Goal: Task Accomplishment & Management: Manage account settings

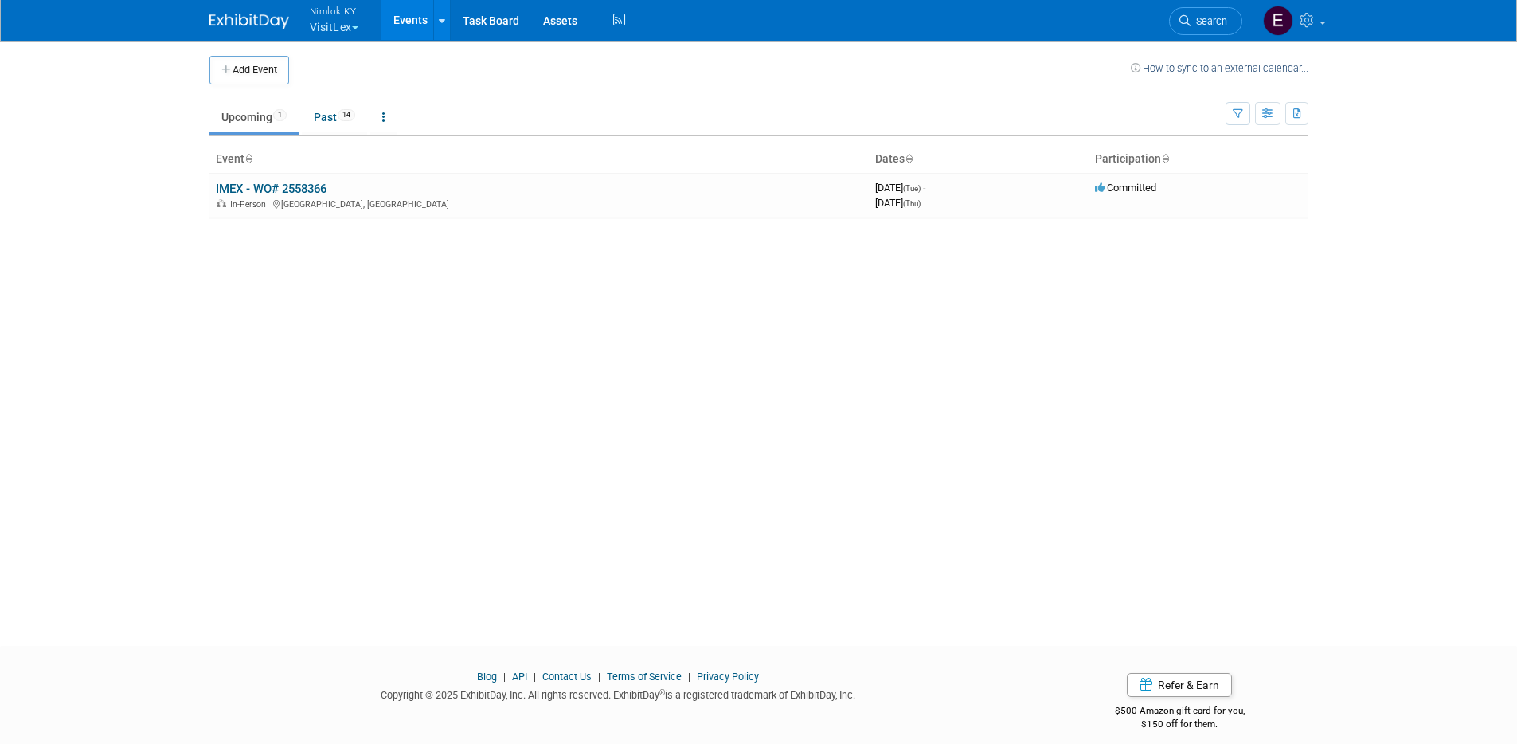
click at [349, 37] on button "Nimlok KY VisitLex" at bounding box center [343, 20] width 70 height 41
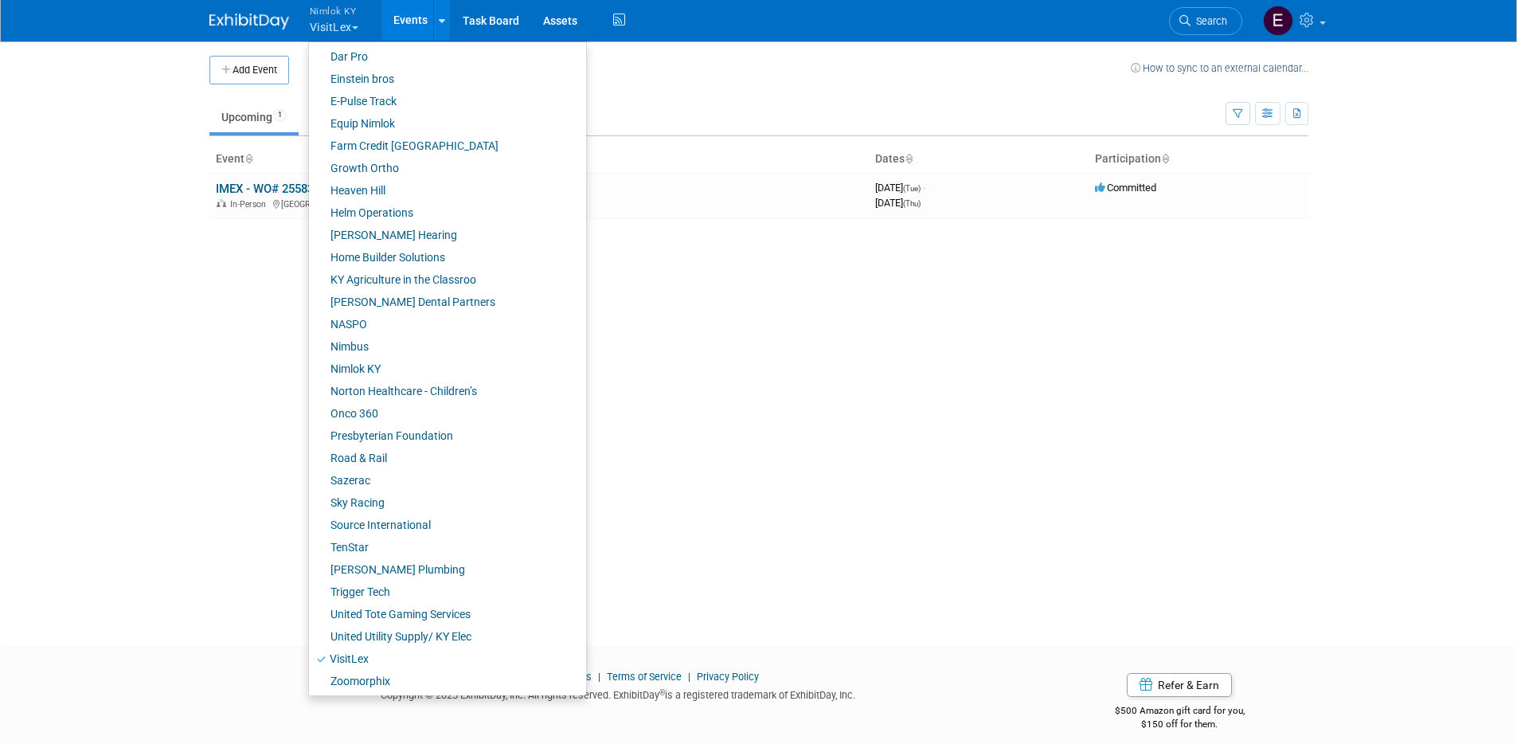
scroll to position [384, 0]
click at [384, 381] on link "Norton Healthcare - Children’s" at bounding box center [441, 388] width 265 height 22
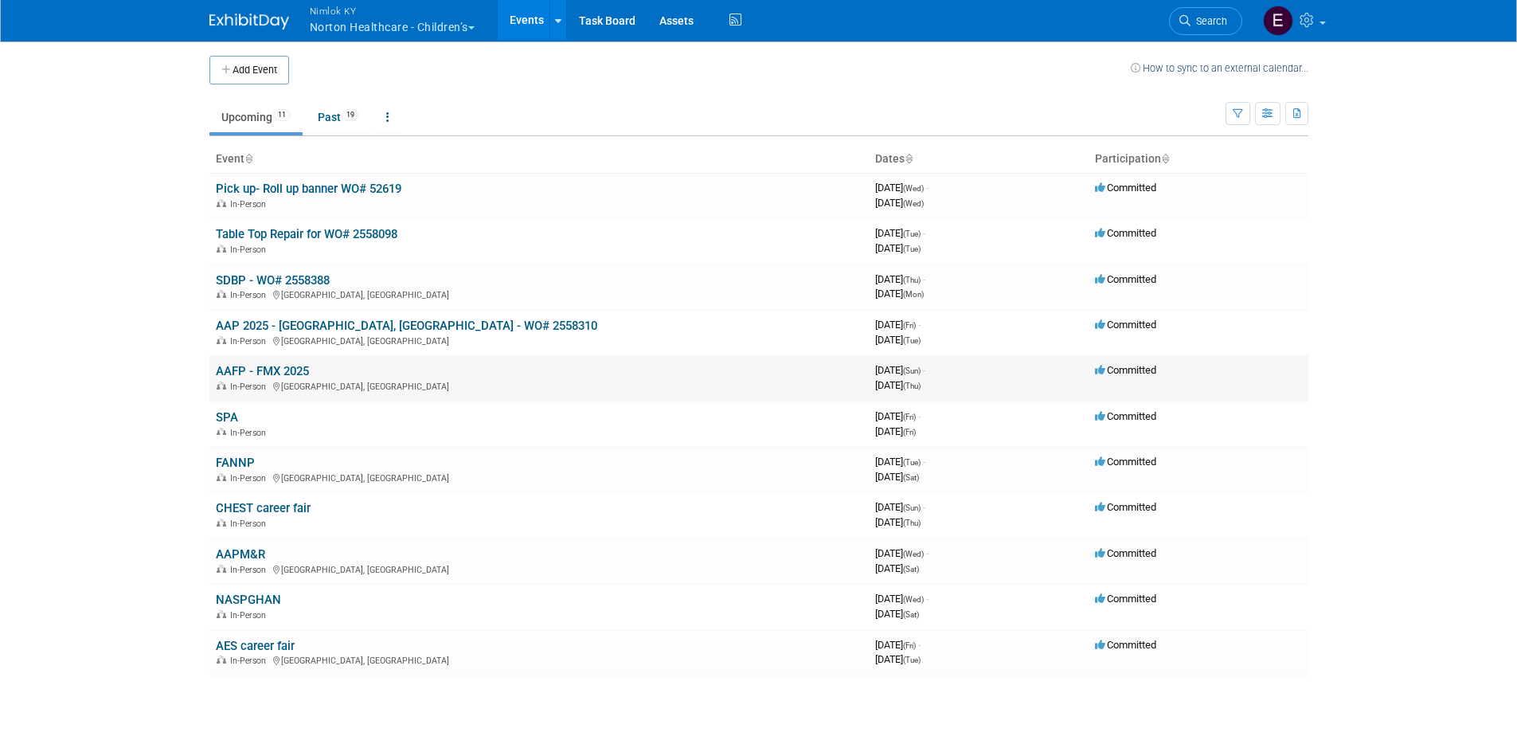
click at [259, 373] on link "AAFP - FMX 2025" at bounding box center [262, 371] width 93 height 14
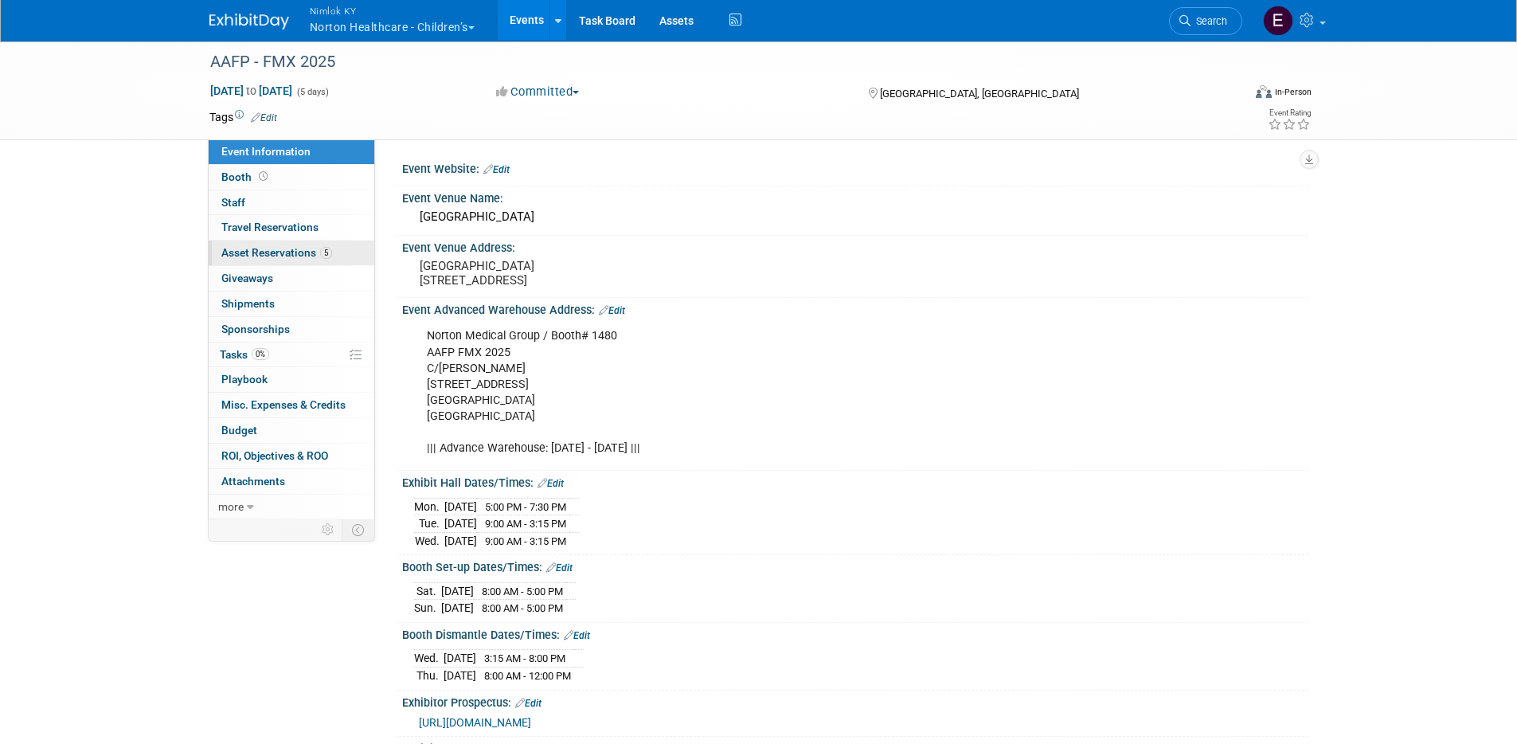
click at [266, 255] on span "Asset Reservations 5" at bounding box center [276, 252] width 111 height 13
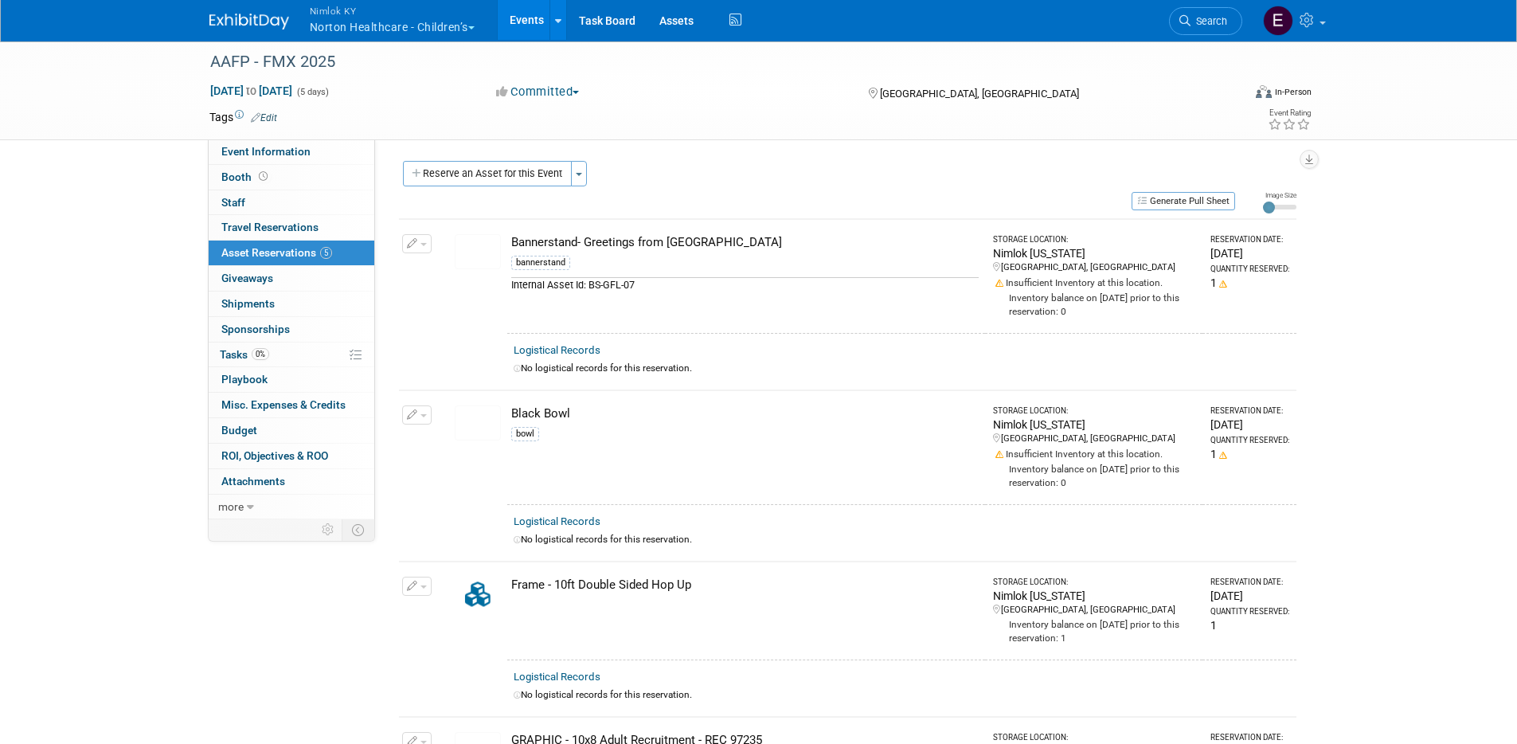
click at [478, 248] on img at bounding box center [478, 251] width 46 height 35
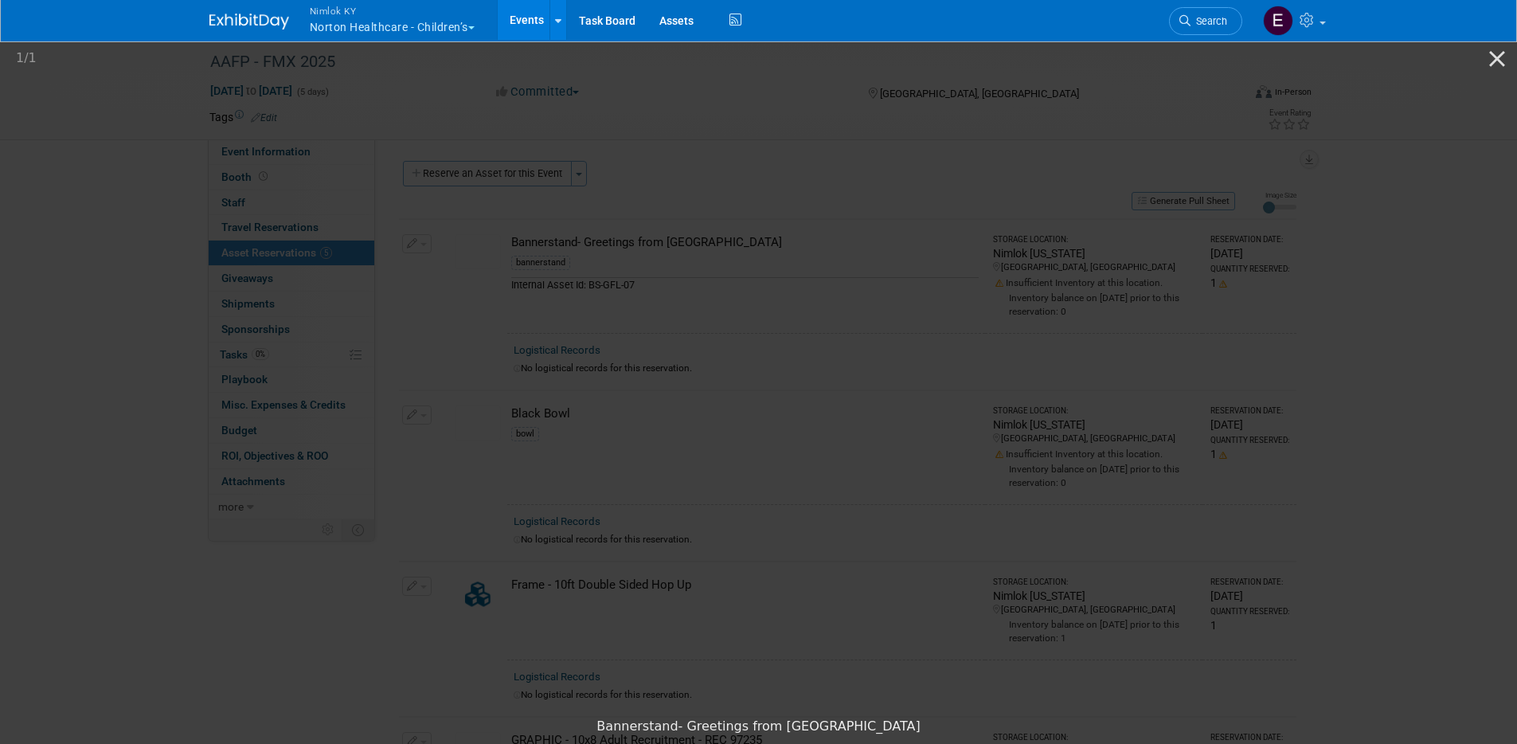
click at [108, 231] on picture at bounding box center [758, 373] width 1517 height 672
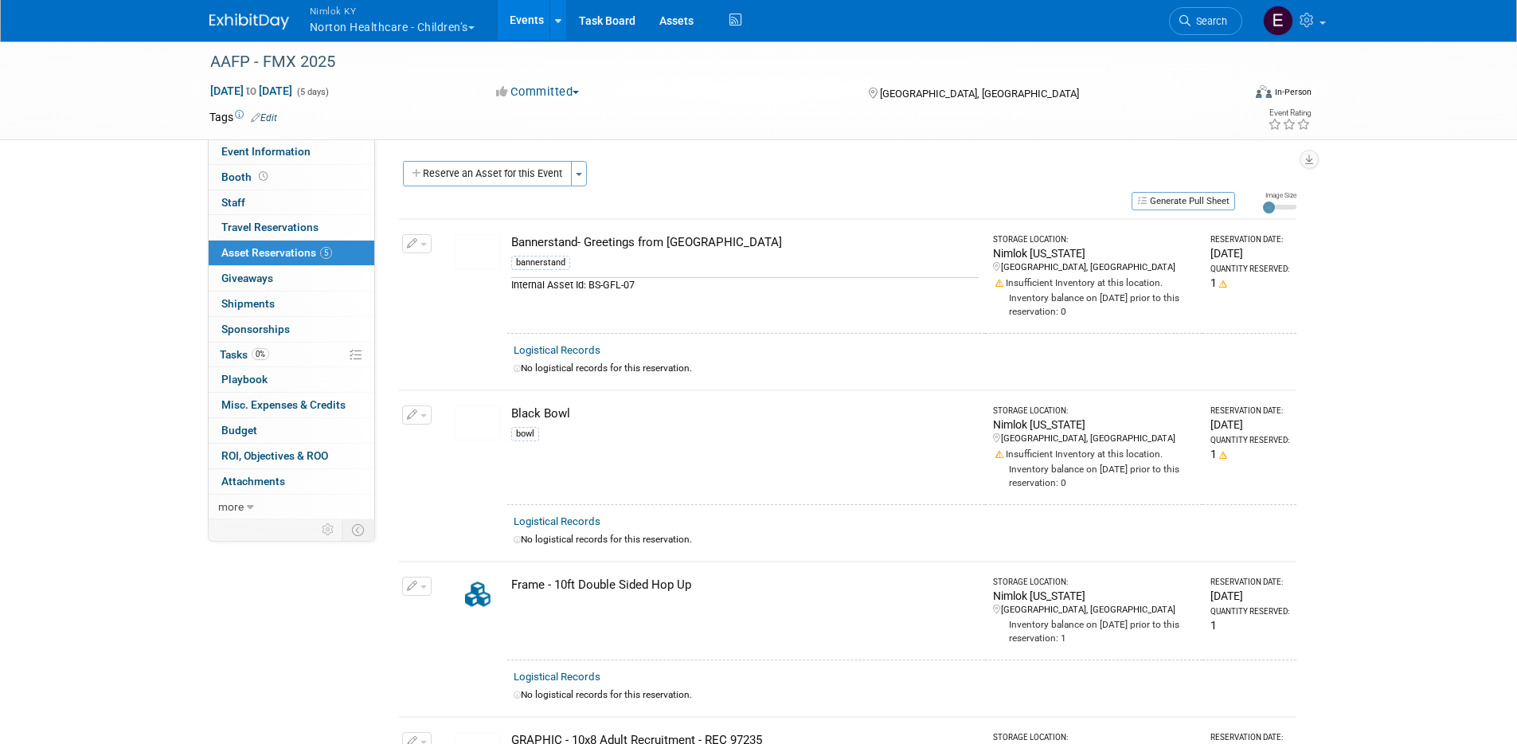
drag, startPoint x: 662, startPoint y: 381, endPoint x: 768, endPoint y: 409, distance: 110.1
click at [633, 244] on div "Bannerstand- Greetings from Louisville" at bounding box center [744, 242] width 467 height 17
click at [679, 25] on link "Assets" at bounding box center [676, 20] width 58 height 40
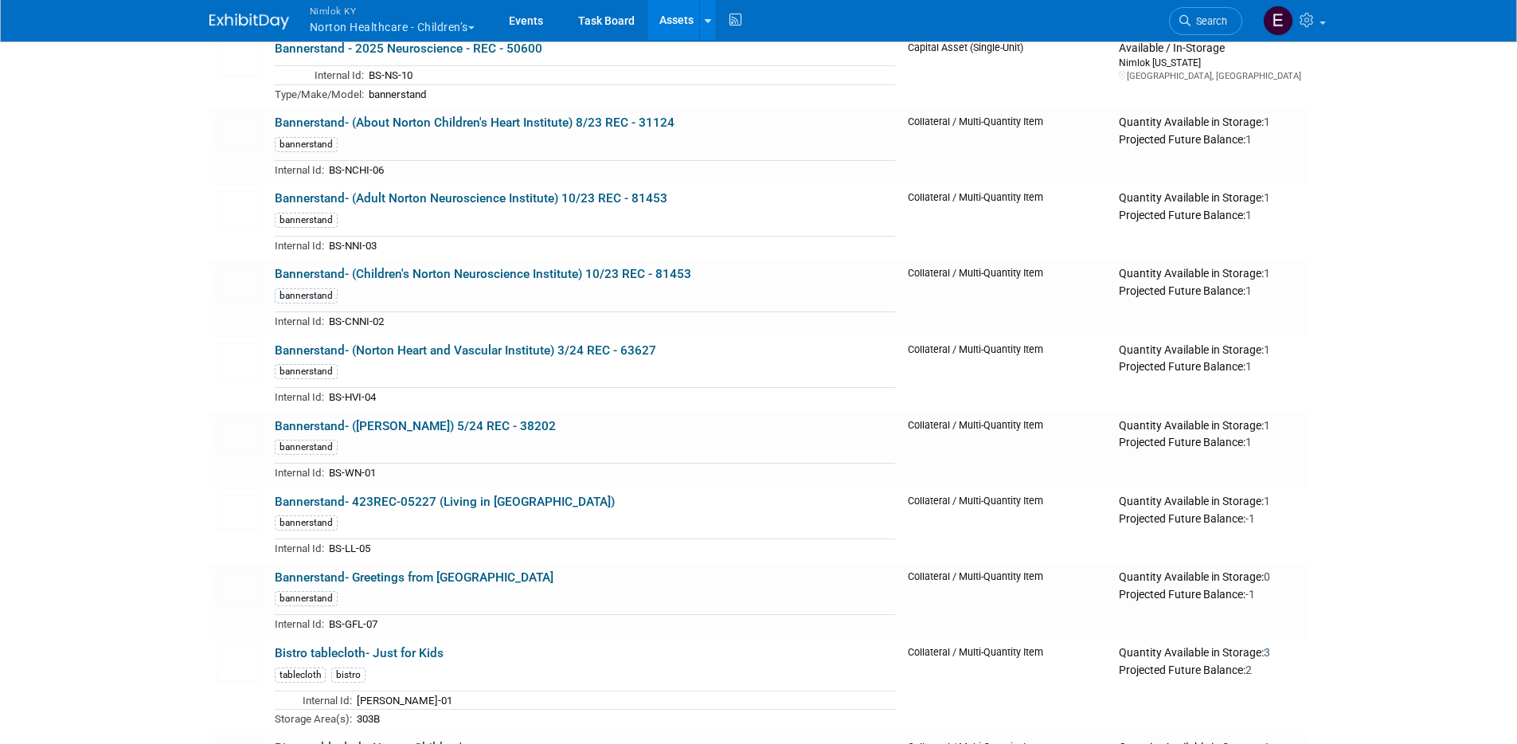
scroll to position [1187, 0]
click at [458, 573] on link "Bannerstand- Greetings from [GEOGRAPHIC_DATA]" at bounding box center [414, 576] width 279 height 14
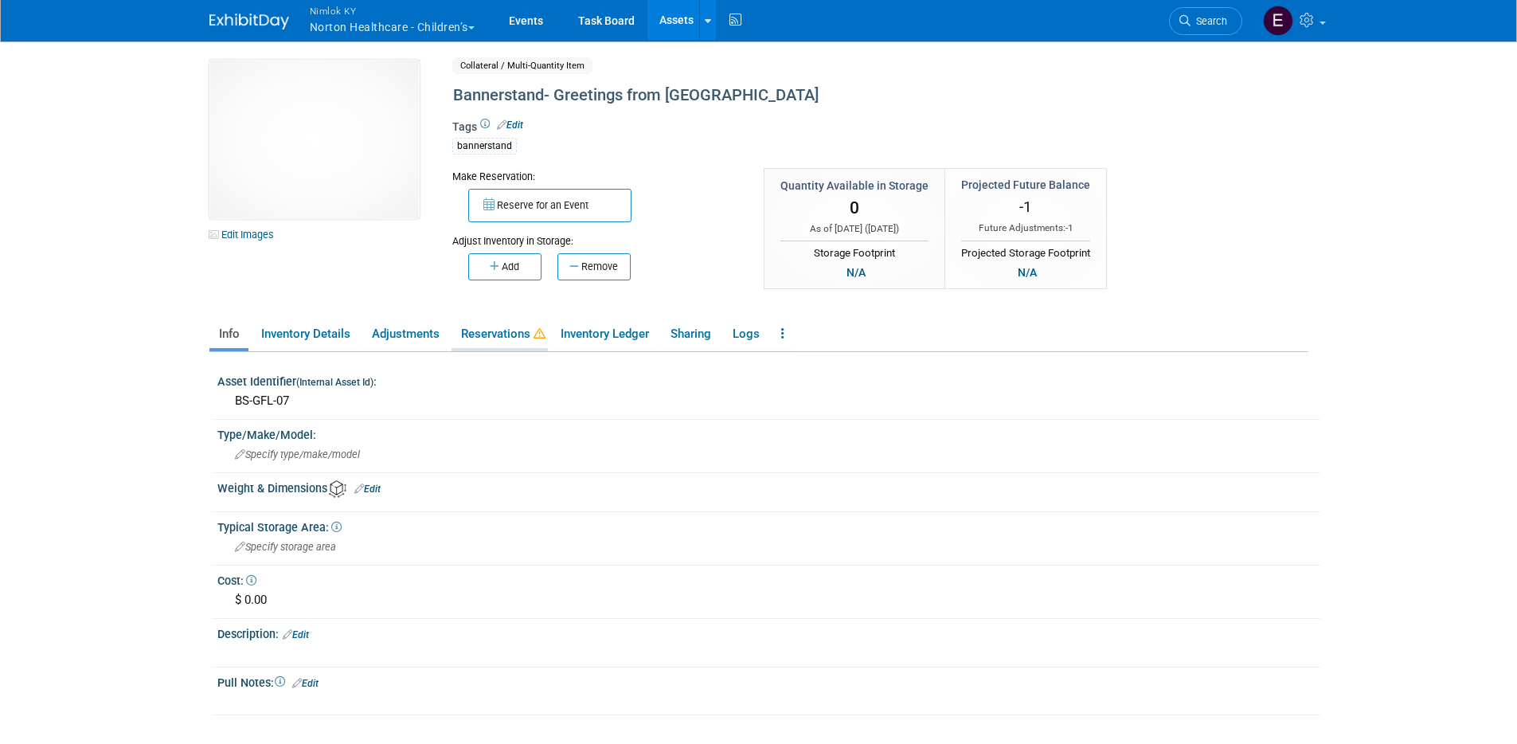
click at [508, 338] on link "Reservations" at bounding box center [500, 334] width 96 height 28
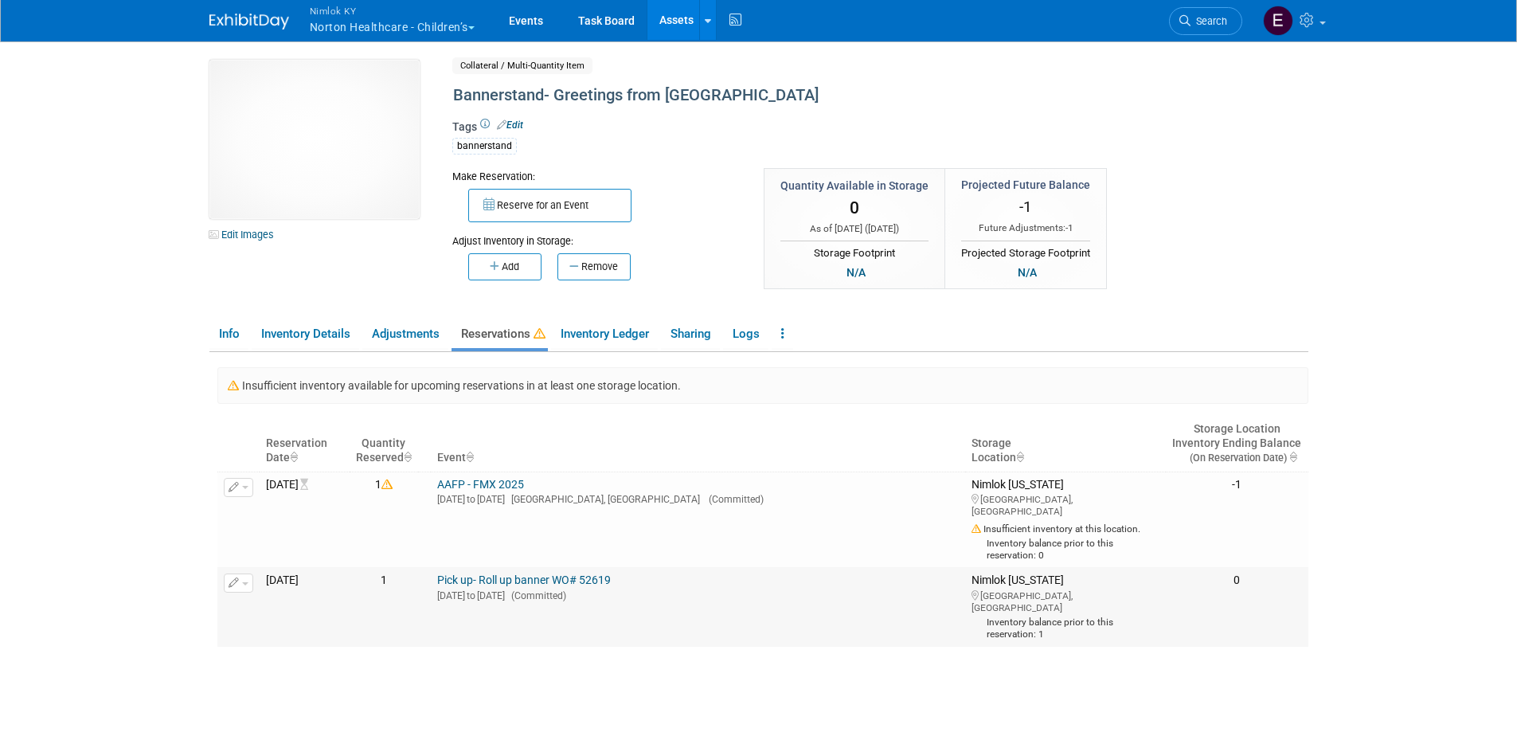
click at [580, 582] on link "Pick up- Roll up banner WO# 52619" at bounding box center [524, 579] width 174 height 13
click at [307, 330] on link "Inventory Details" at bounding box center [306, 334] width 108 height 28
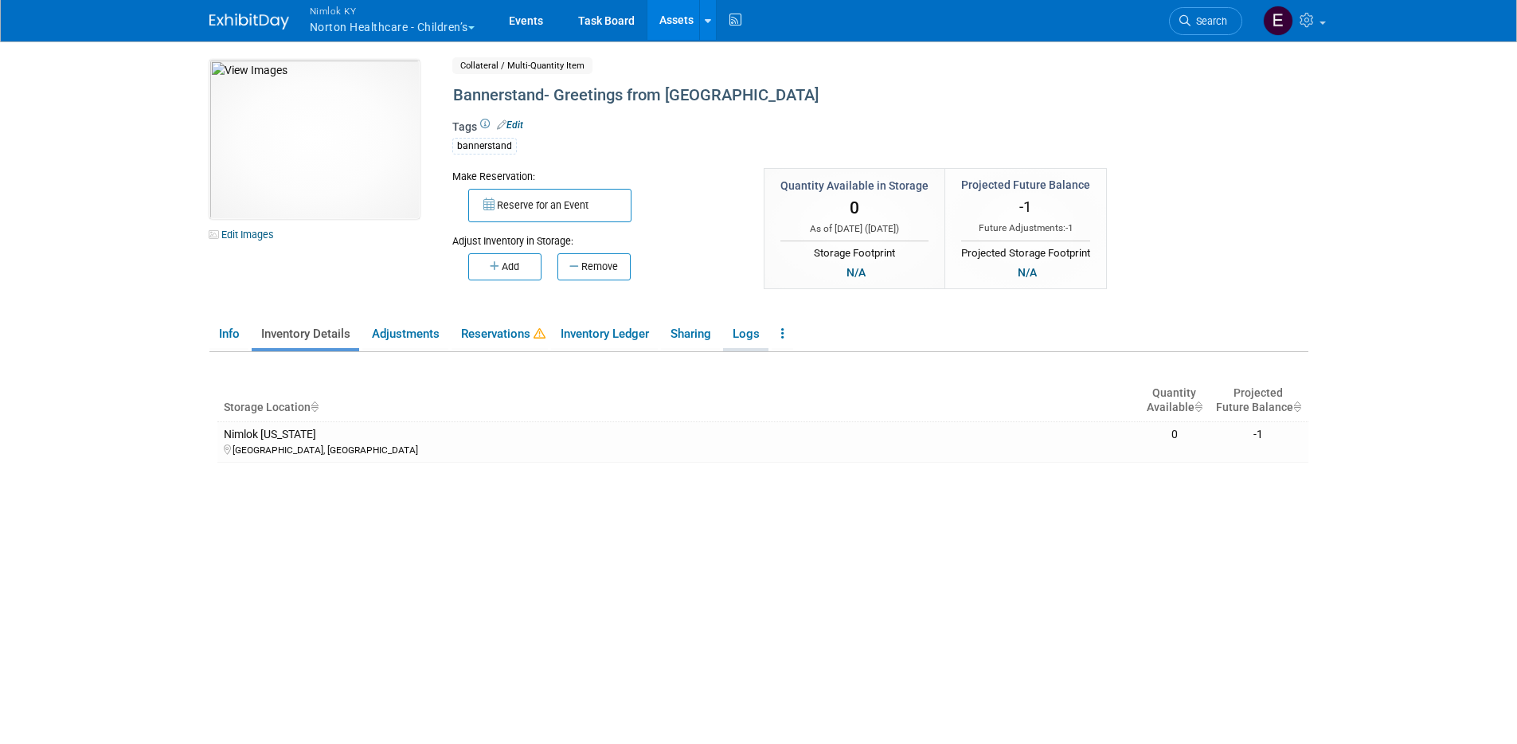
click at [757, 327] on link "Logs" at bounding box center [745, 334] width 45 height 28
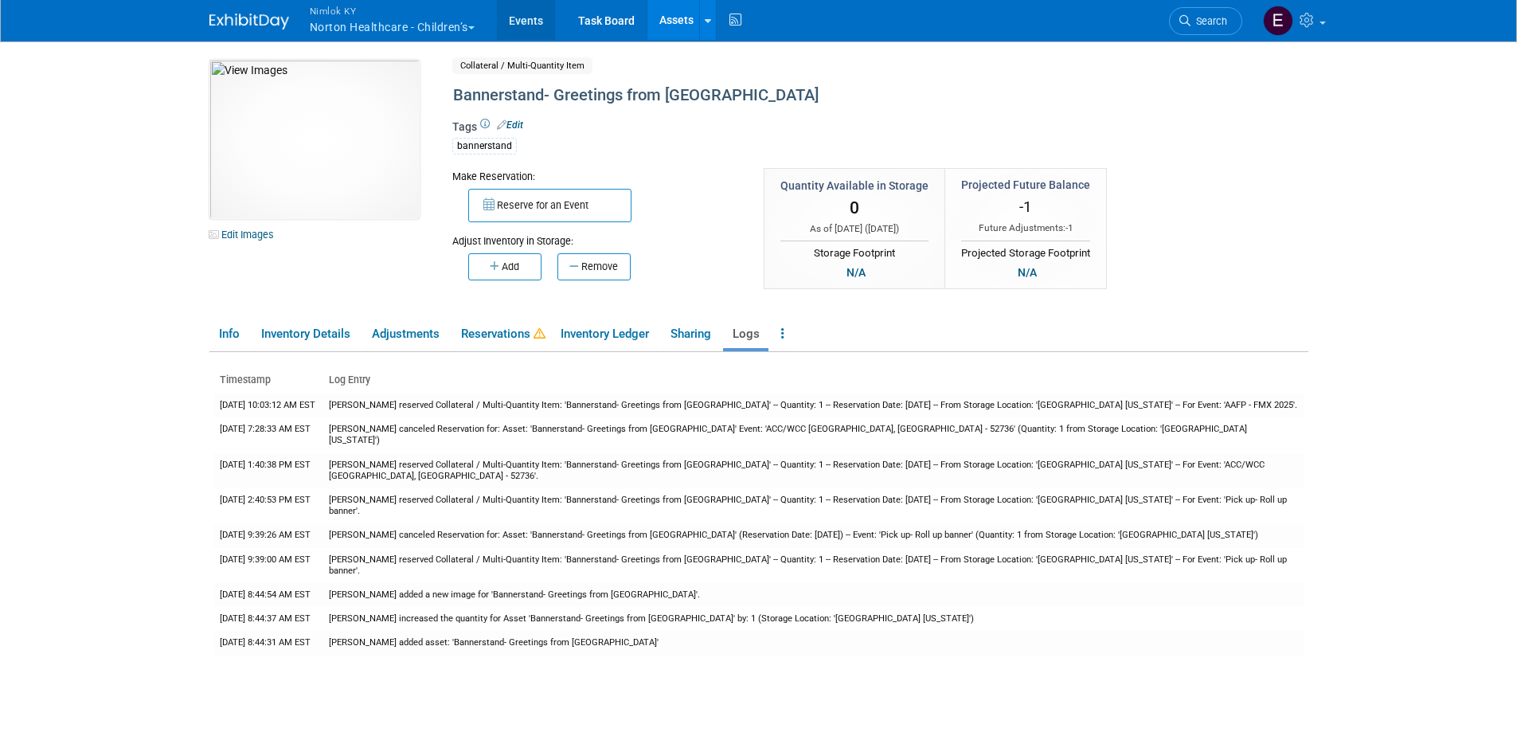
click at [538, 25] on link "Events" at bounding box center [526, 20] width 58 height 40
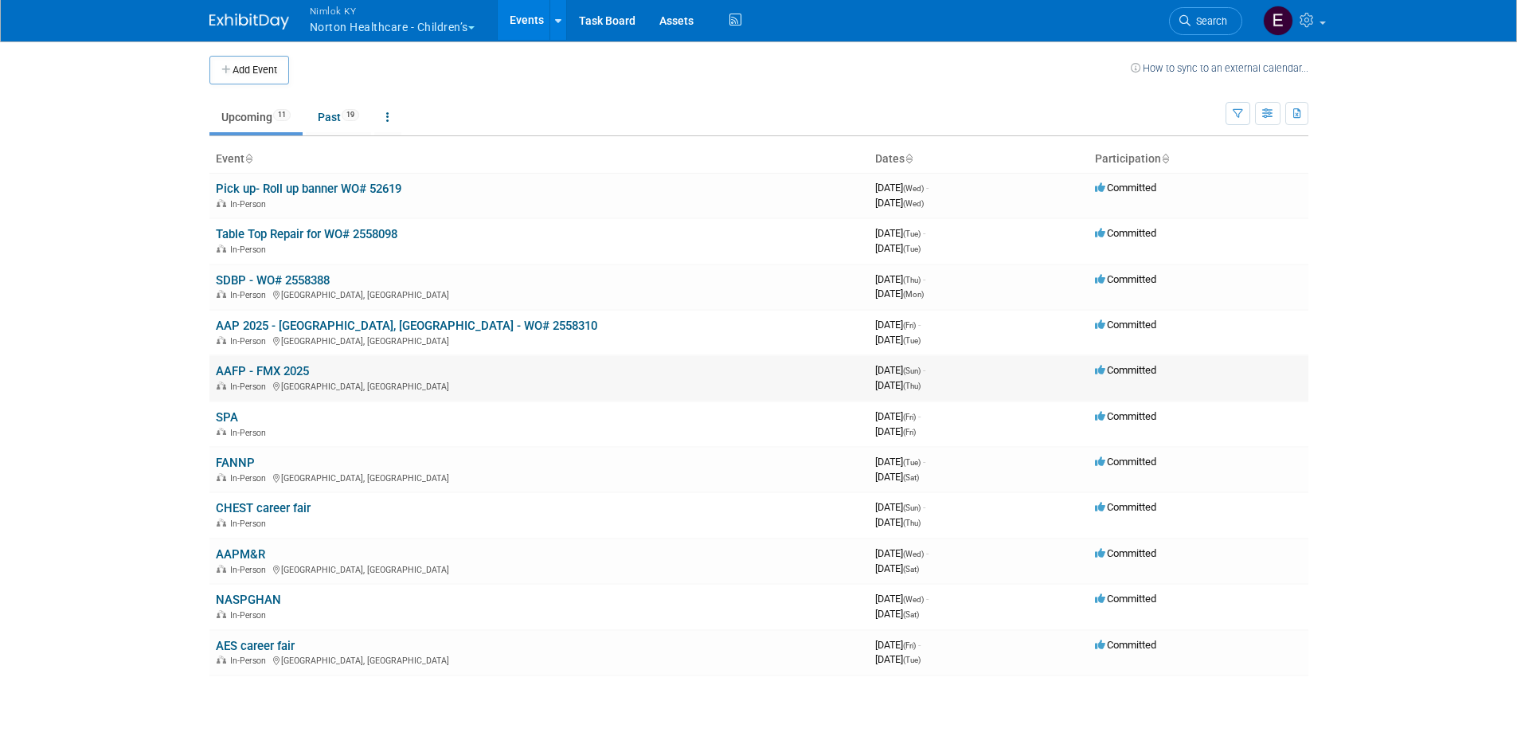
click at [234, 374] on link "AAFP - FMX 2025" at bounding box center [262, 371] width 93 height 14
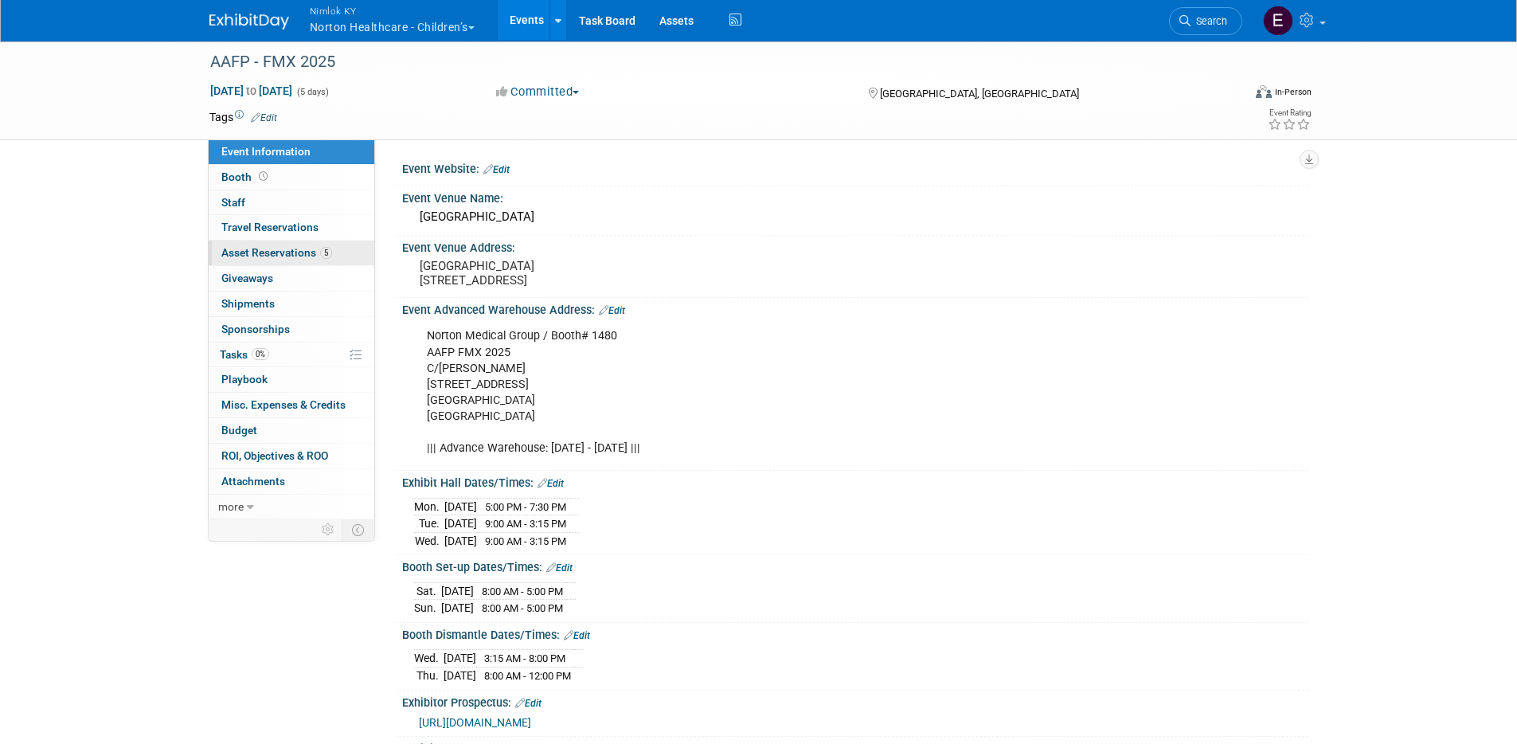
click at [286, 248] on span "Asset Reservations 5" at bounding box center [276, 252] width 111 height 13
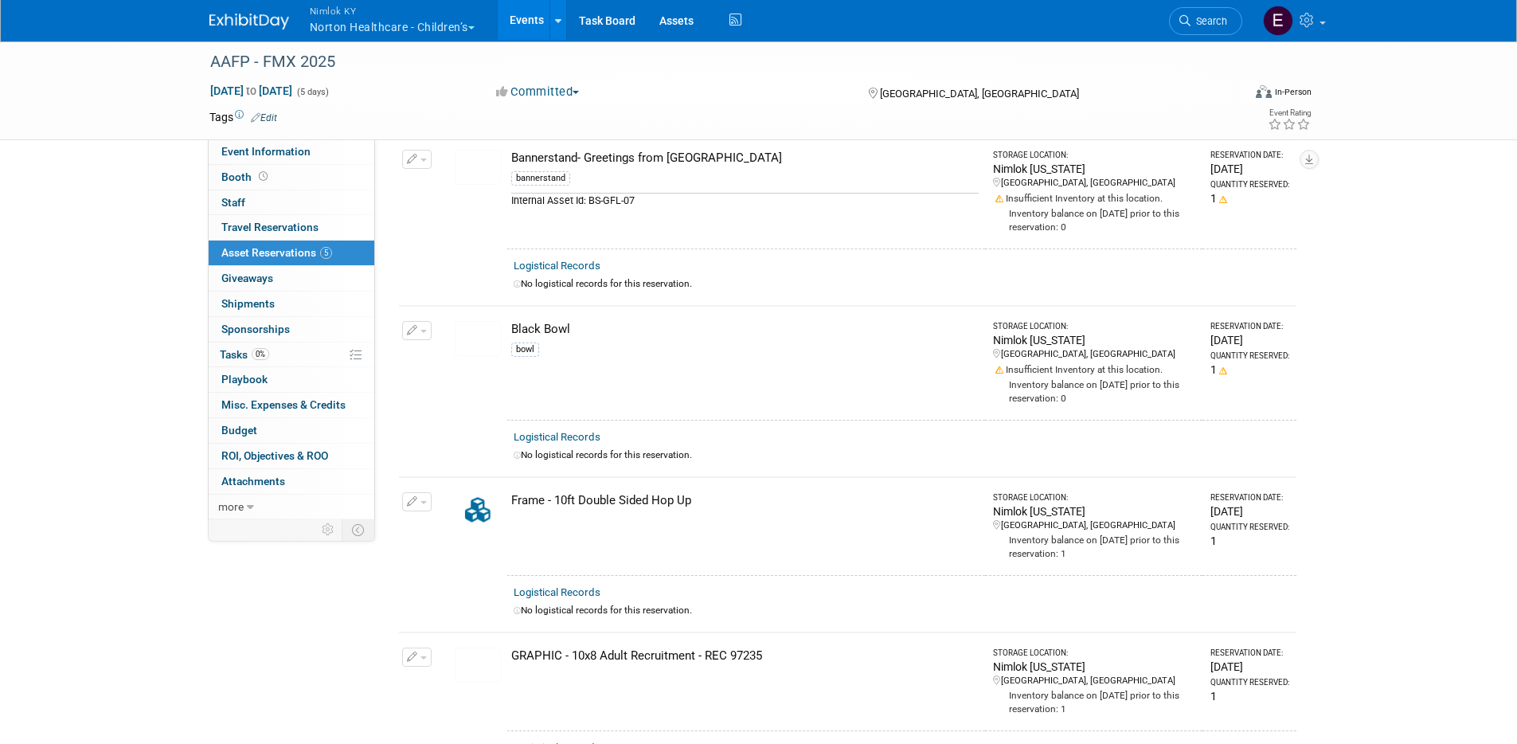
drag, startPoint x: 893, startPoint y: 412, endPoint x: 871, endPoint y: 435, distance: 31.6
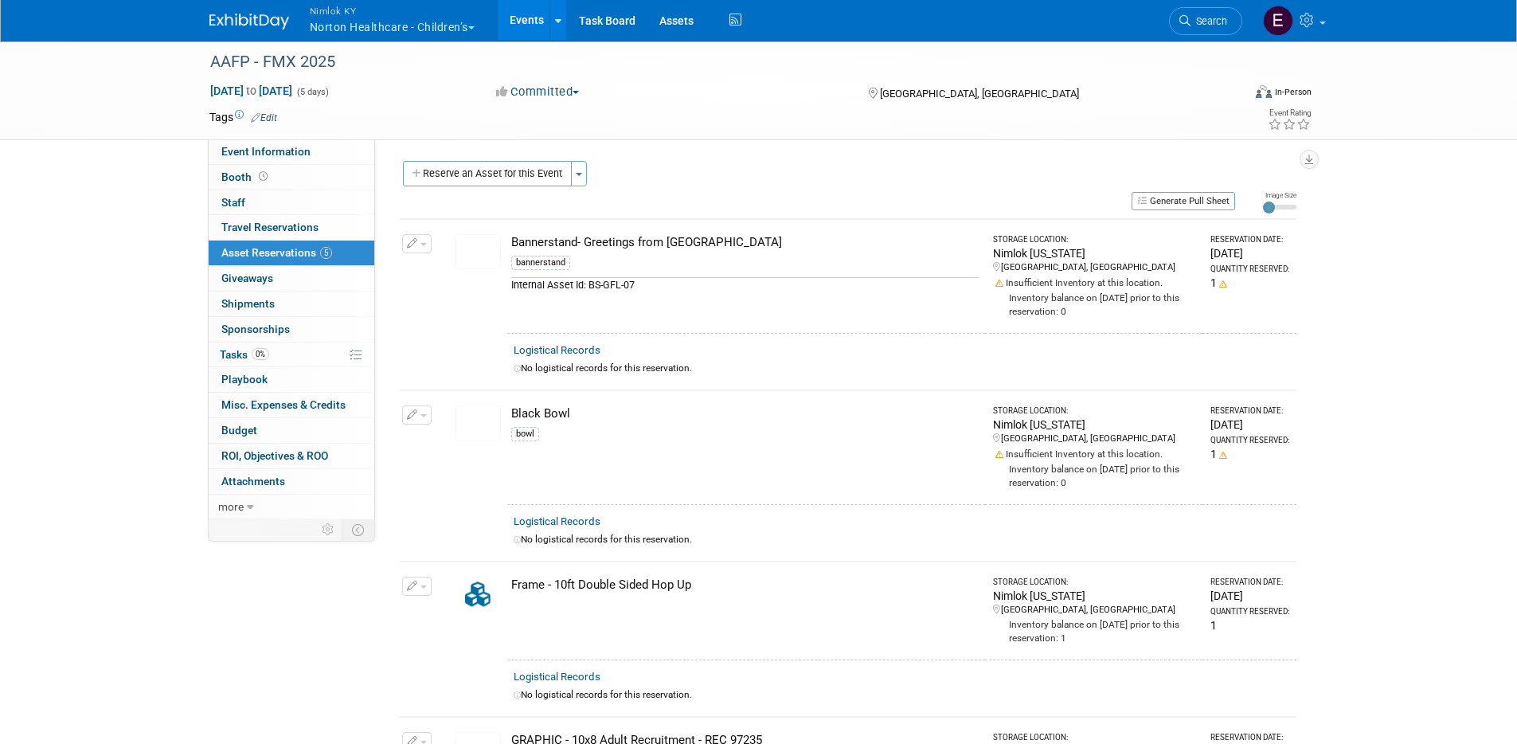
click at [521, 18] on link "Events" at bounding box center [527, 20] width 58 height 40
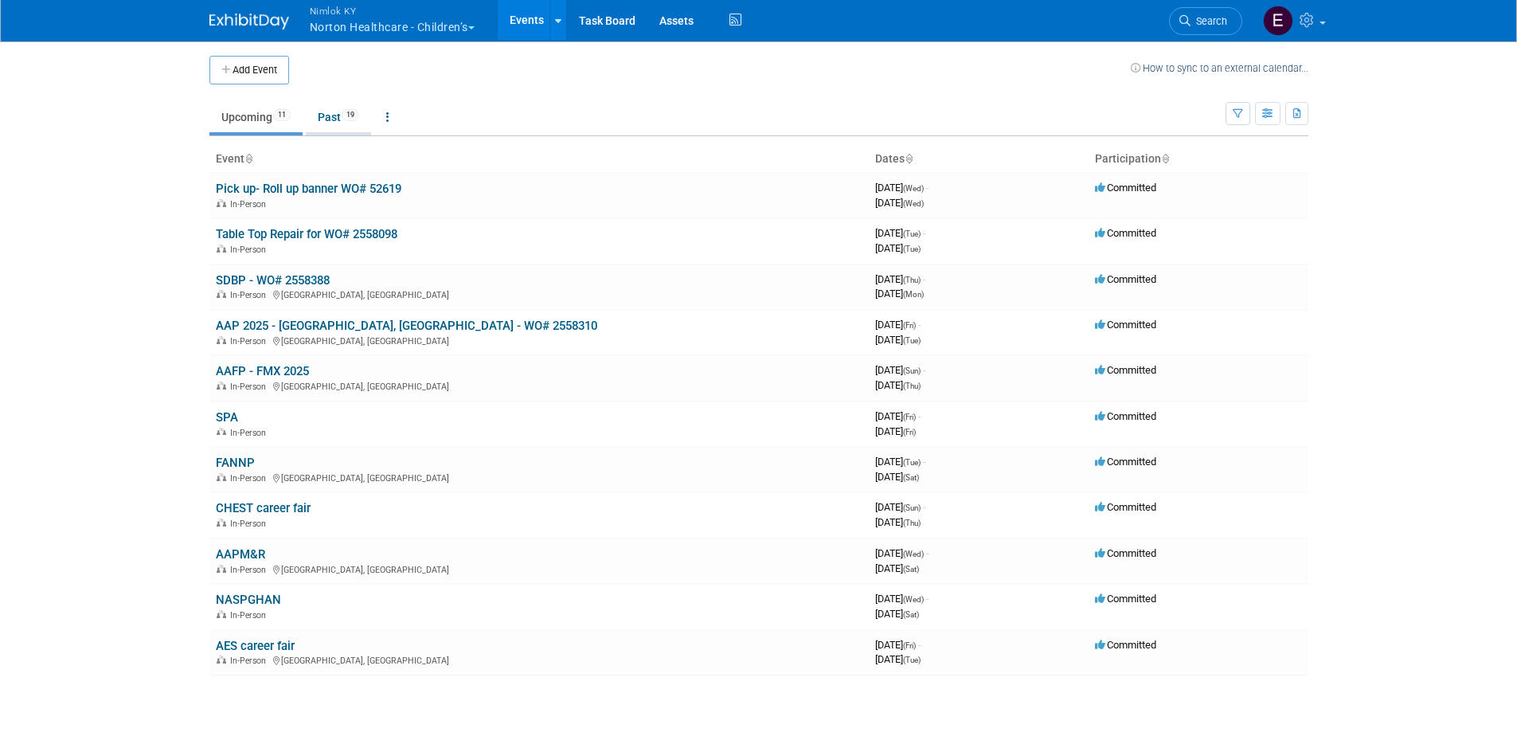
click at [332, 123] on link "Past 19" at bounding box center [338, 117] width 65 height 30
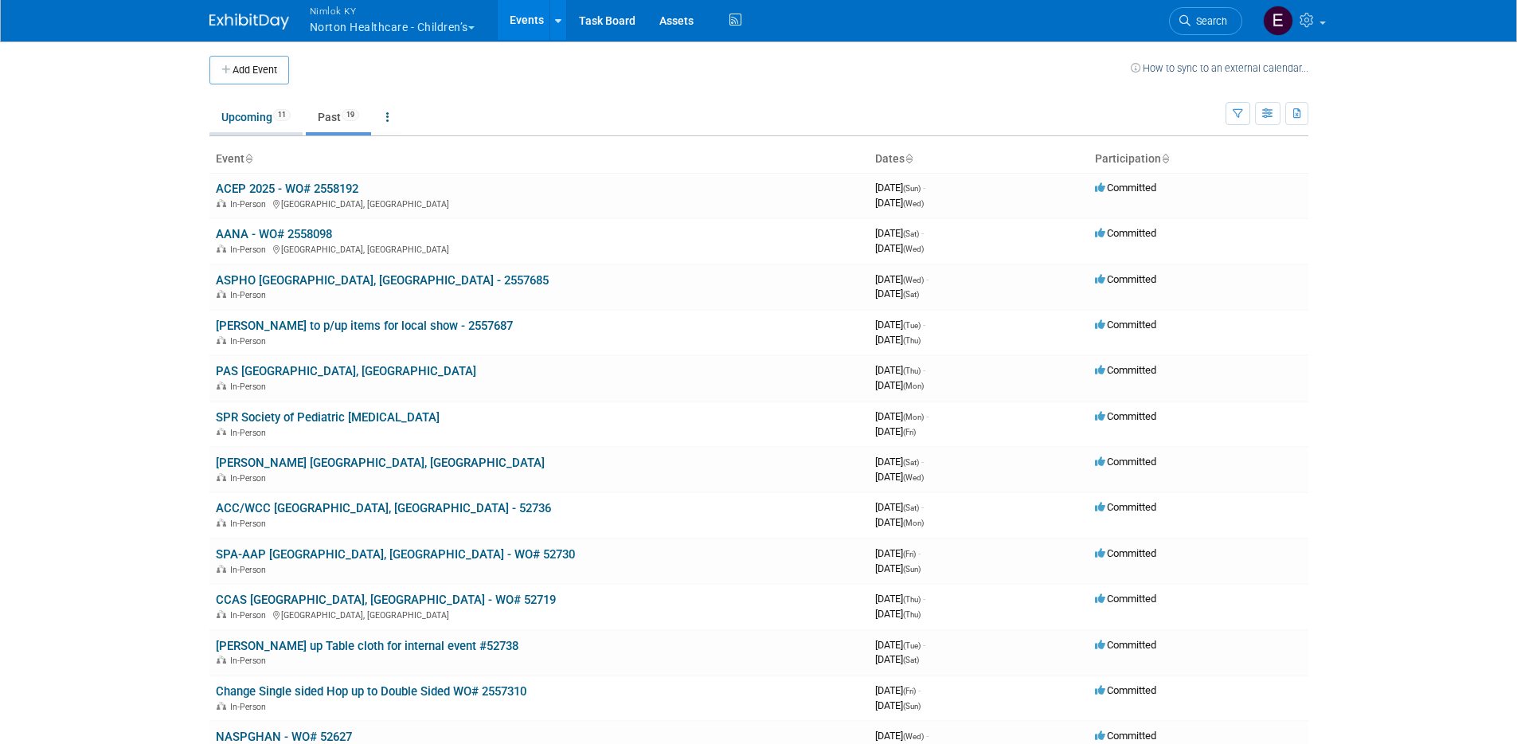
click at [263, 114] on link "Upcoming 11" at bounding box center [255, 117] width 93 height 30
click at [263, 114] on body "Nimlok KY Norton Healthcare - Children’s Explore: My Workspaces 43 Go to Worksp…" at bounding box center [758, 372] width 1517 height 744
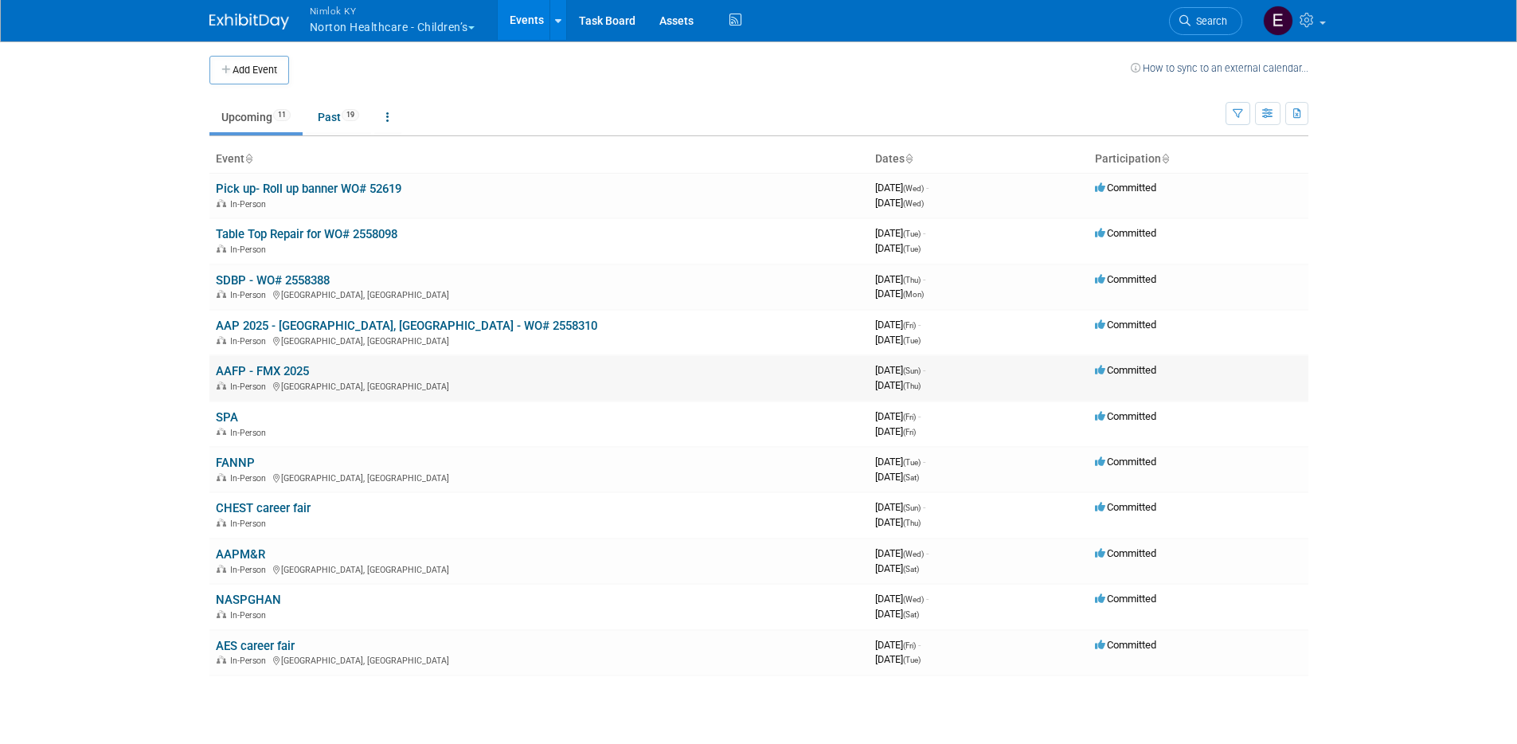
click at [276, 373] on link "AAFP - FMX 2025" at bounding box center [262, 371] width 93 height 14
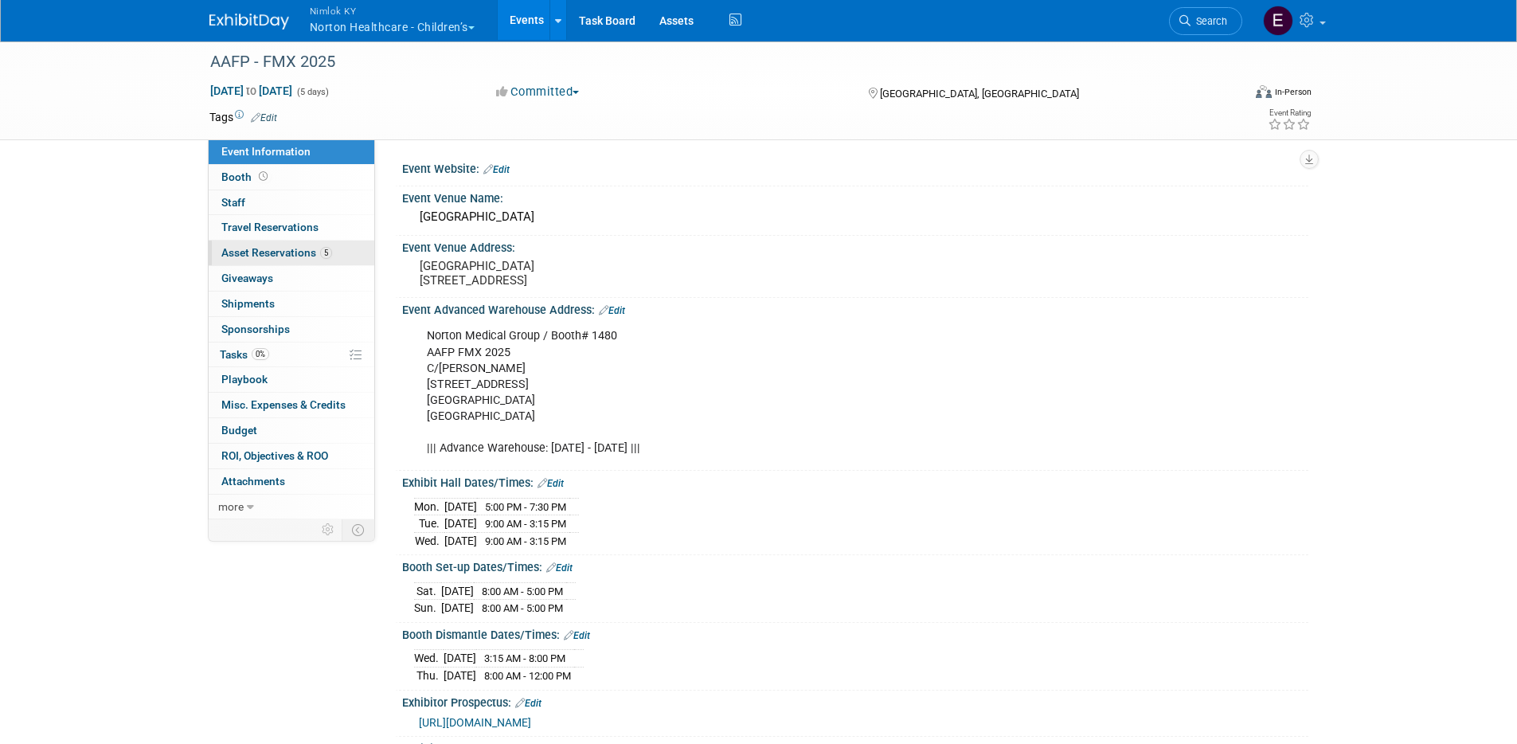
click at [289, 252] on span "Asset Reservations 5" at bounding box center [276, 252] width 111 height 13
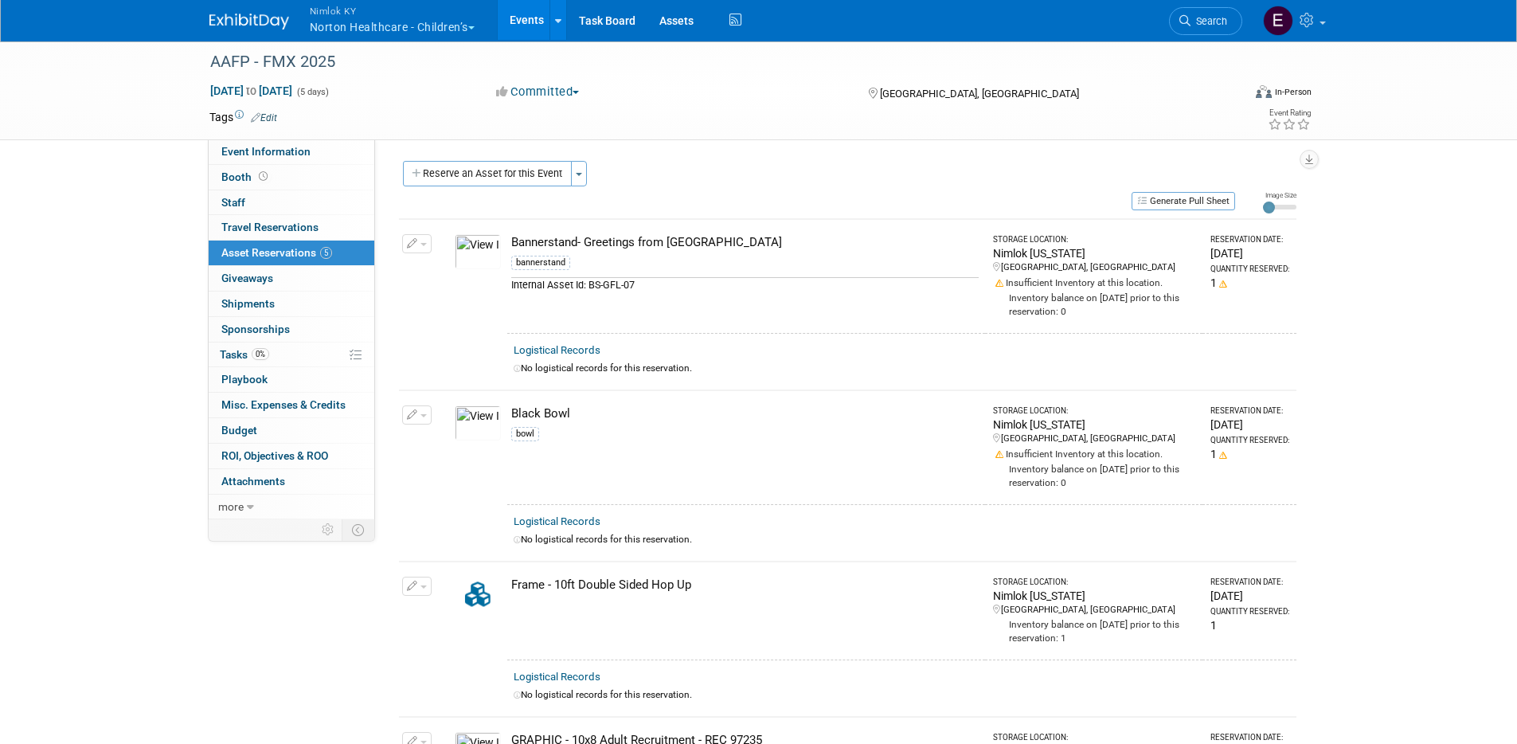
click at [706, 247] on div "Bannerstand- Greetings from [GEOGRAPHIC_DATA]" at bounding box center [744, 242] width 467 height 17
drag, startPoint x: 719, startPoint y: 241, endPoint x: 511, endPoint y: 244, distance: 207.9
click at [511, 244] on div "Bannerstand- Greetings from [GEOGRAPHIC_DATA]" at bounding box center [744, 242] width 467 height 17
copy div "Bannerstand- Greetings from [GEOGRAPHIC_DATA]"
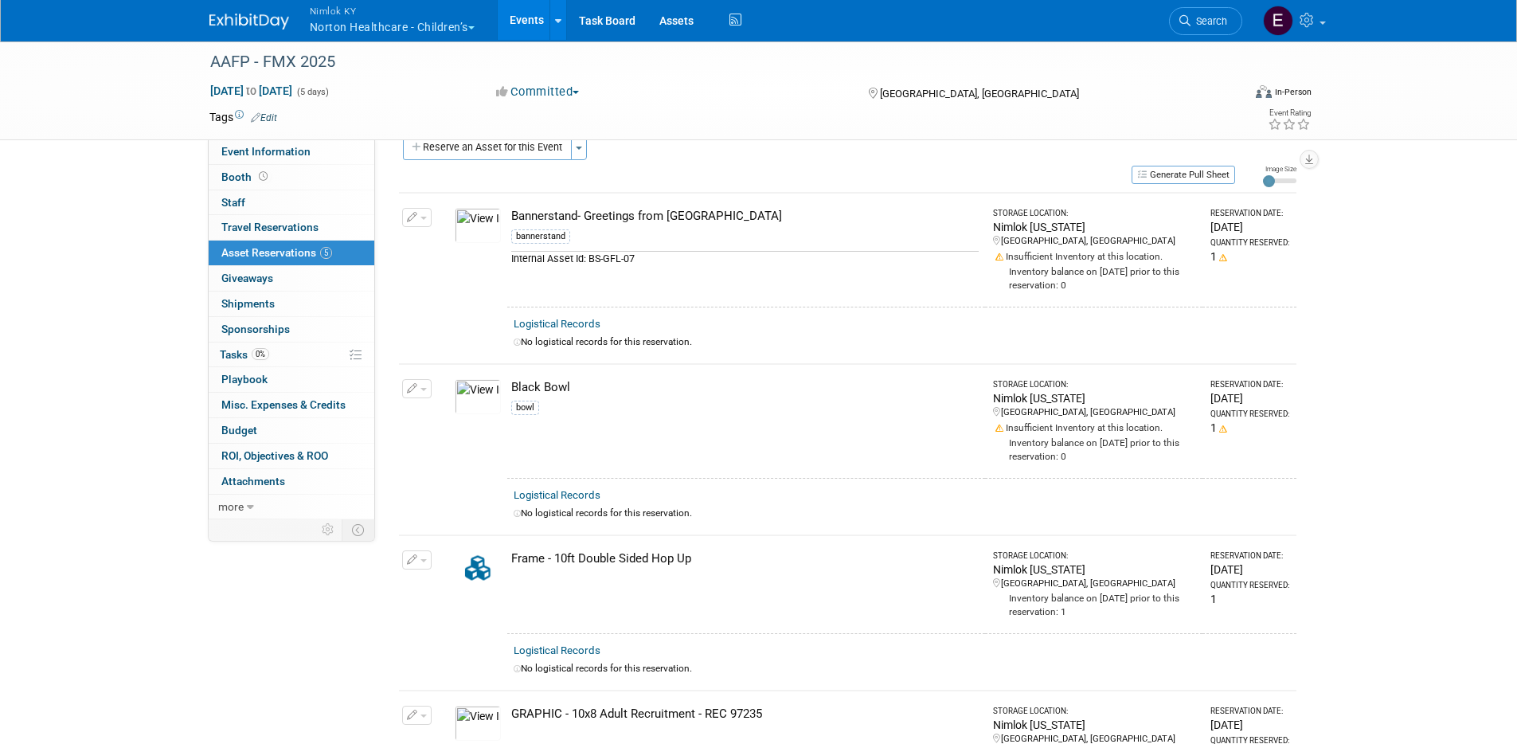
scroll to position [303, 0]
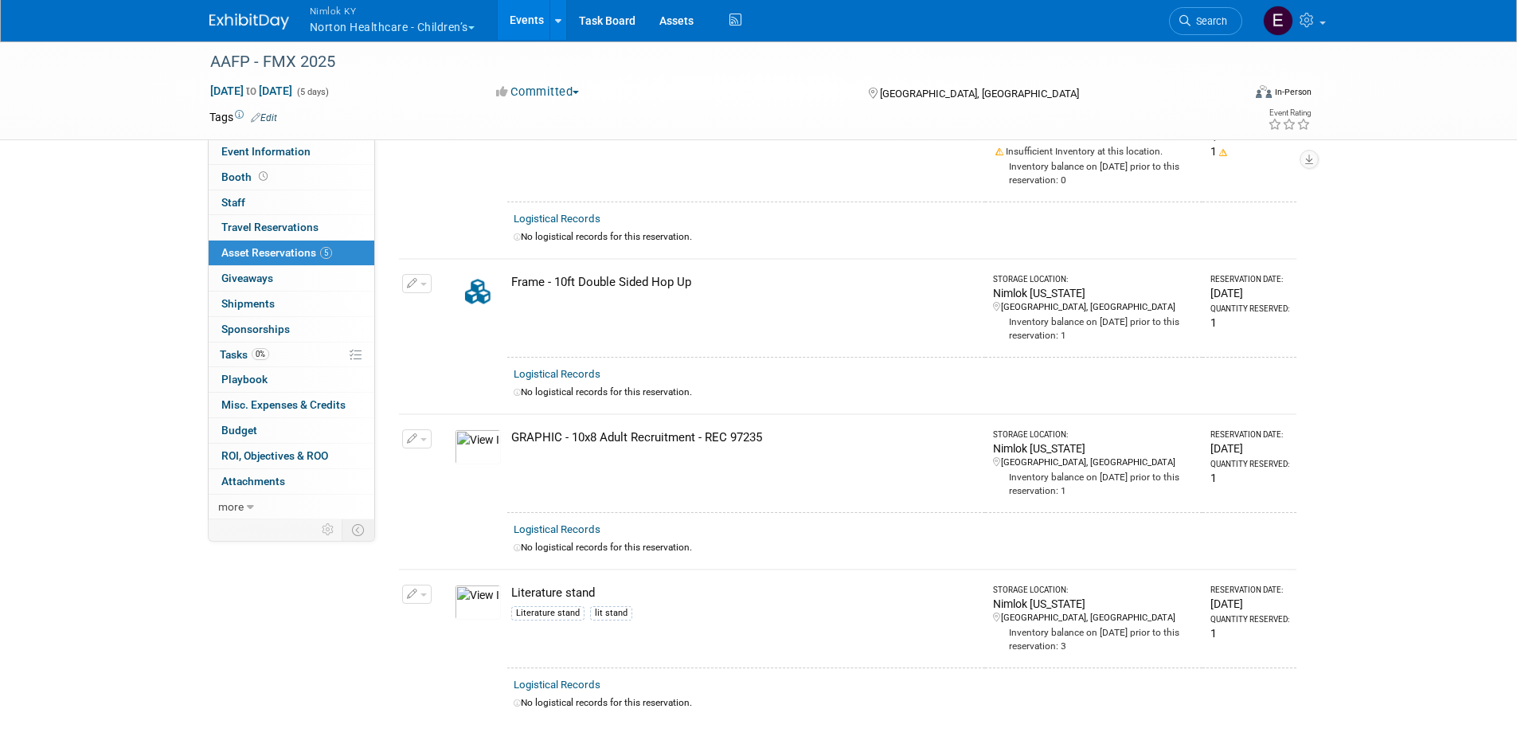
drag, startPoint x: 772, startPoint y: 436, endPoint x: 510, endPoint y: 436, distance: 261.2
click at [511, 436] on div "GRAPHIC - 10x8 Adult Recruitment - REC 97235" at bounding box center [744, 437] width 467 height 17
copy div "GRAPHIC - 10x8 Adult Recruitment - REC 97235"
click at [674, 18] on link "Assets" at bounding box center [676, 20] width 58 height 40
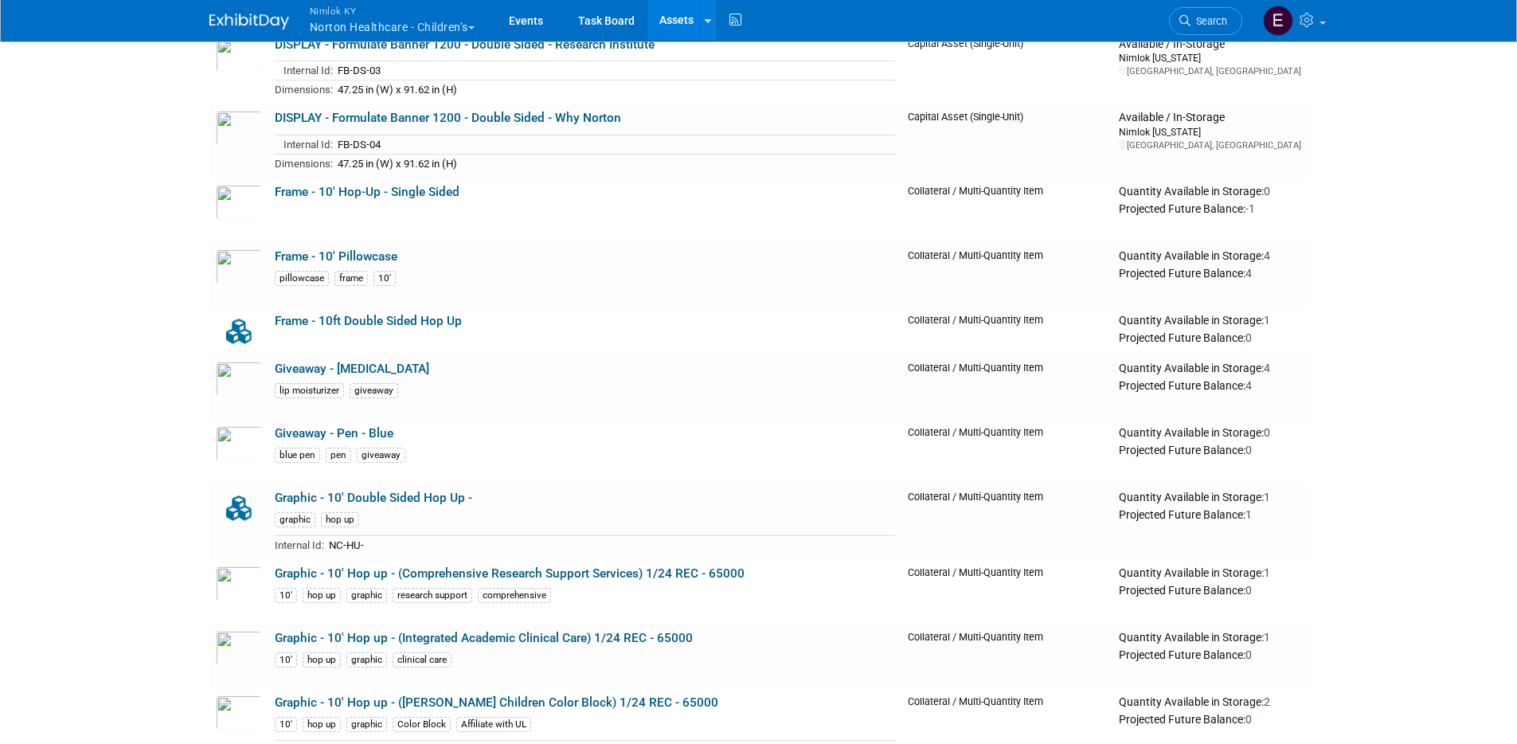
scroll to position [3623, 0]
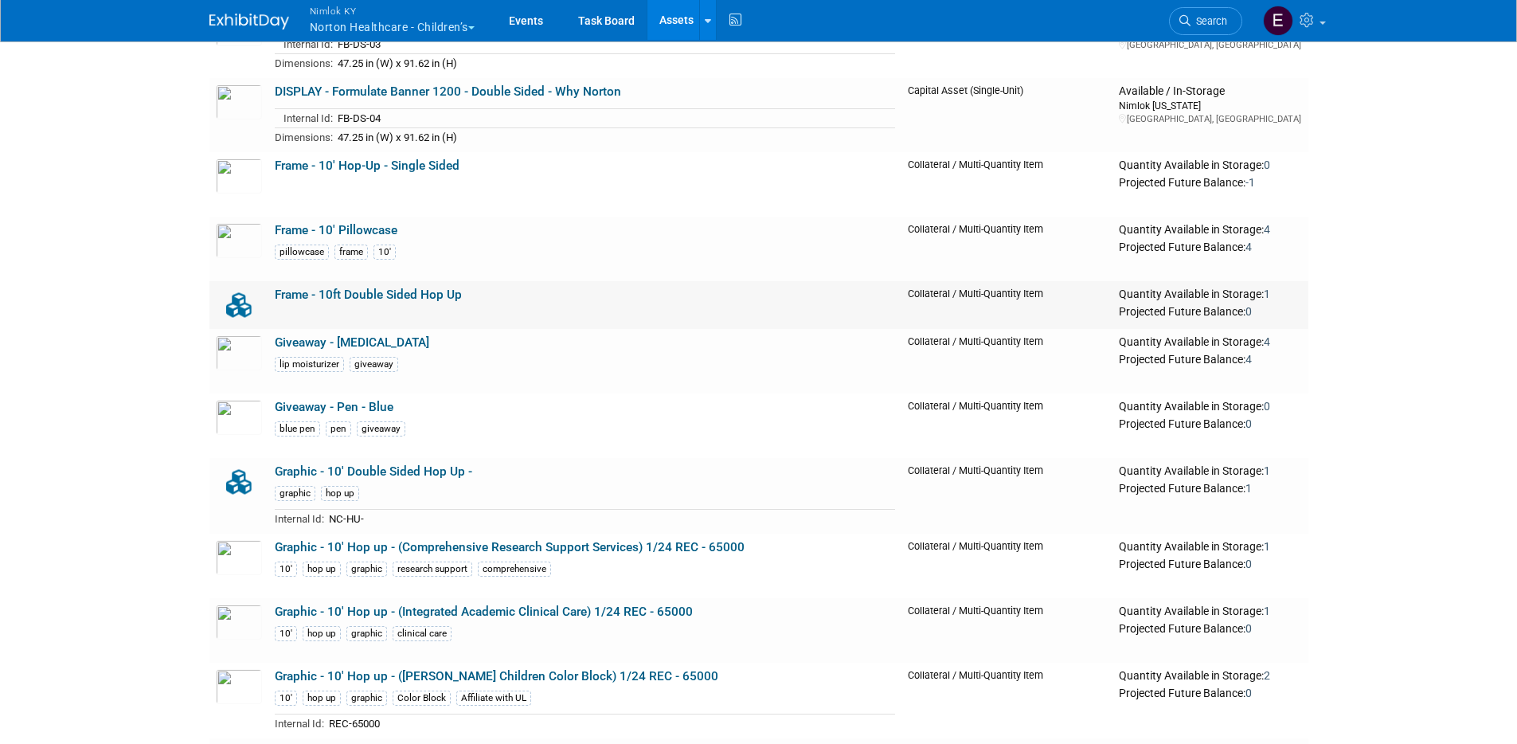
click at [412, 295] on link "Frame - 10ft Double Sided Hop Up" at bounding box center [368, 294] width 187 height 14
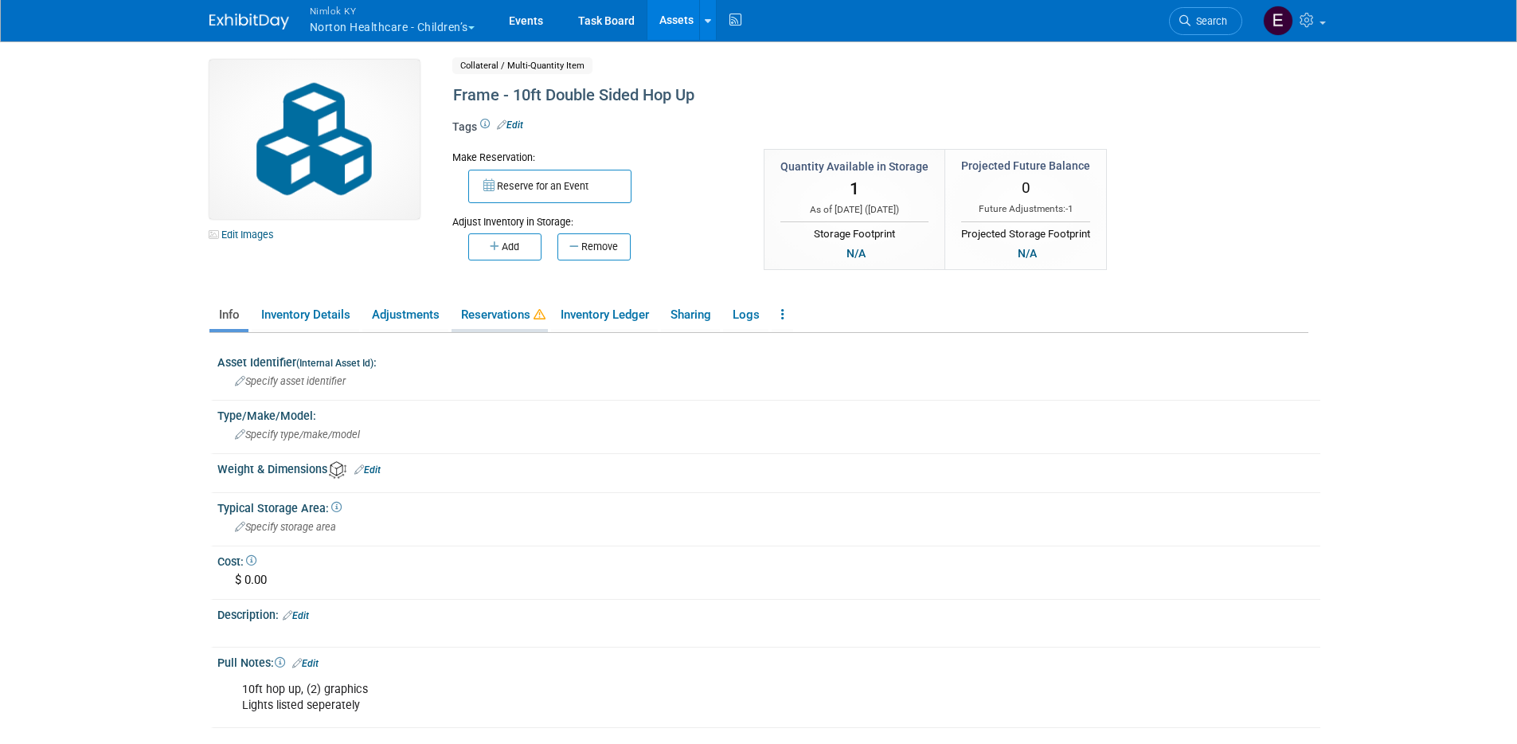
click at [491, 313] on link "Reservations" at bounding box center [500, 315] width 96 height 28
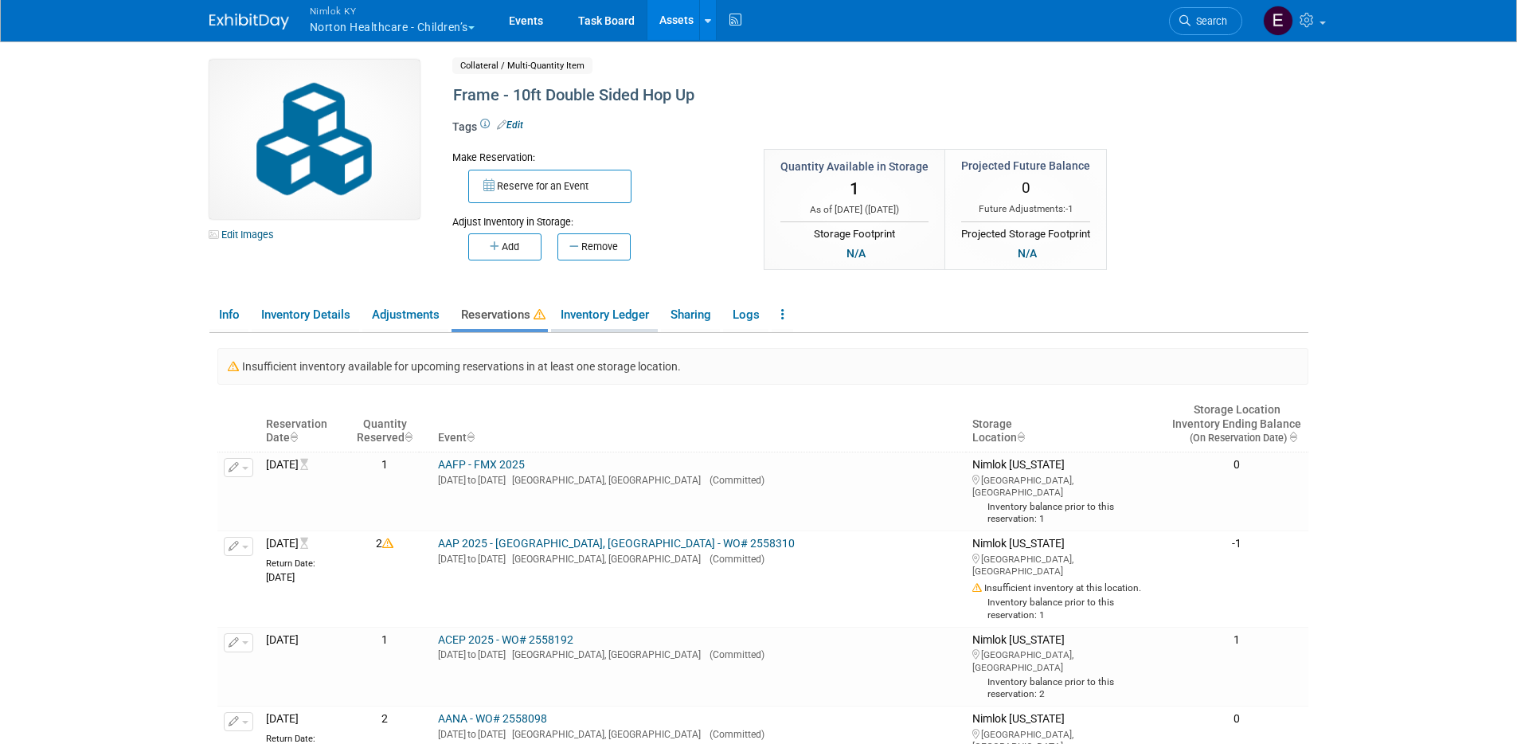
click at [631, 307] on link "Inventory Ledger" at bounding box center [604, 315] width 107 height 28
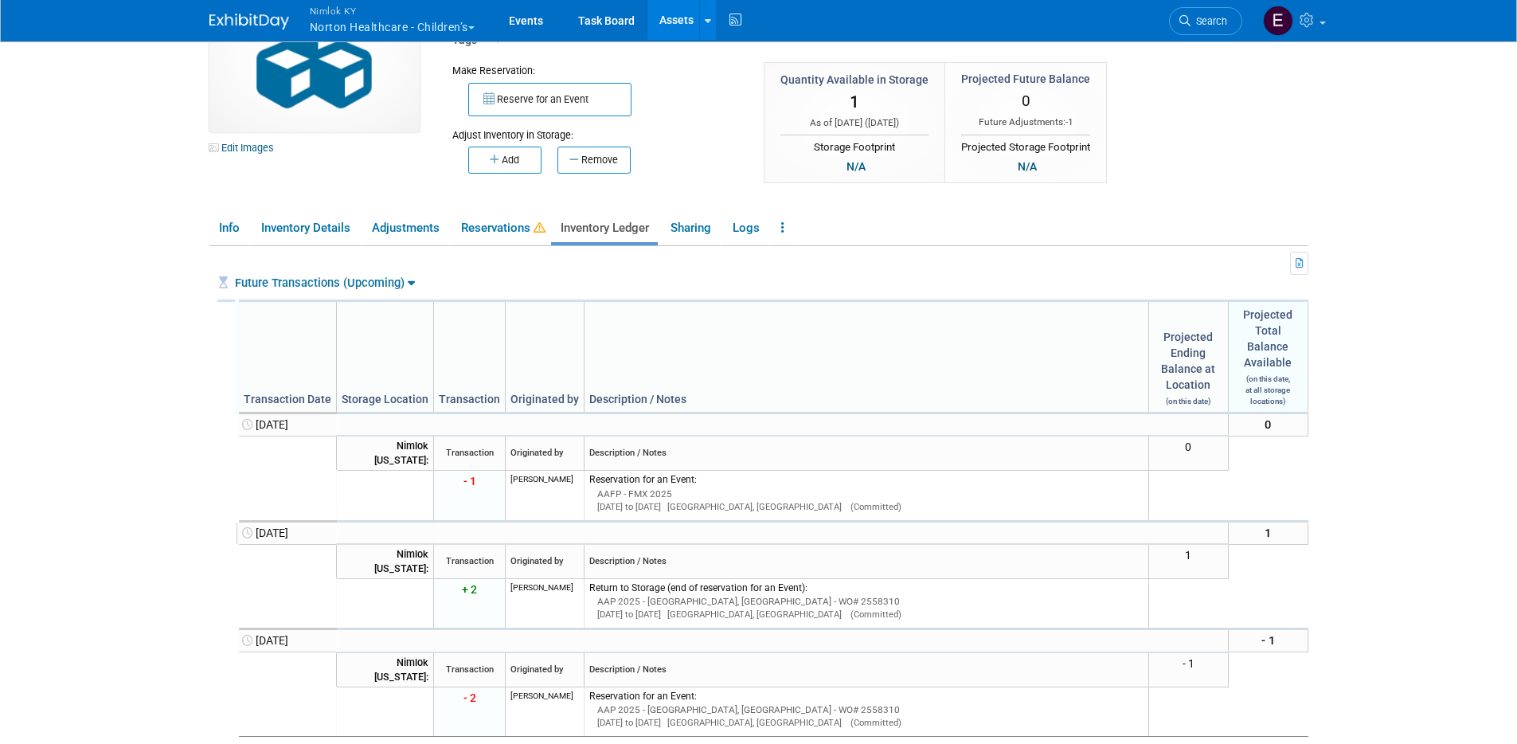
scroll to position [131, 0]
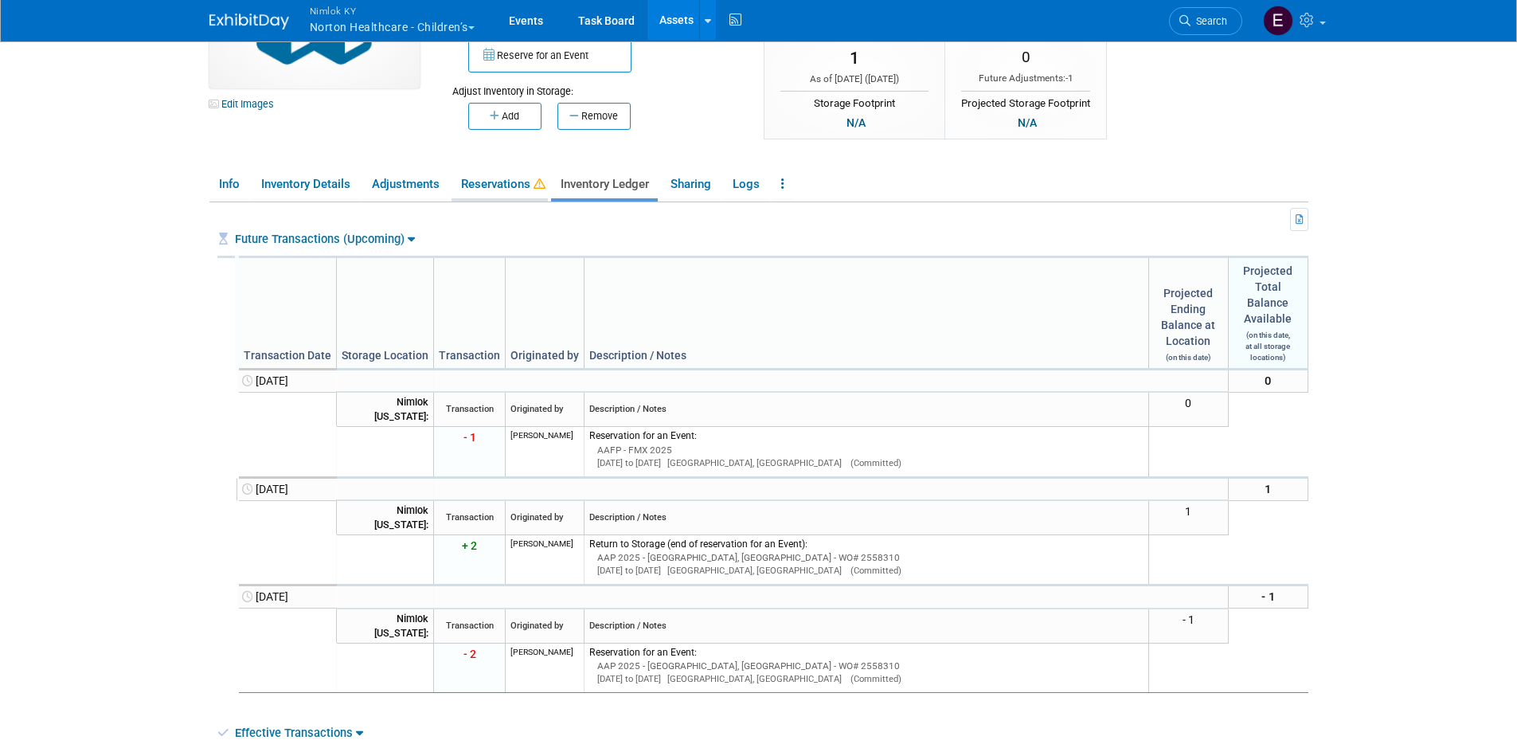
click at [514, 192] on link "Reservations" at bounding box center [500, 184] width 96 height 28
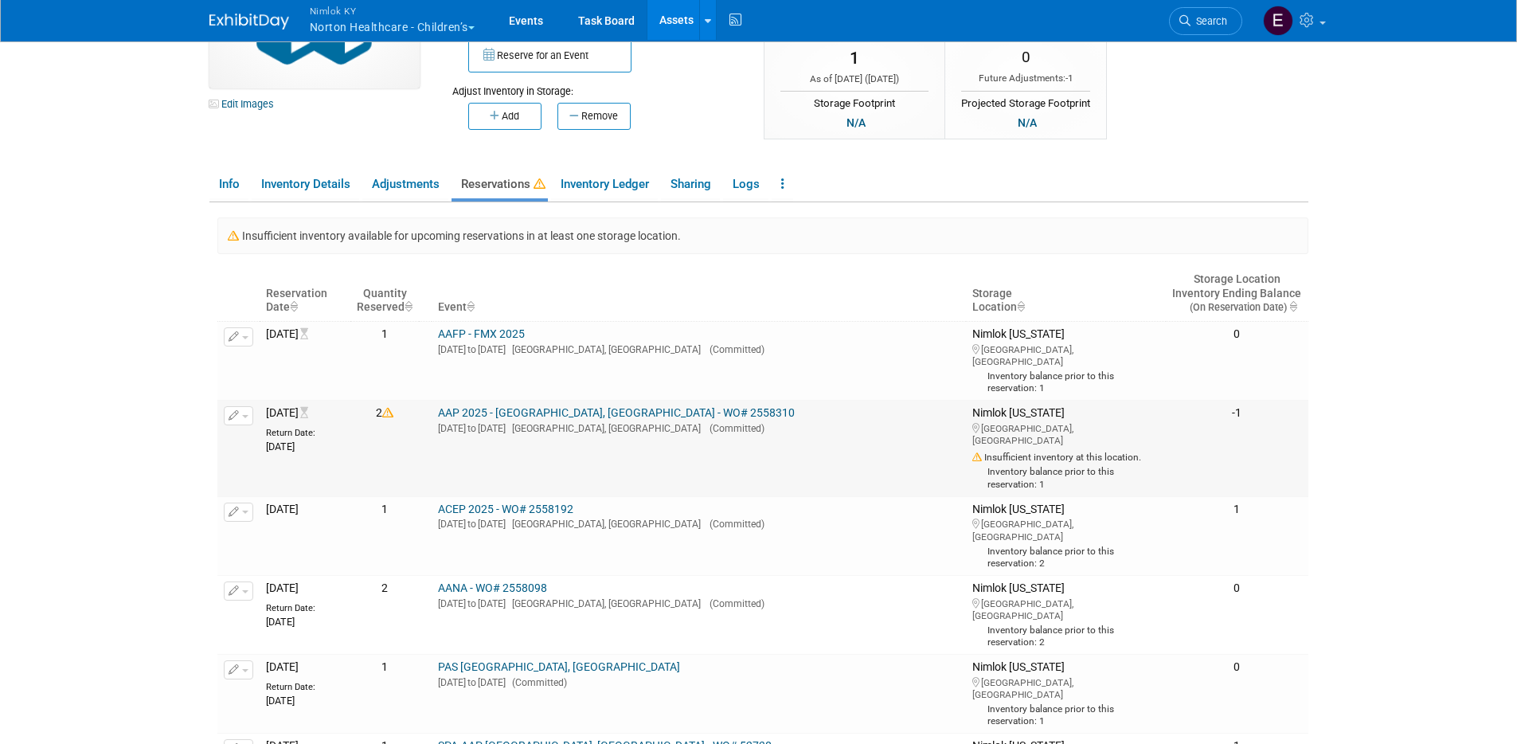
click at [531, 406] on link "AAP 2025 - [GEOGRAPHIC_DATA], [GEOGRAPHIC_DATA] - WO# 2558310" at bounding box center [616, 412] width 357 height 13
click at [514, 335] on link "AAFP - FMX 2025" at bounding box center [481, 333] width 87 height 13
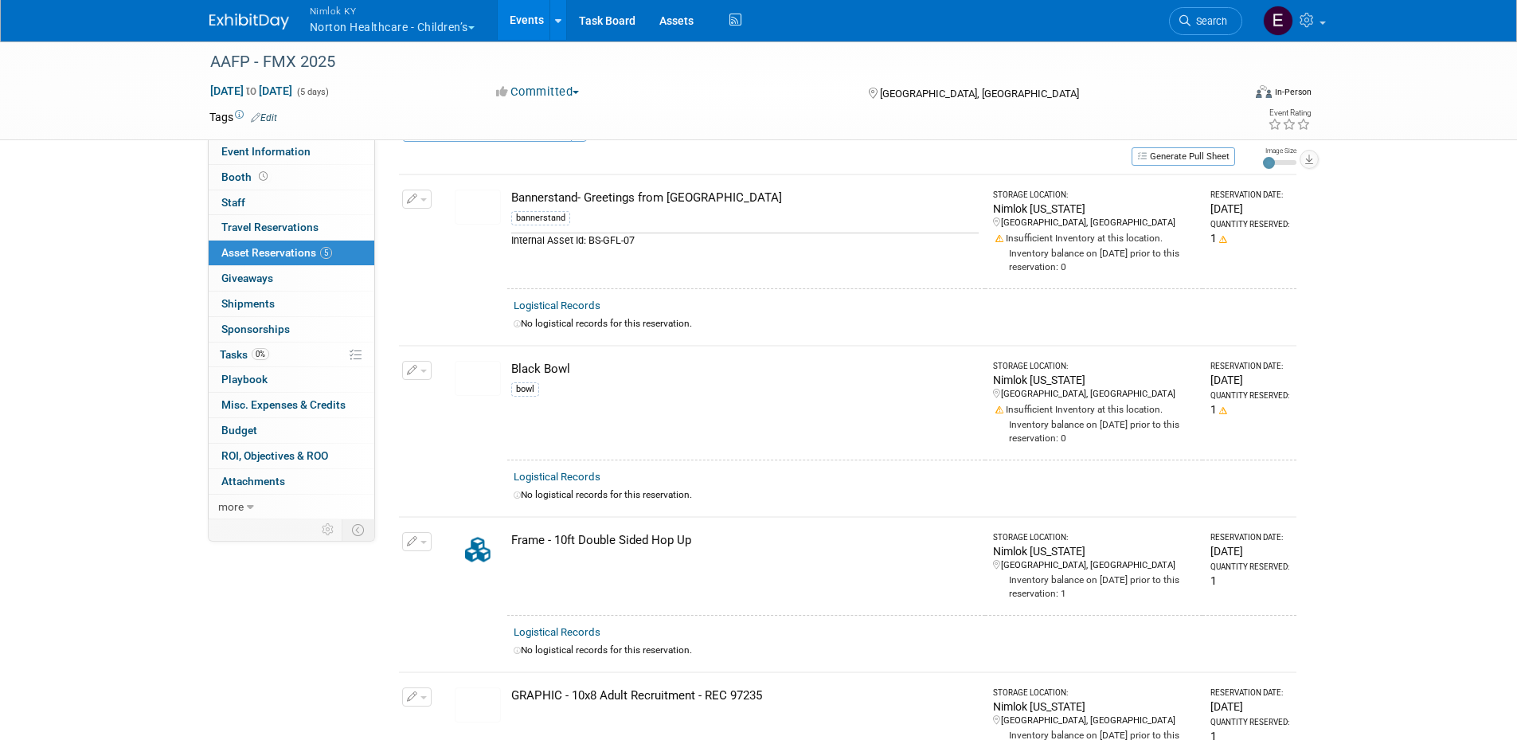
scroll to position [271, 0]
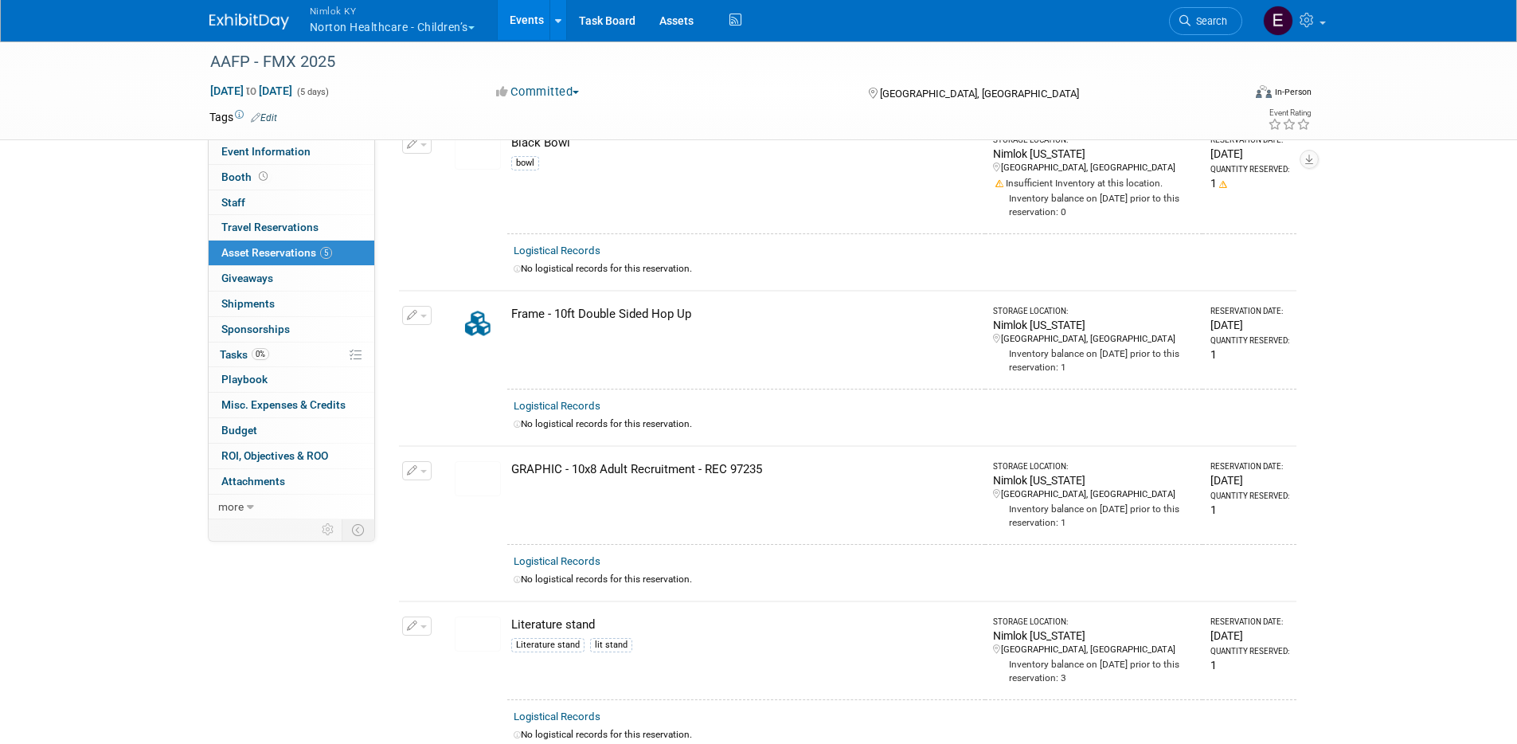
click at [416, 311] on button "button" at bounding box center [416, 315] width 29 height 19
click at [450, 338] on button "Change Reservation" at bounding box center [478, 341] width 135 height 22
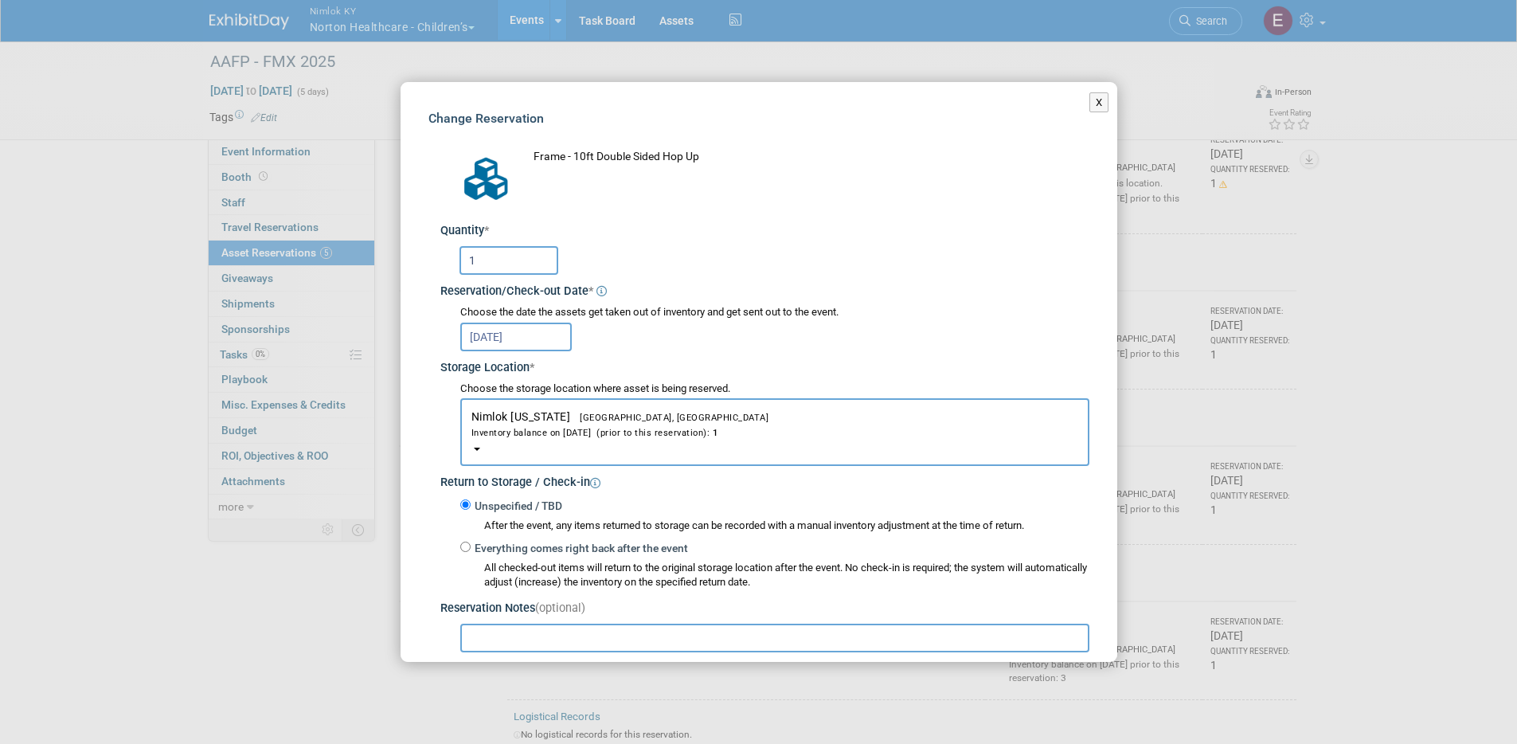
click at [539, 335] on input "Oct 5, 2025" at bounding box center [515, 337] width 111 height 29
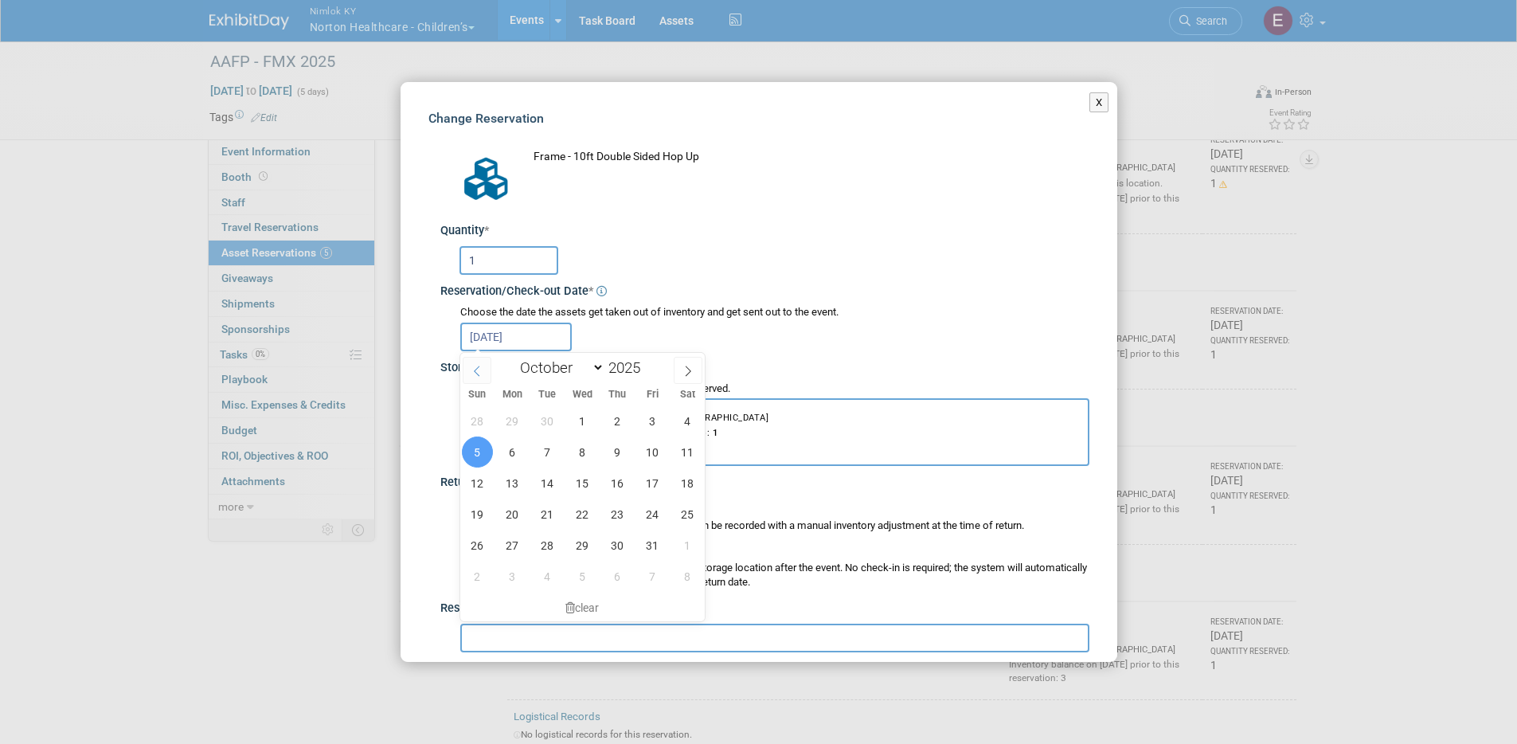
click at [472, 366] on icon at bounding box center [476, 371] width 11 height 11
select select "8"
click at [654, 451] on span "12" at bounding box center [652, 451] width 31 height 31
type input "Sep 12, 2025"
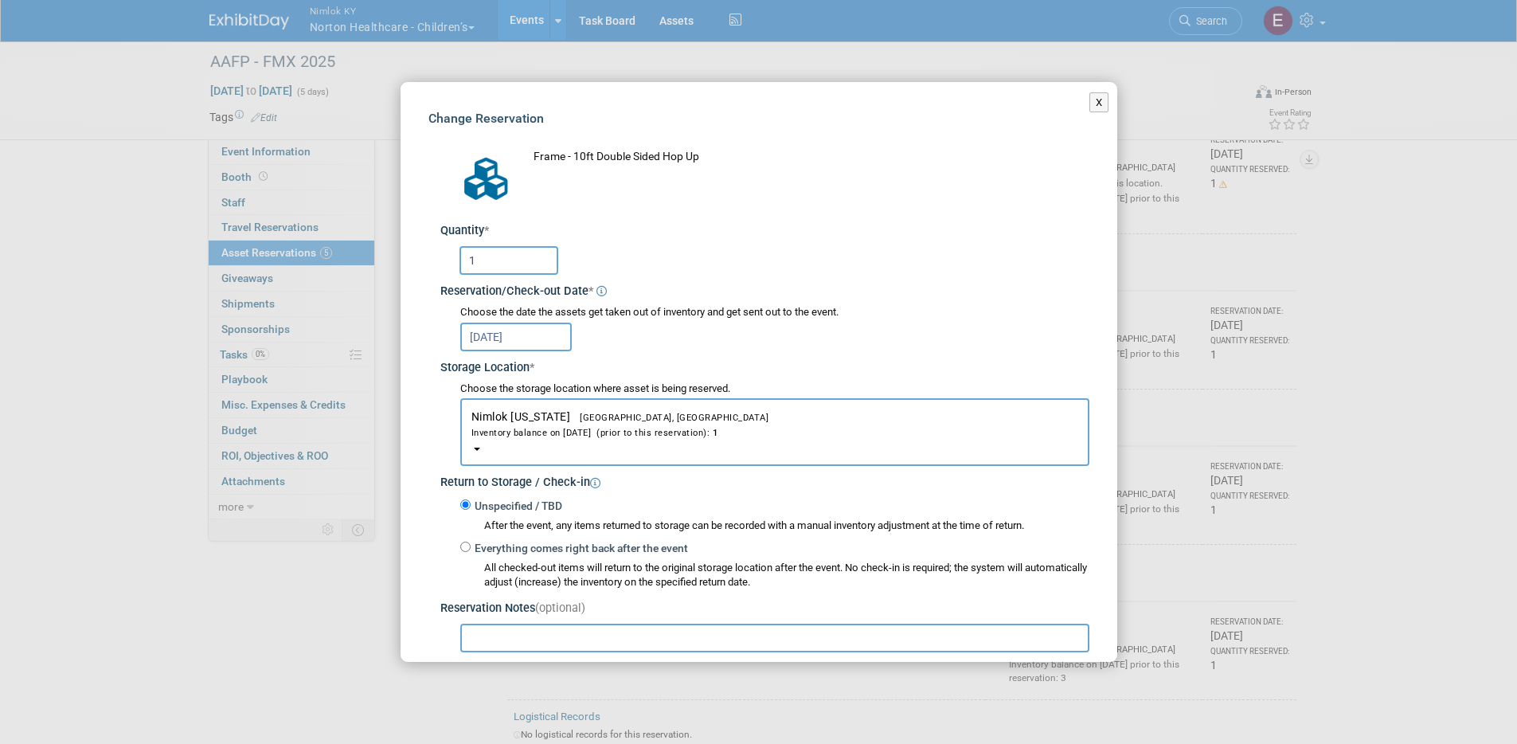
click at [758, 344] on div "Sep 12, 2025" at bounding box center [774, 335] width 629 height 31
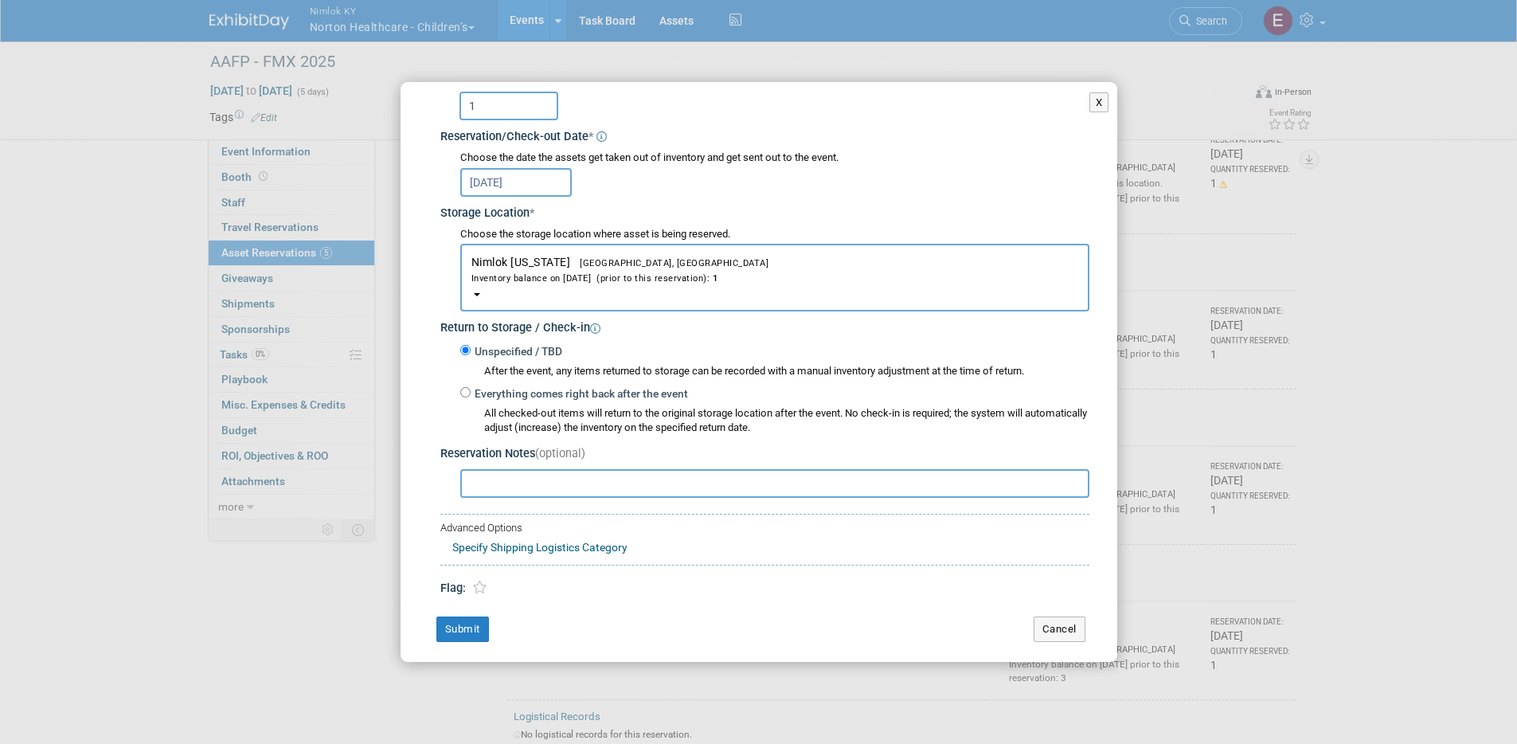
scroll to position [162, 0]
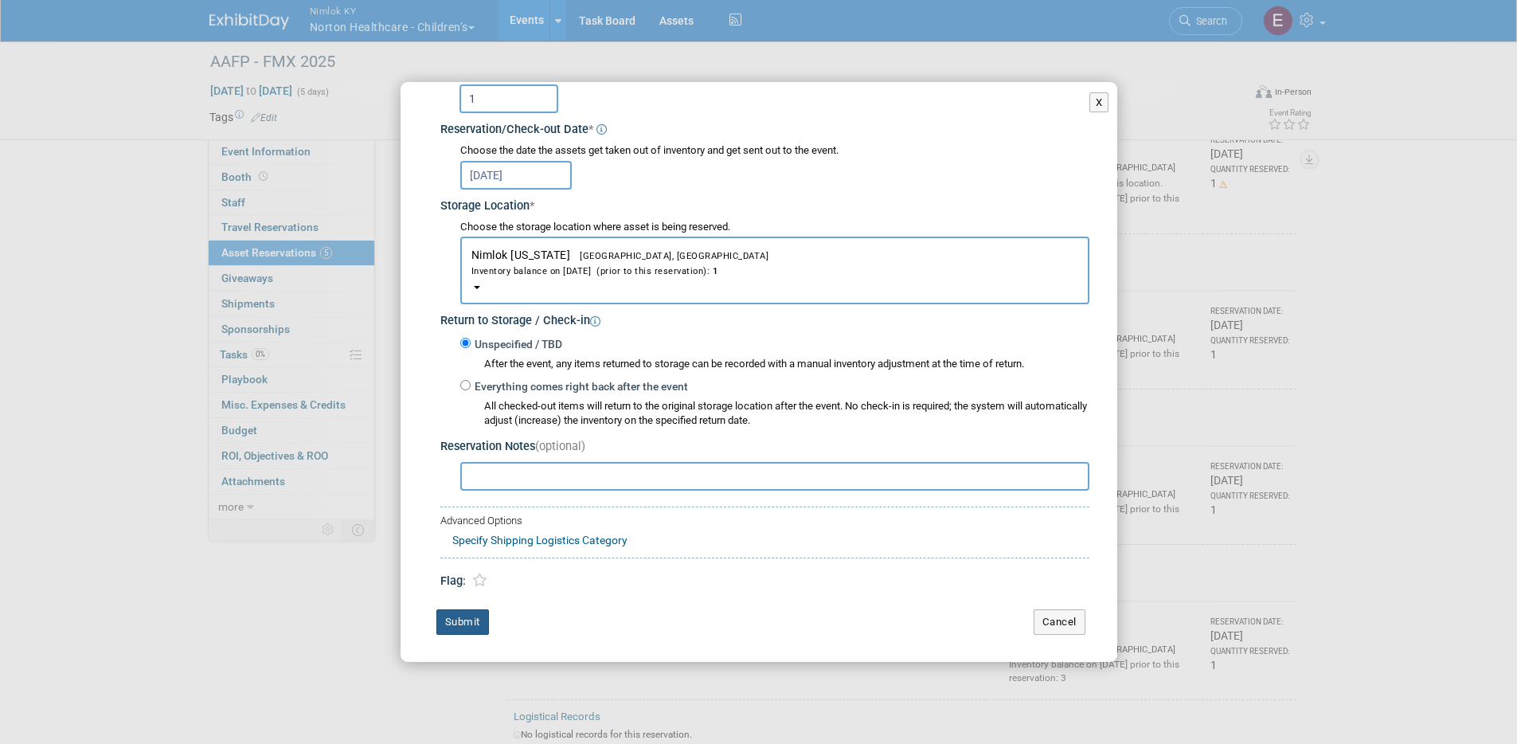
click at [462, 618] on button "Submit" at bounding box center [462, 621] width 53 height 25
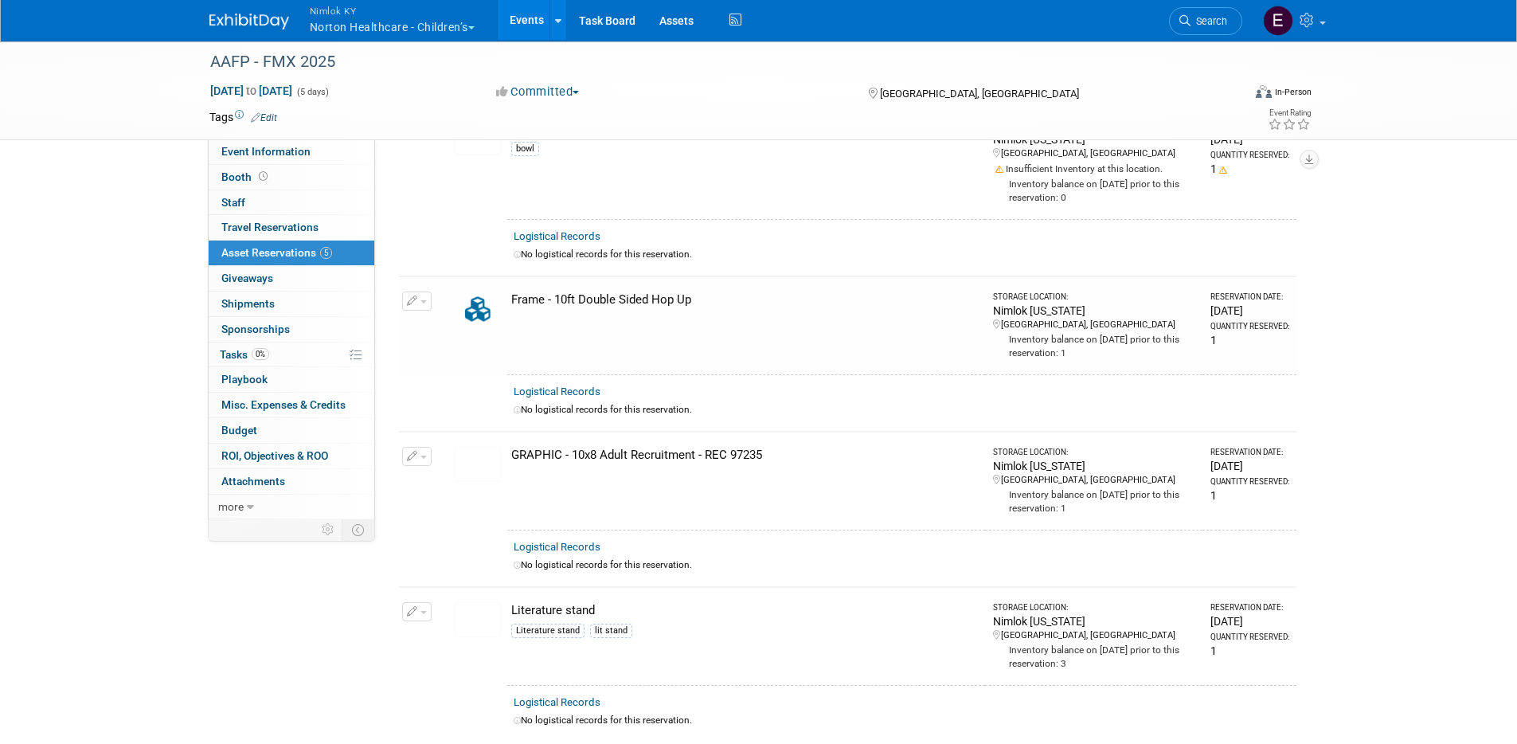
scroll to position [287, 0]
click at [419, 459] on button "button" at bounding box center [416, 453] width 29 height 19
click at [442, 475] on button "Change Reservation" at bounding box center [478, 480] width 135 height 22
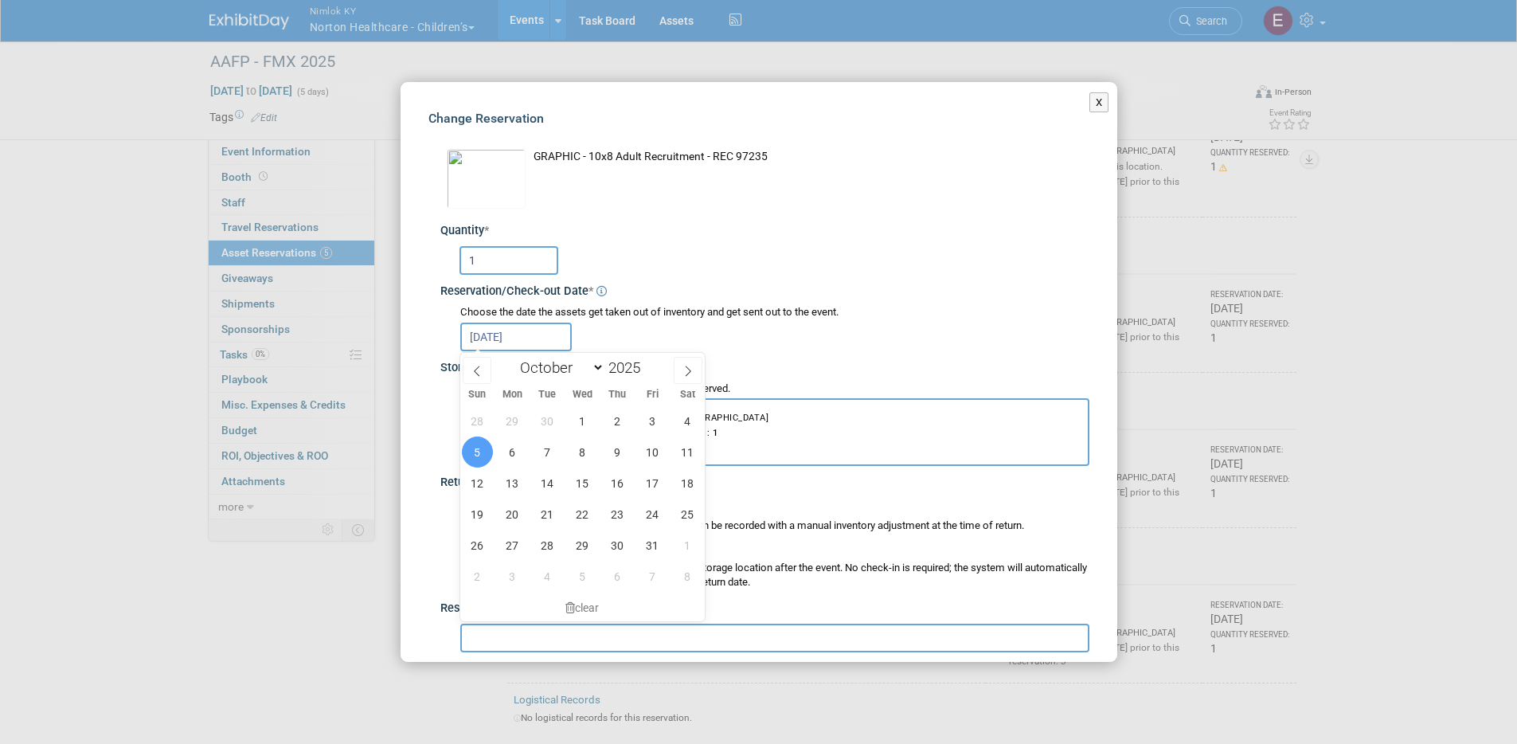
click at [530, 333] on input "Oct 5, 2025" at bounding box center [515, 337] width 111 height 29
click at [482, 479] on span "12" at bounding box center [477, 482] width 31 height 31
type input "Oct 12, 2025"
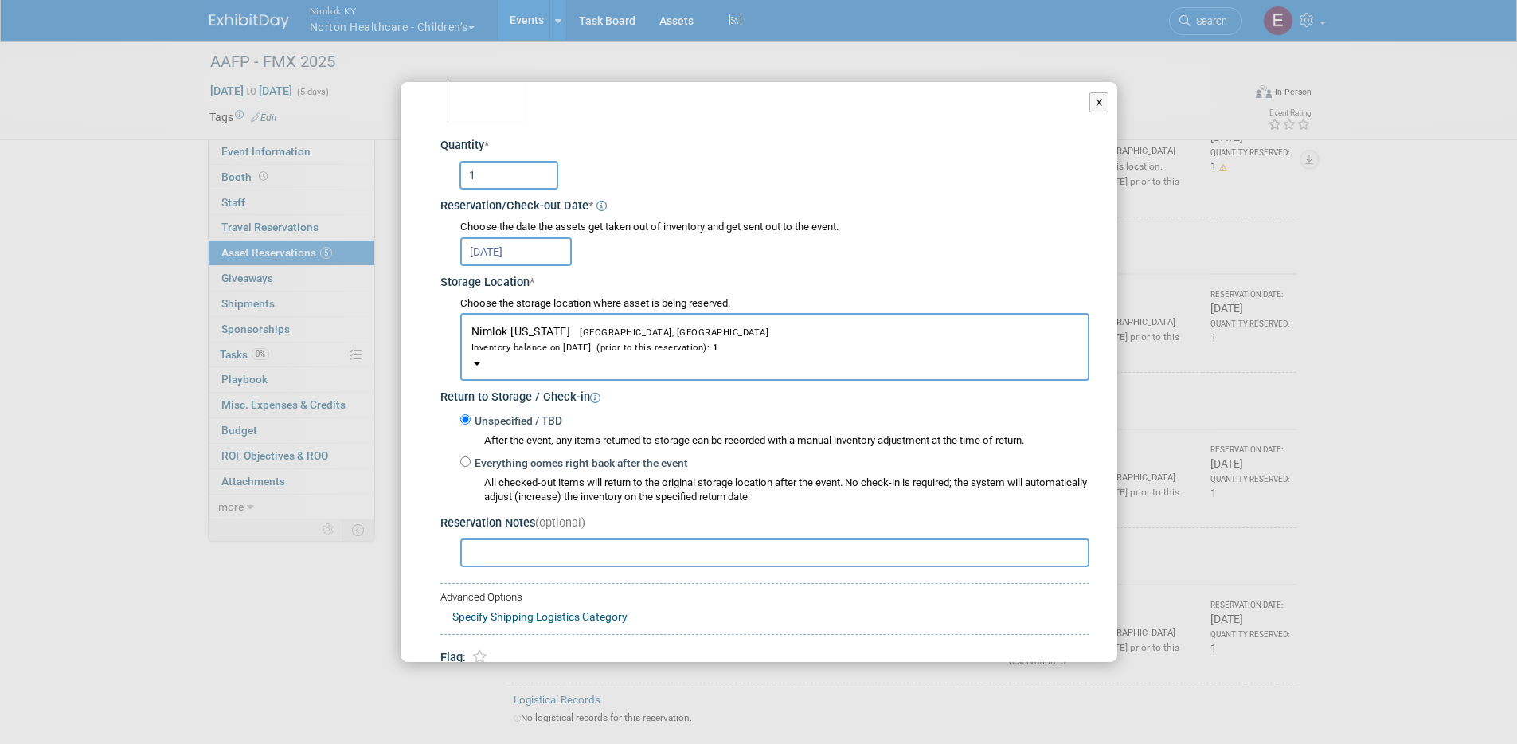
scroll to position [162, 0]
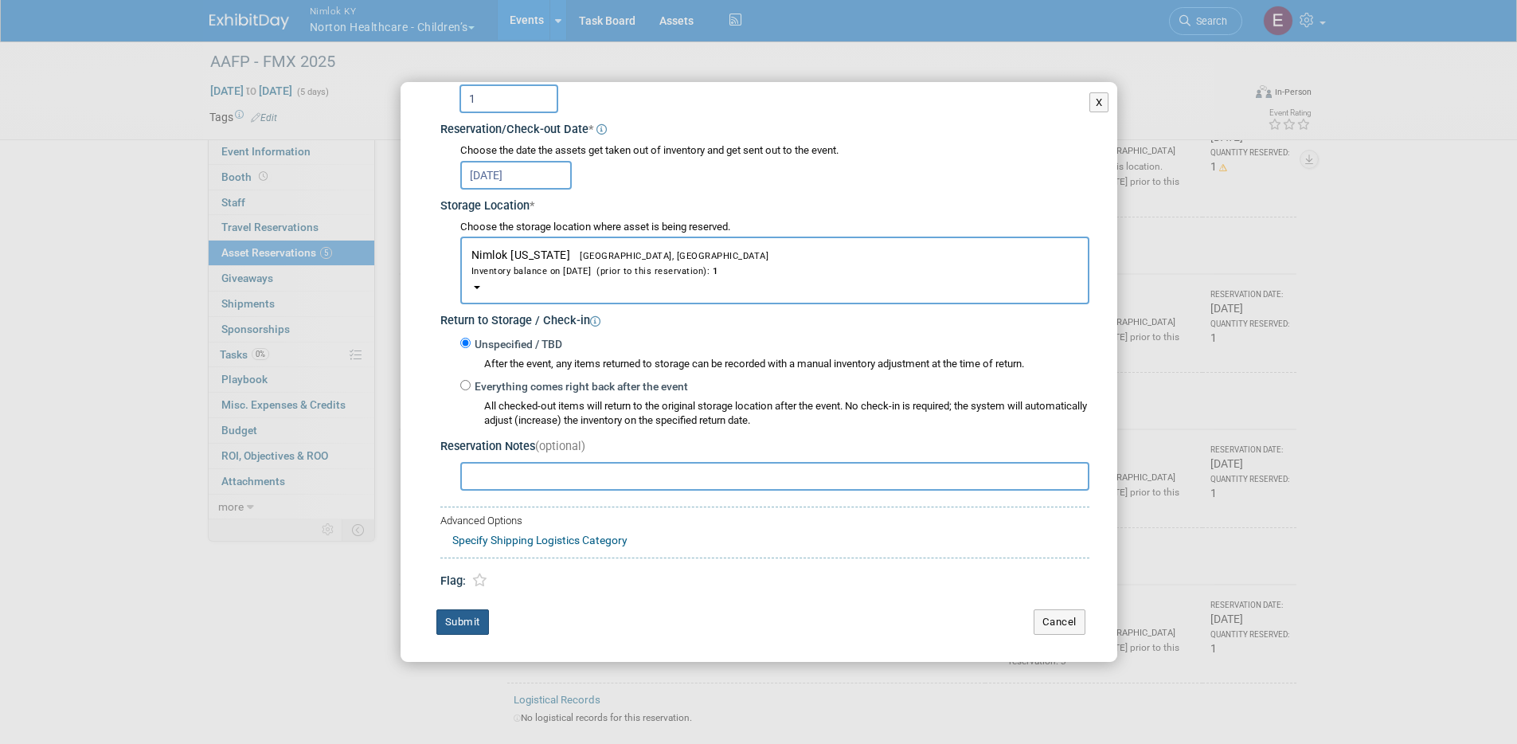
click at [457, 628] on button "Submit" at bounding box center [462, 621] width 53 height 25
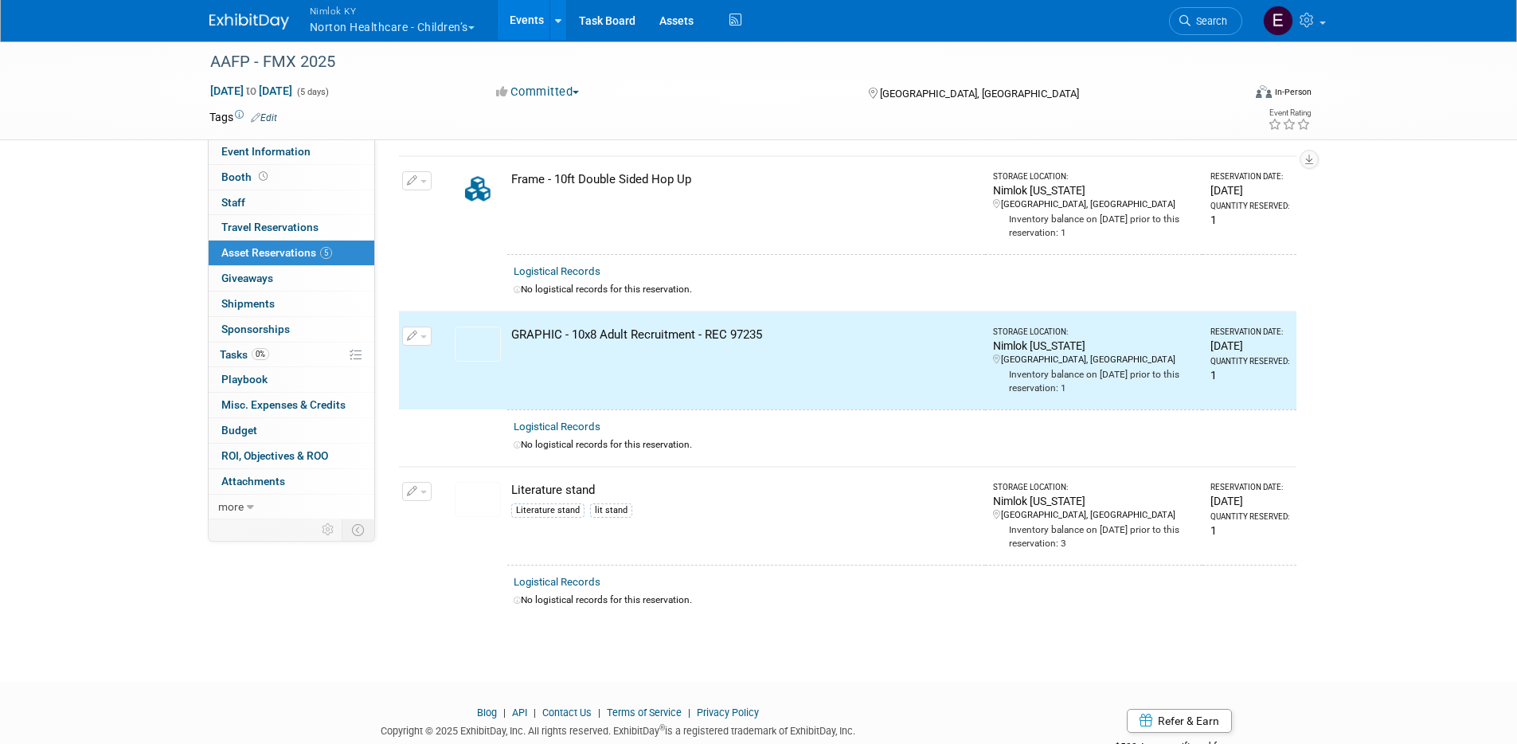
scroll to position [410, 0]
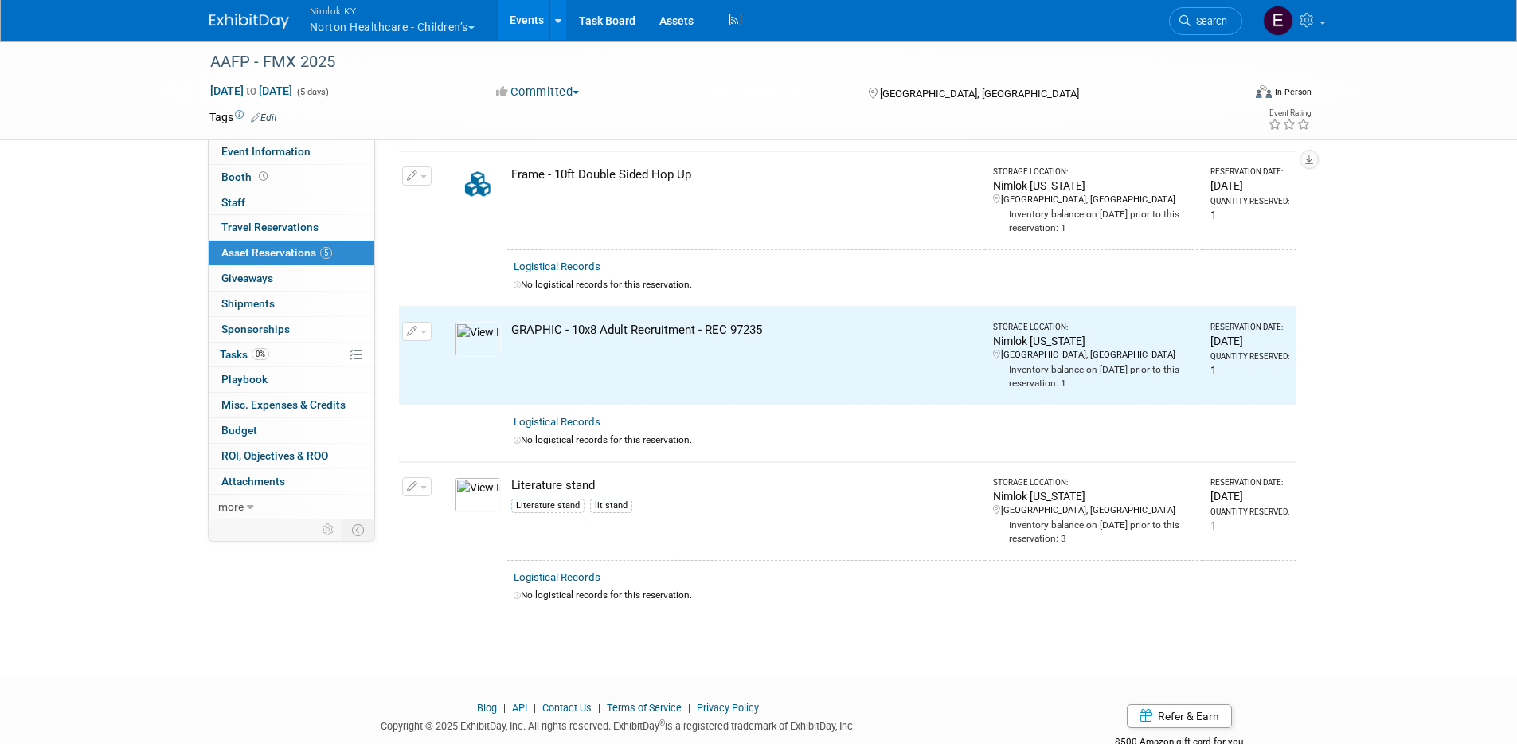
click at [413, 487] on icon "button" at bounding box center [412, 487] width 11 height 10
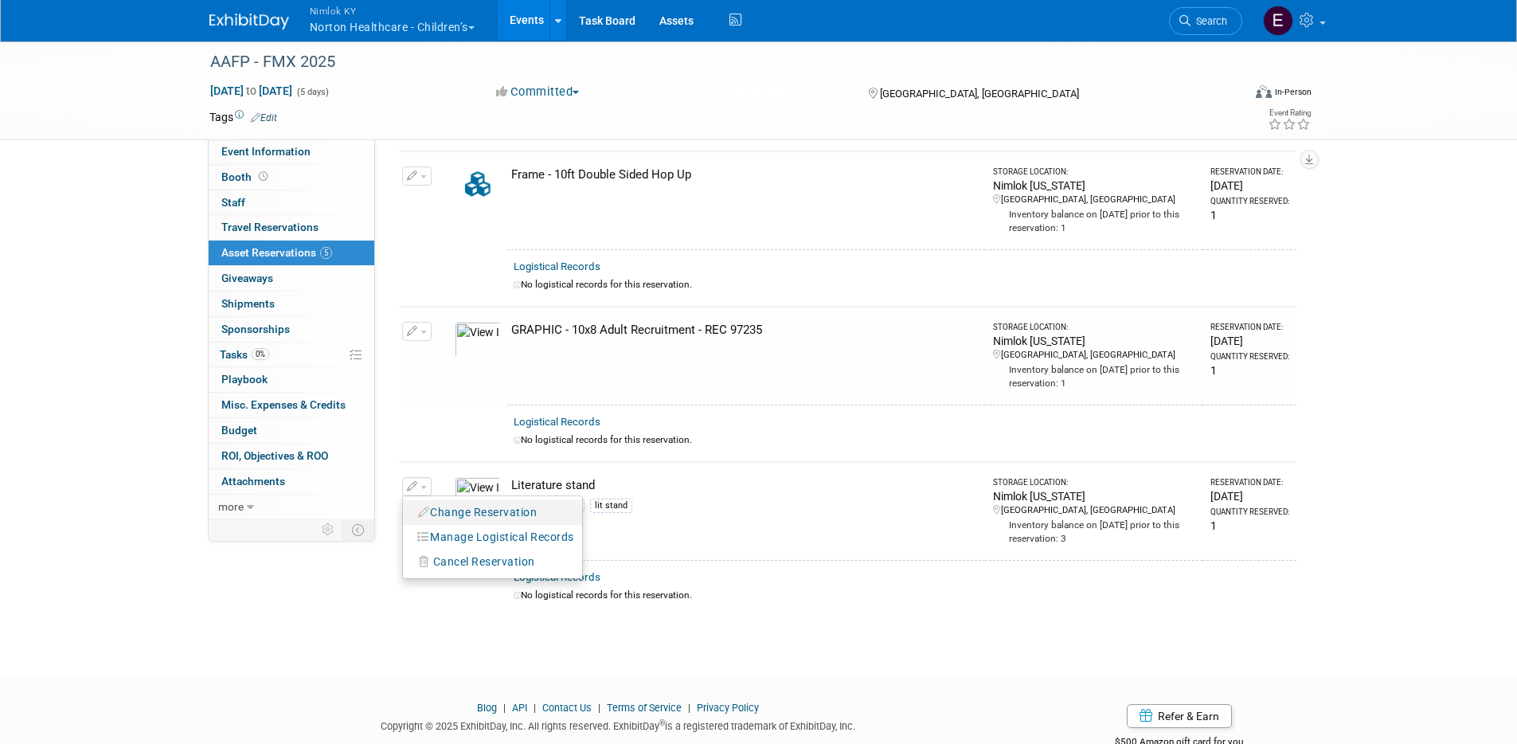
click at [469, 509] on button "Change Reservation" at bounding box center [478, 513] width 135 height 22
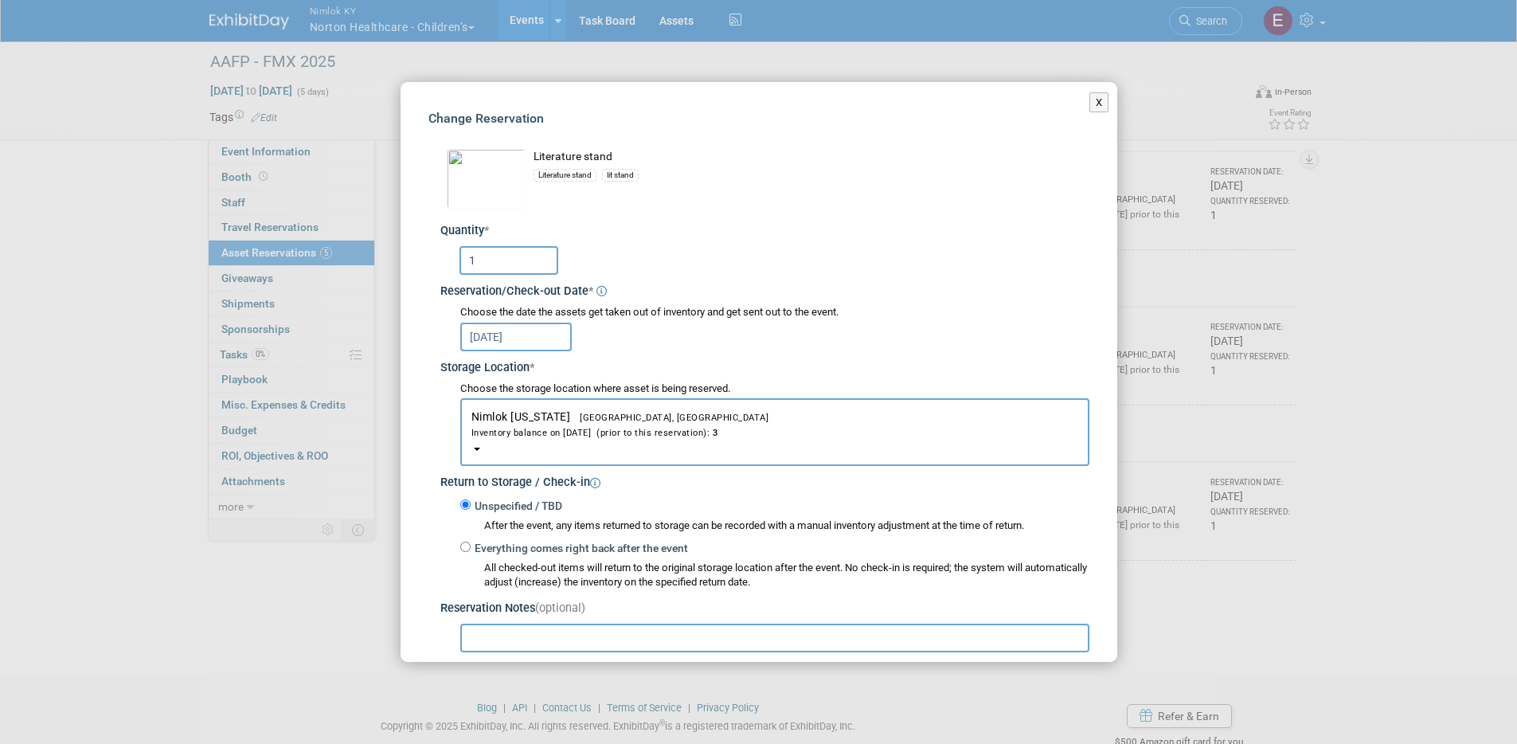
click at [503, 346] on input "Oct 5, 2025" at bounding box center [515, 337] width 111 height 29
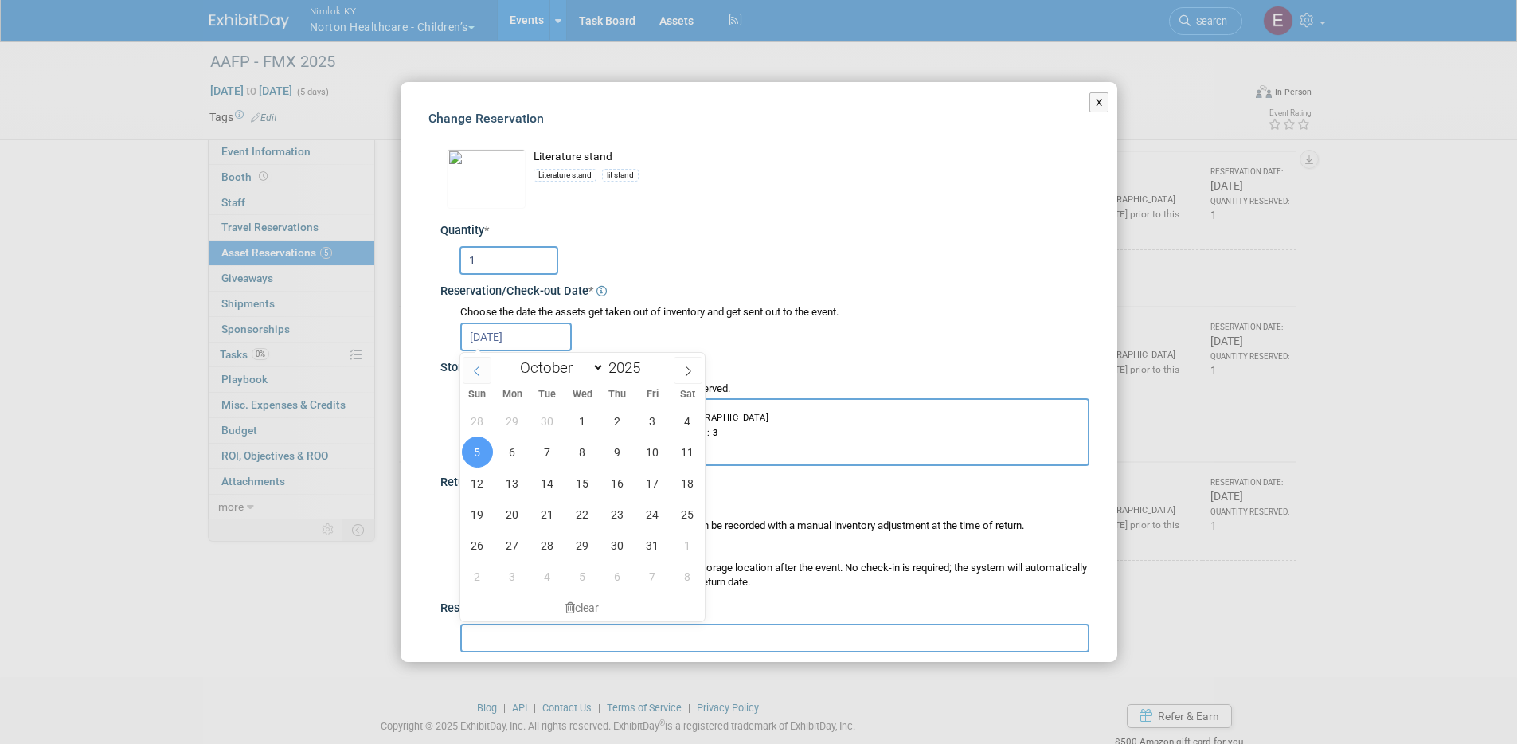
click at [476, 372] on icon at bounding box center [476, 371] width 11 height 11
select select "8"
click at [656, 452] on span "12" at bounding box center [652, 451] width 31 height 31
type input "Sep 12, 2025"
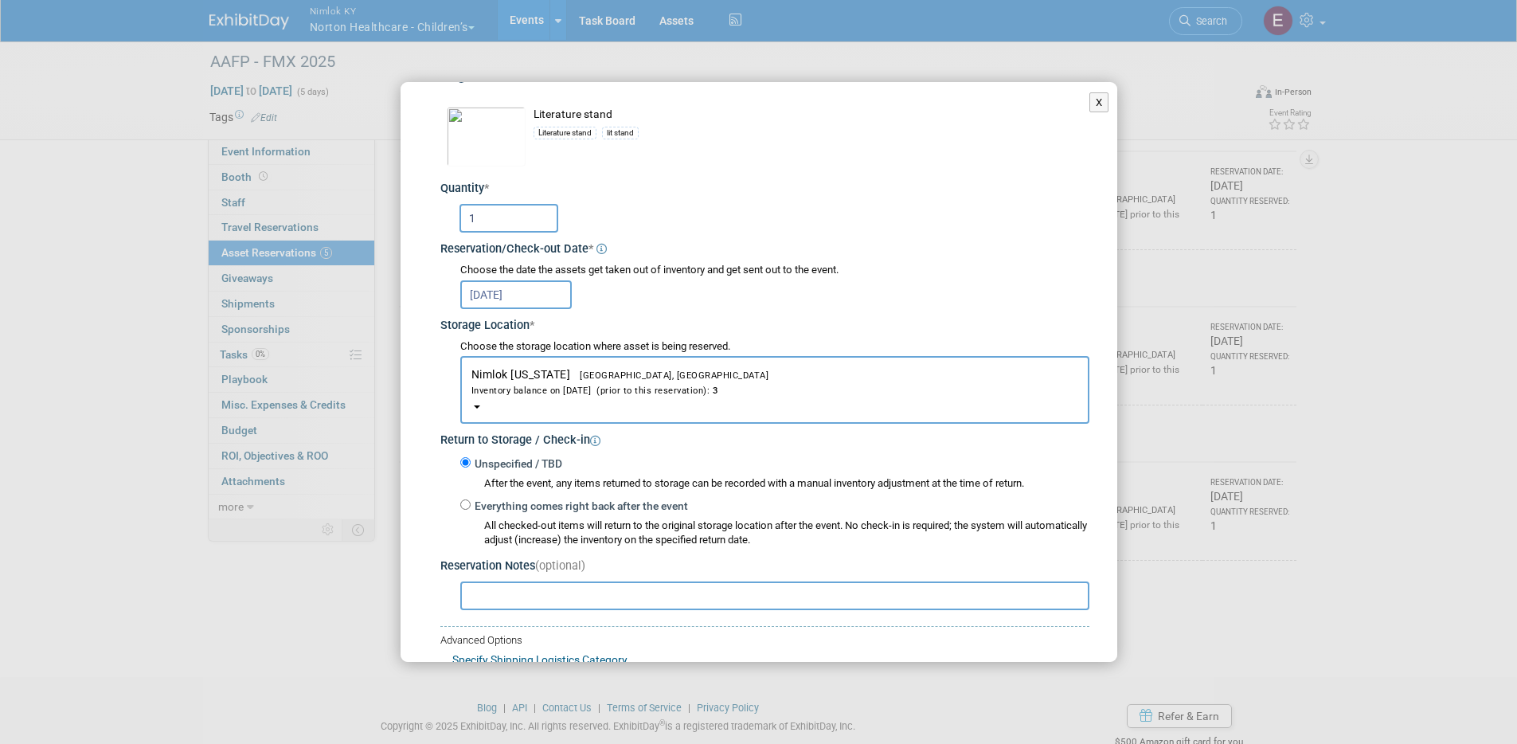
scroll to position [162, 0]
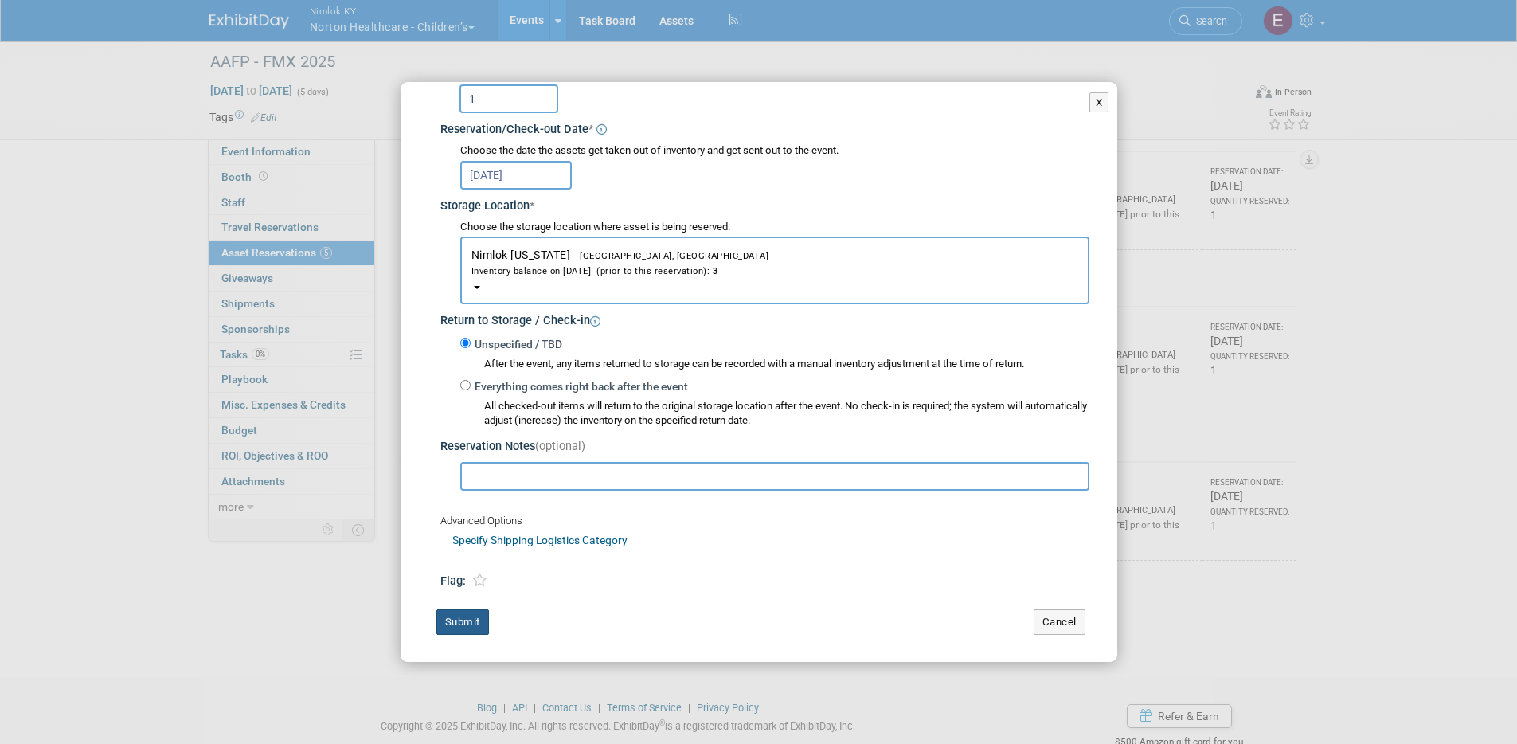
click at [446, 624] on button "Submit" at bounding box center [462, 621] width 53 height 25
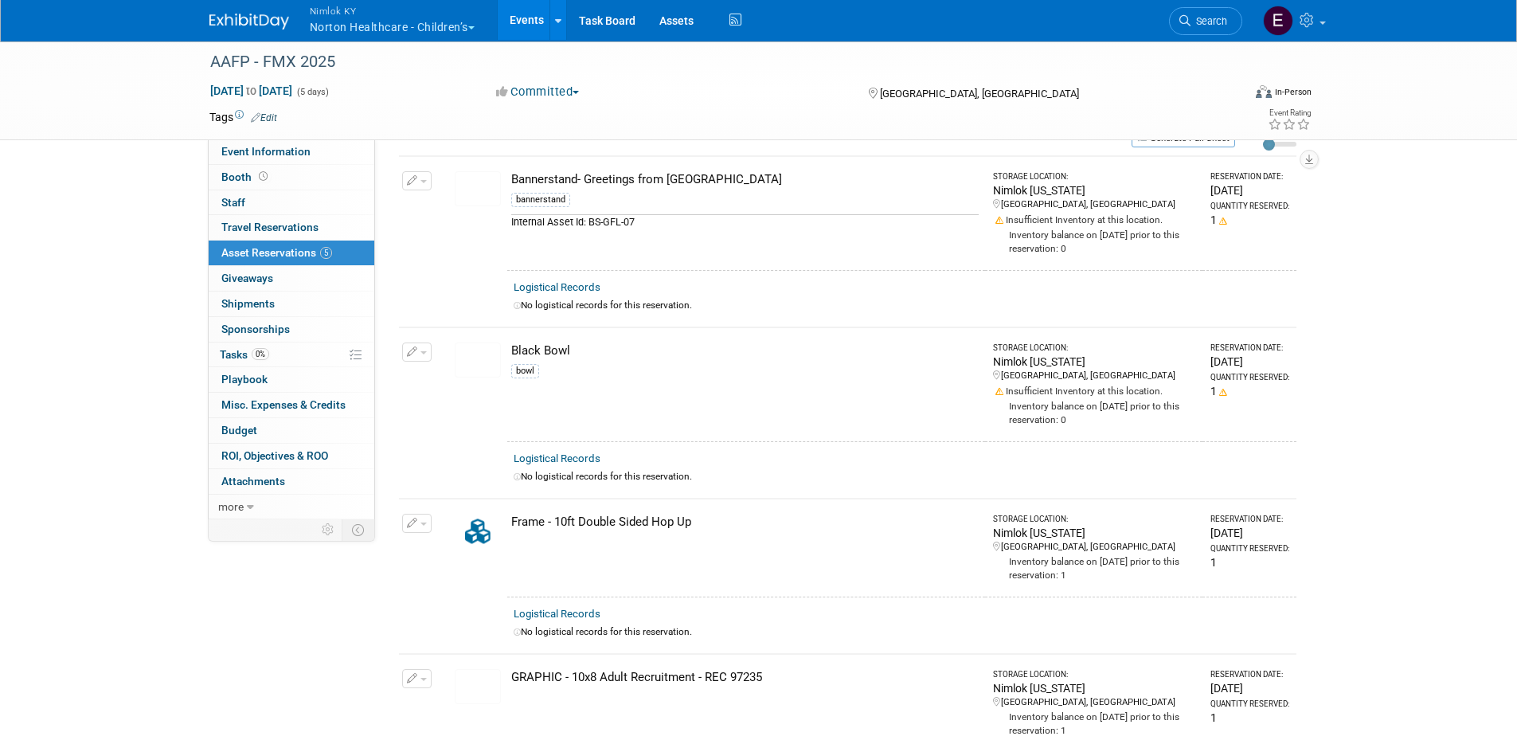
scroll to position [0, 0]
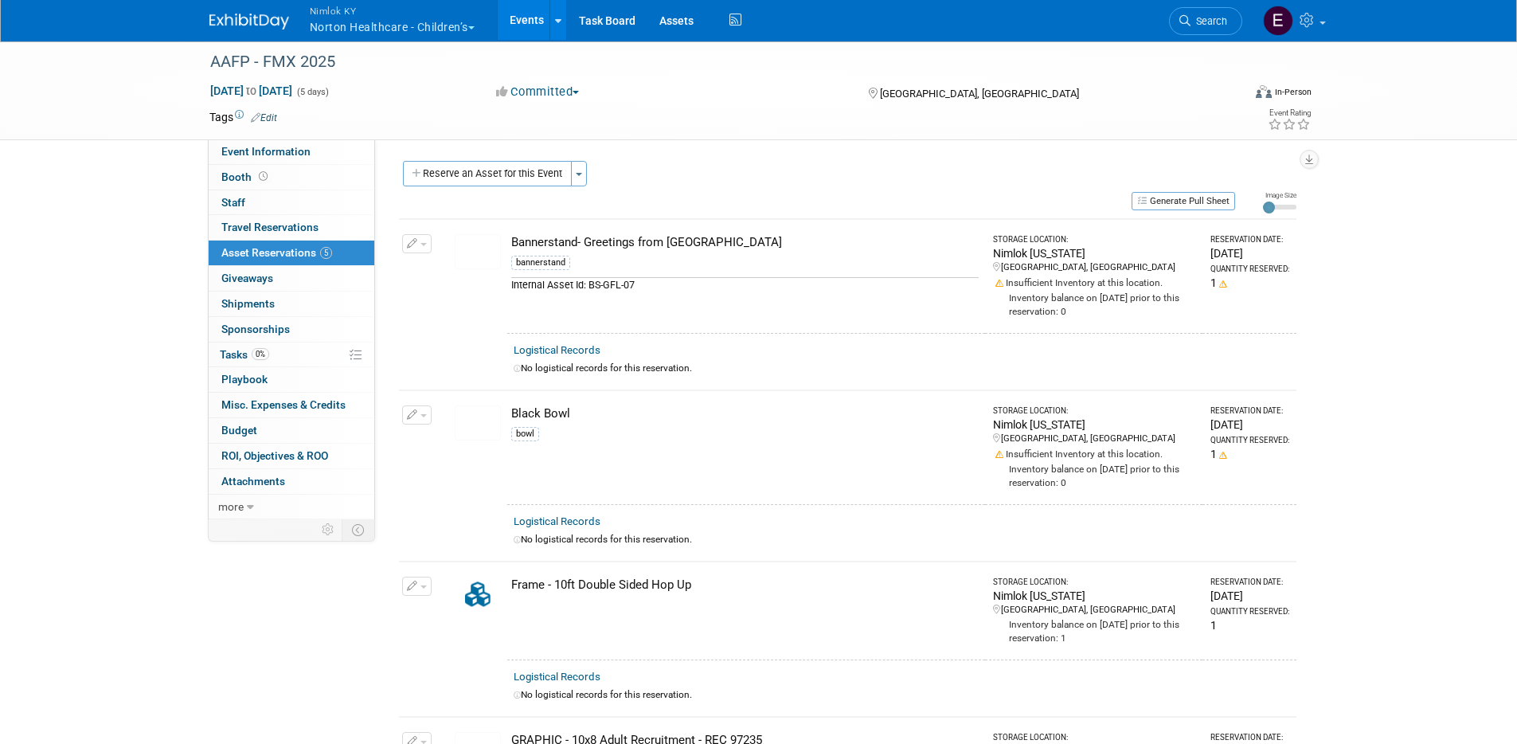
click at [413, 245] on icon "button" at bounding box center [412, 244] width 11 height 10
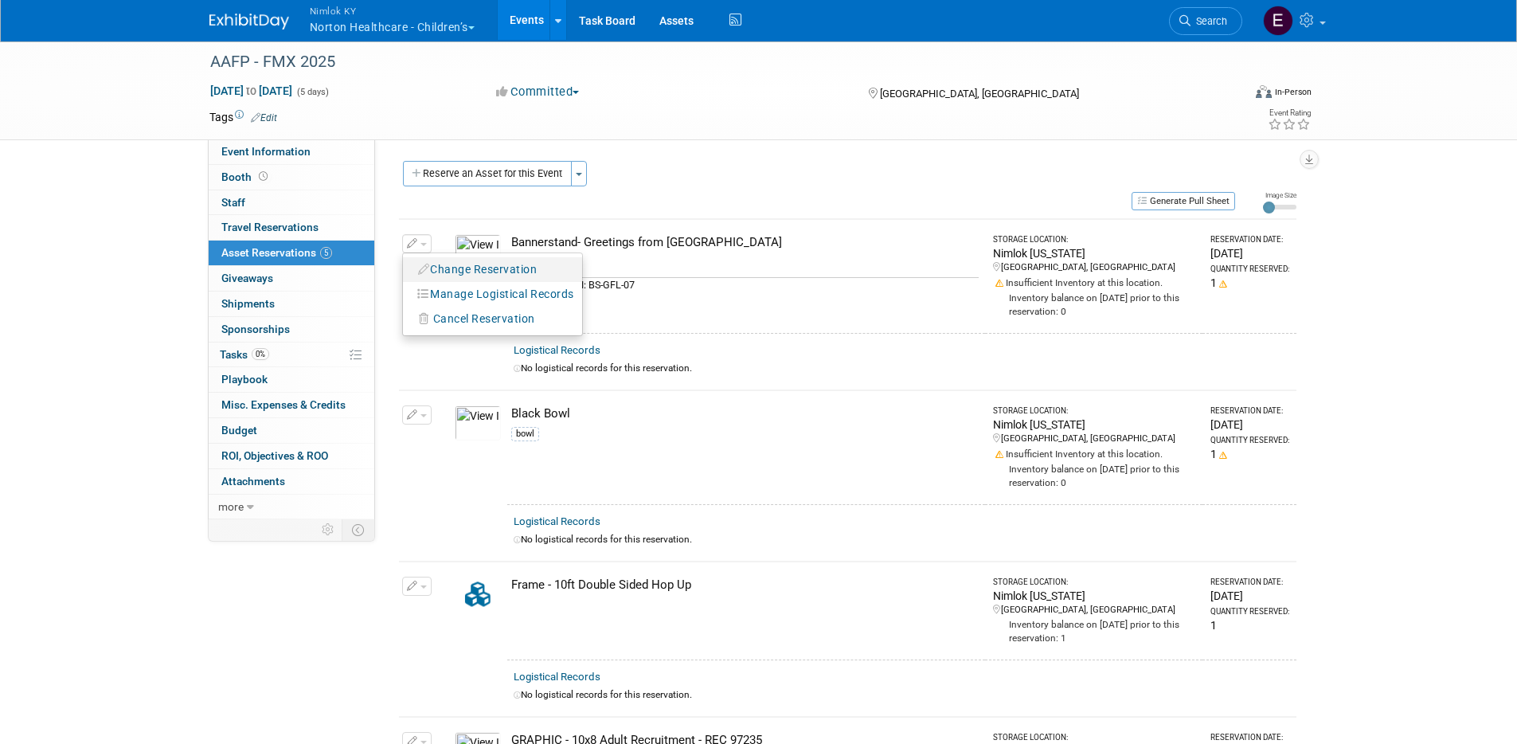
click at [475, 272] on button "Change Reservation" at bounding box center [478, 270] width 135 height 22
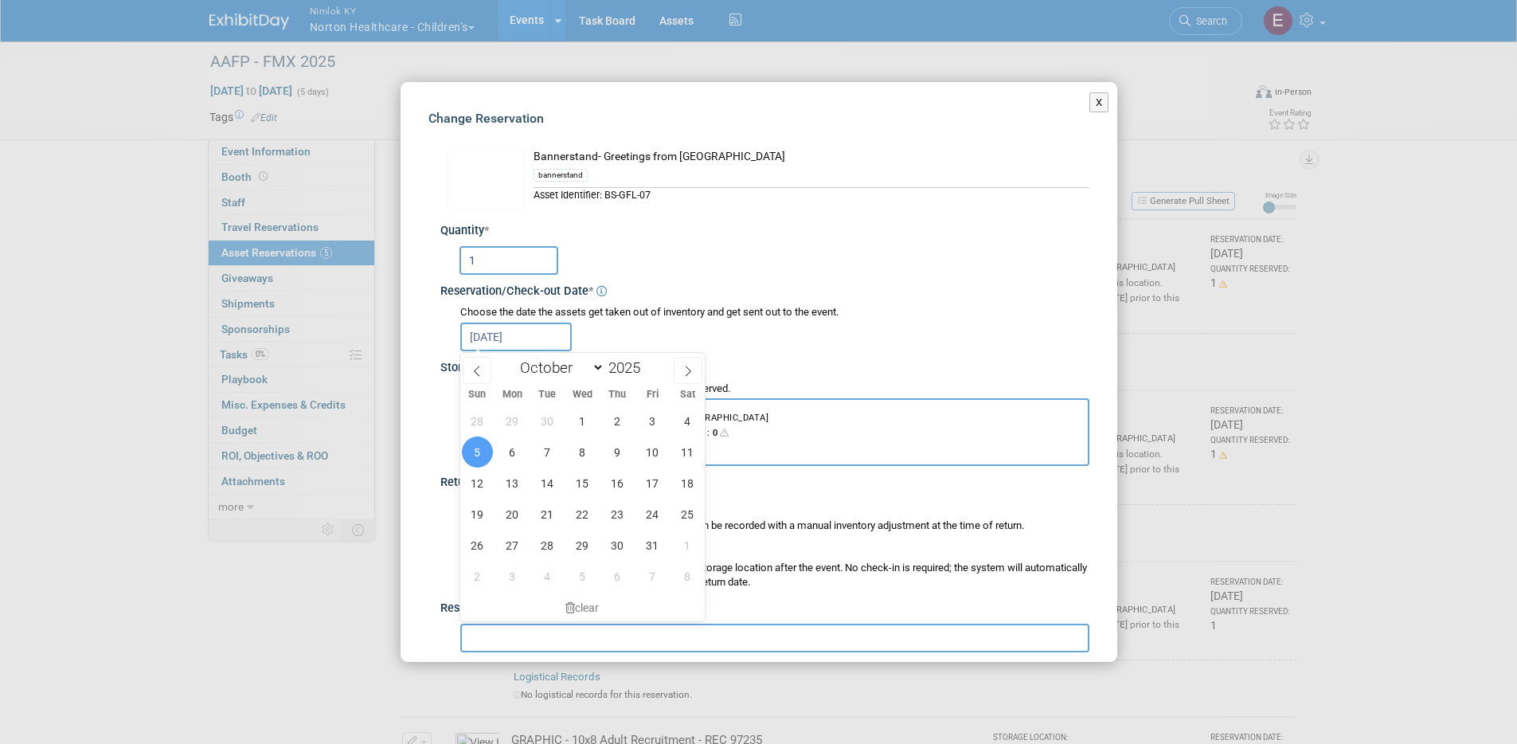
click at [513, 334] on input "Oct 5, 2025" at bounding box center [515, 337] width 111 height 29
click at [486, 372] on span at bounding box center [477, 370] width 29 height 27
select select "8"
click at [642, 456] on span "12" at bounding box center [652, 451] width 31 height 31
type input "Sep 12, 2025"
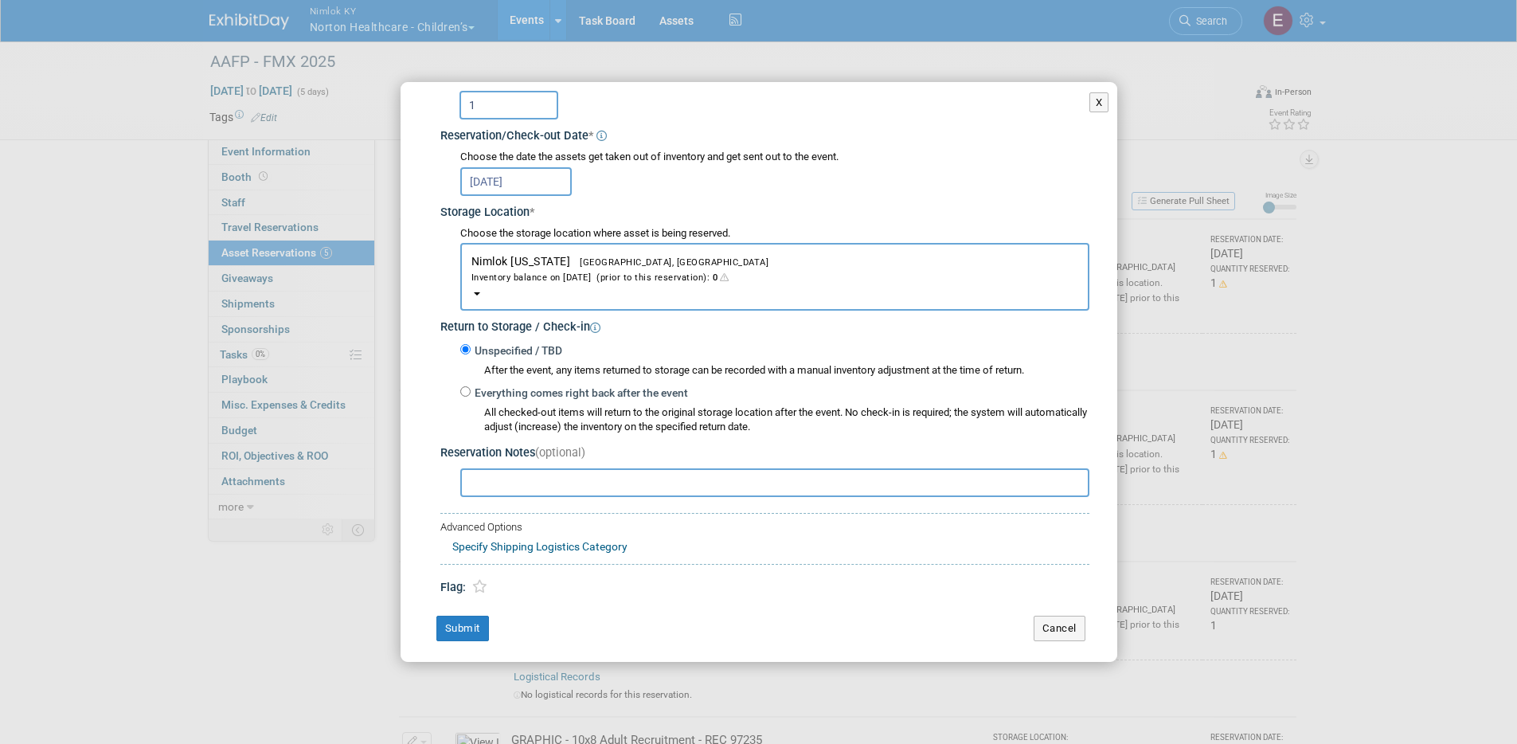
scroll to position [162, 0]
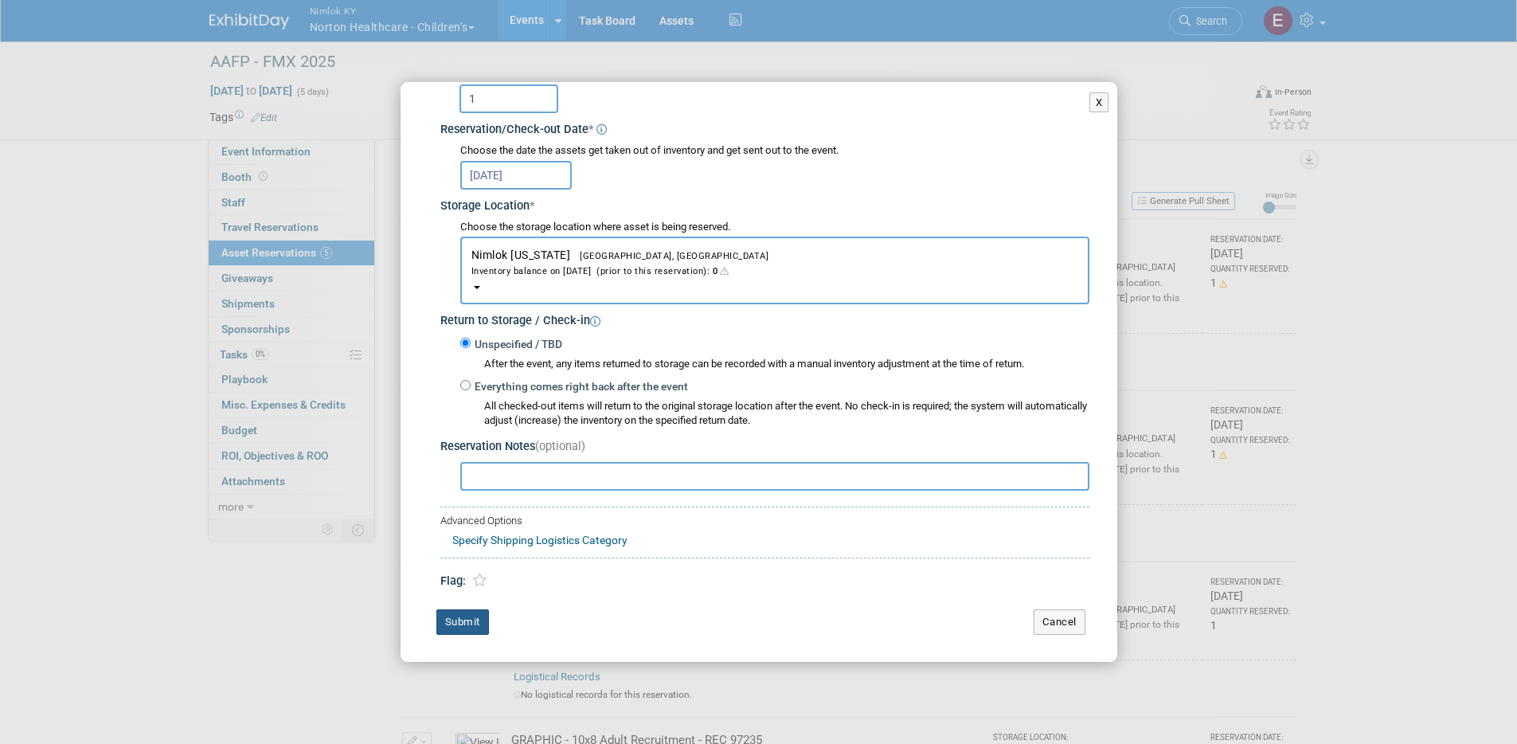
click at [474, 622] on button "Submit" at bounding box center [462, 621] width 53 height 25
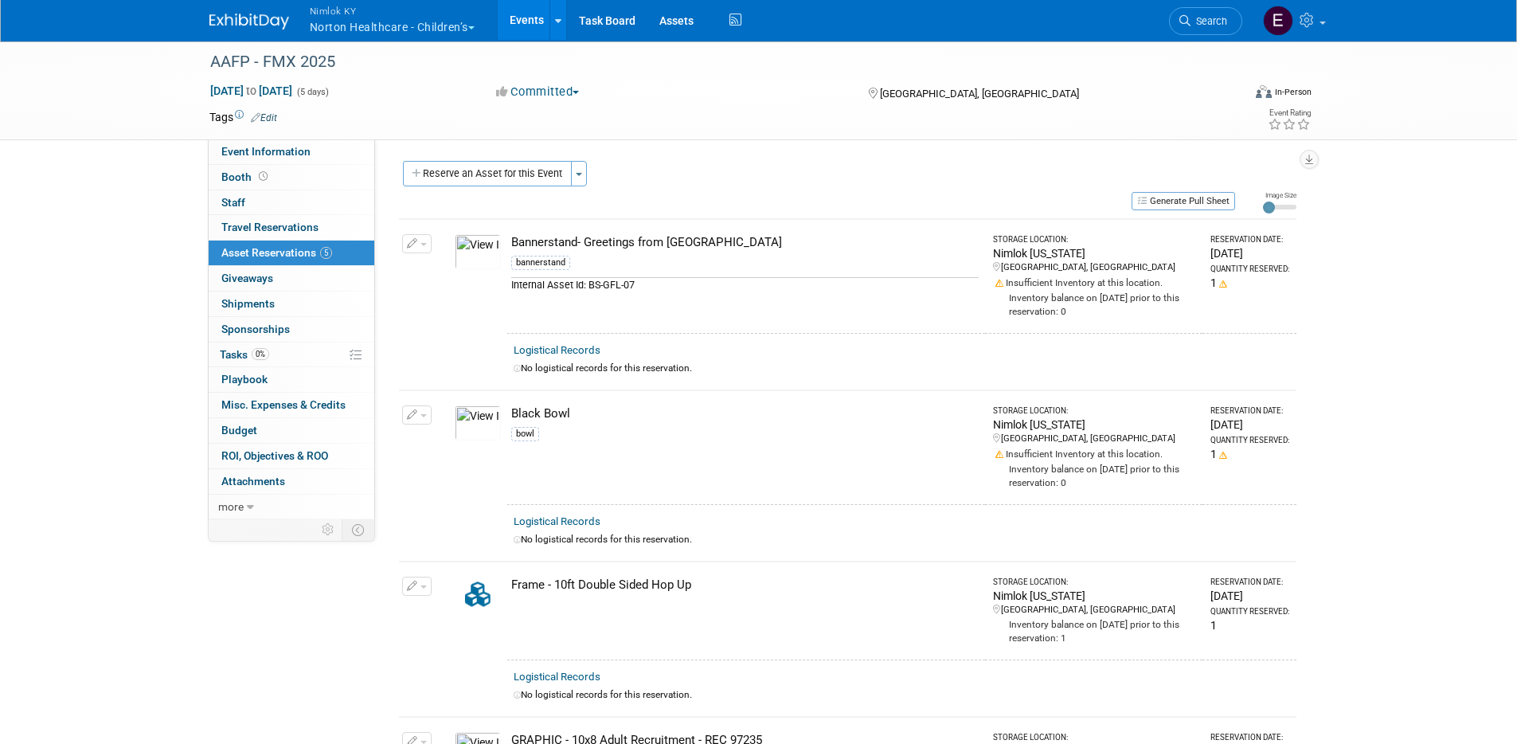
click at [530, 22] on link "Events" at bounding box center [527, 20] width 58 height 40
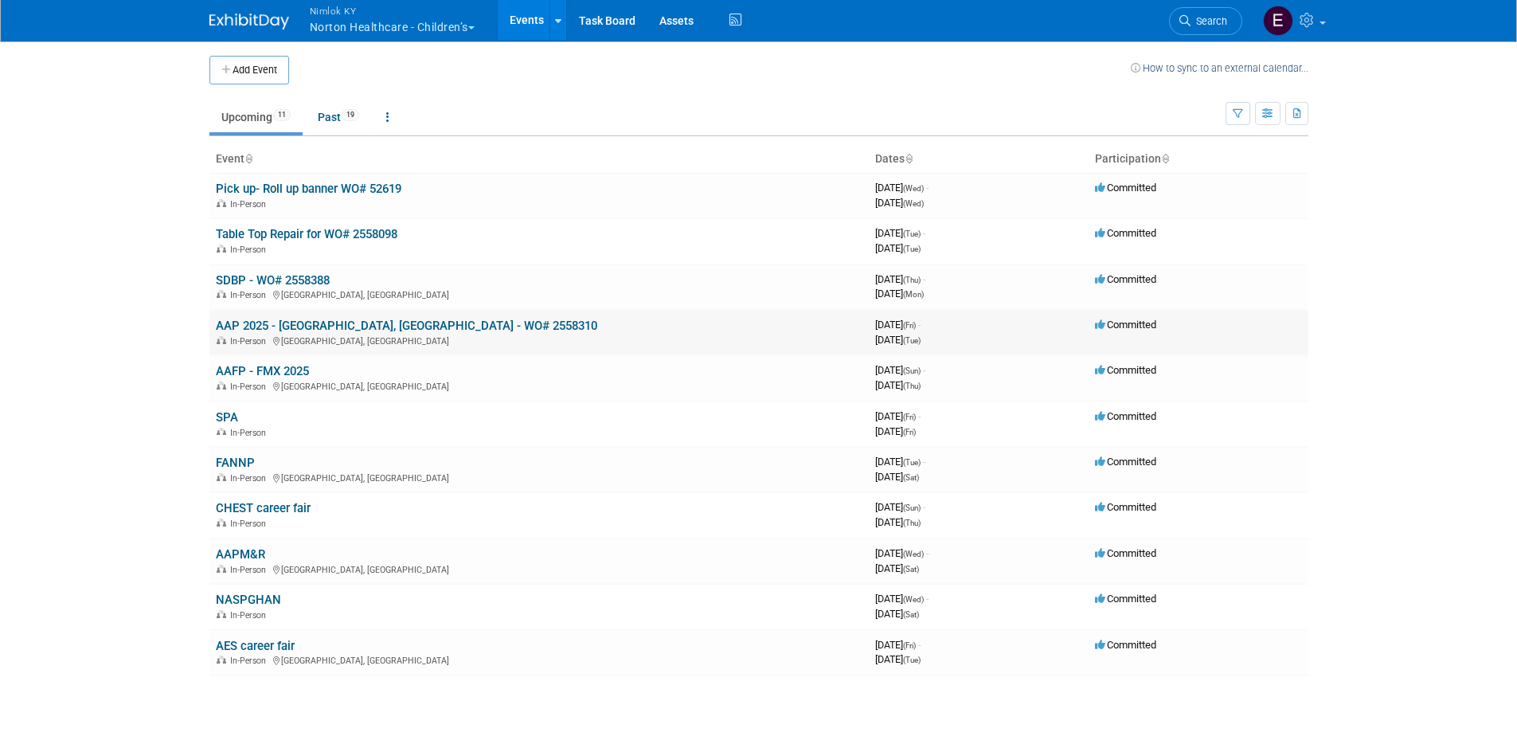
click at [413, 328] on link "AAP 2025 - [GEOGRAPHIC_DATA], [GEOGRAPHIC_DATA] - WO# 2558310" at bounding box center [406, 326] width 381 height 14
click at [250, 279] on link "SDBP - WO# 2558388" at bounding box center [273, 280] width 114 height 14
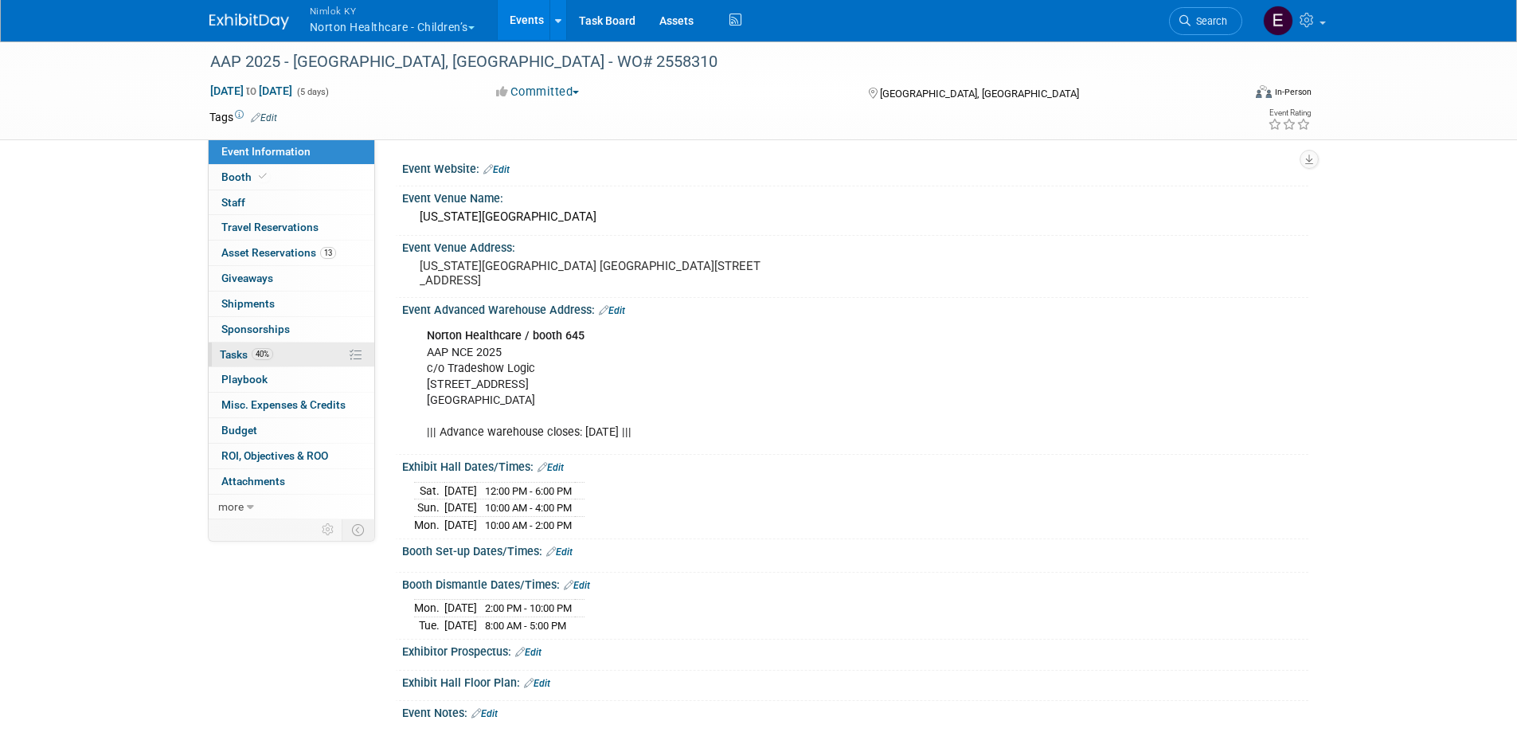
click at [237, 352] on span "Tasks 40%" at bounding box center [246, 354] width 53 height 13
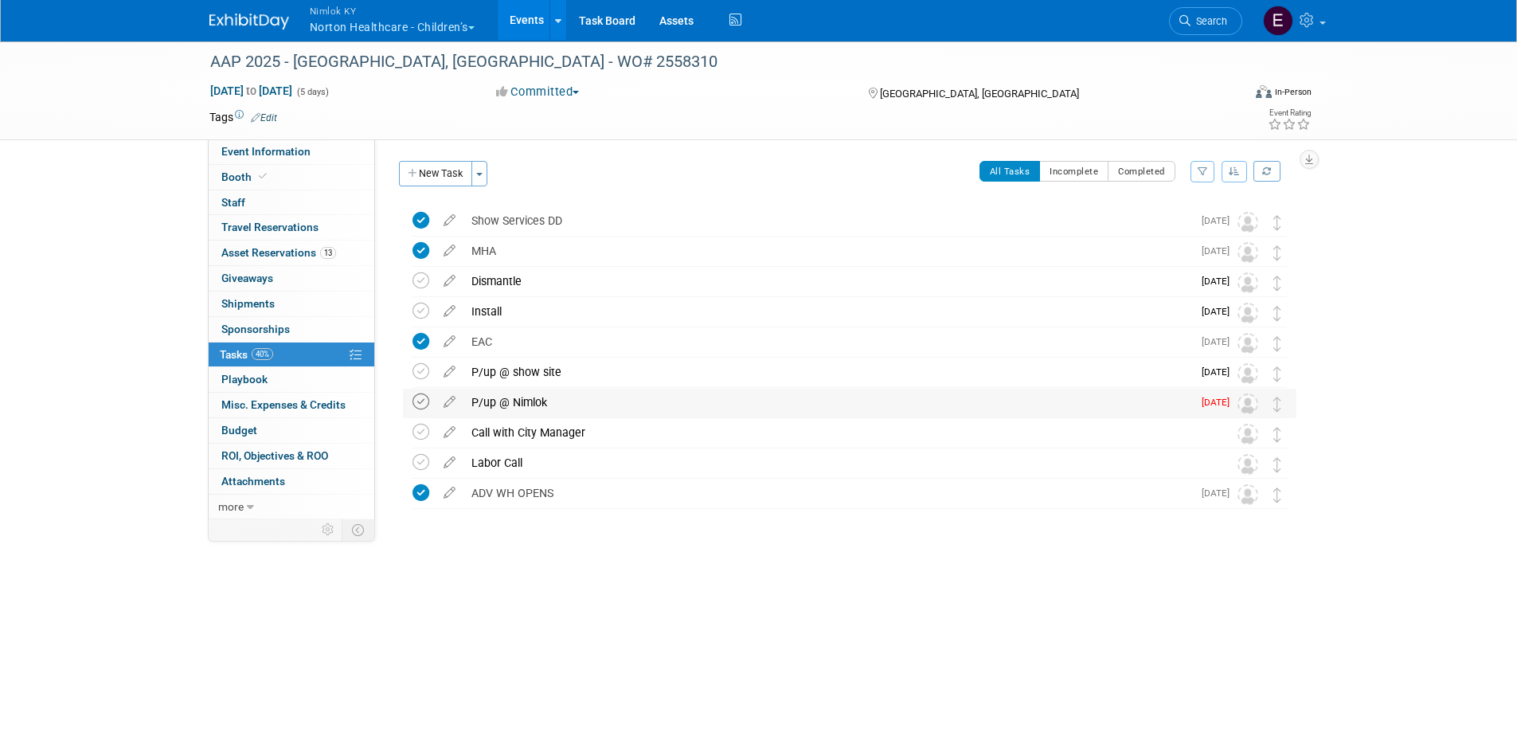
click at [417, 406] on icon at bounding box center [421, 401] width 17 height 17
click at [415, 461] on icon at bounding box center [421, 462] width 17 height 17
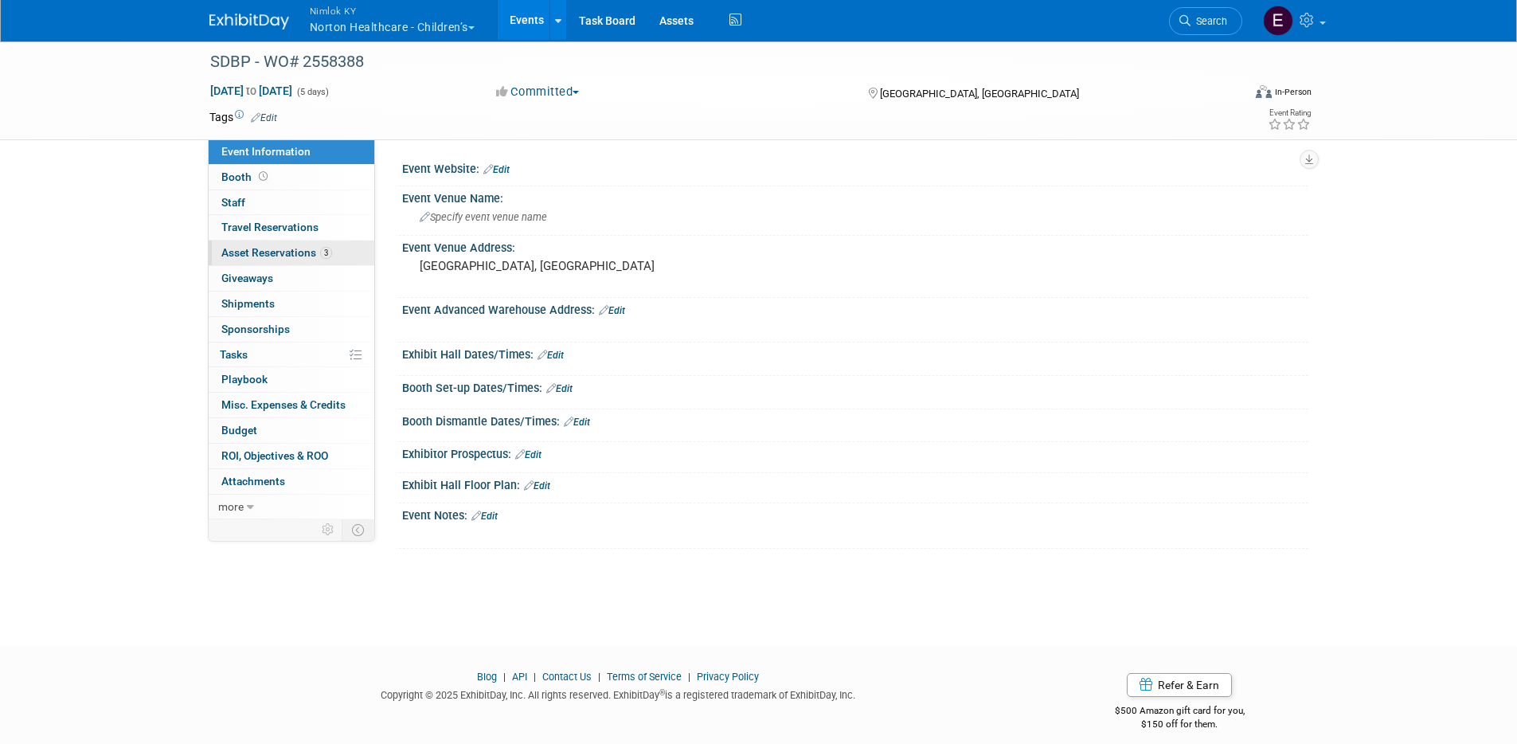
click at [271, 251] on span "Asset Reservations 3" at bounding box center [276, 252] width 111 height 13
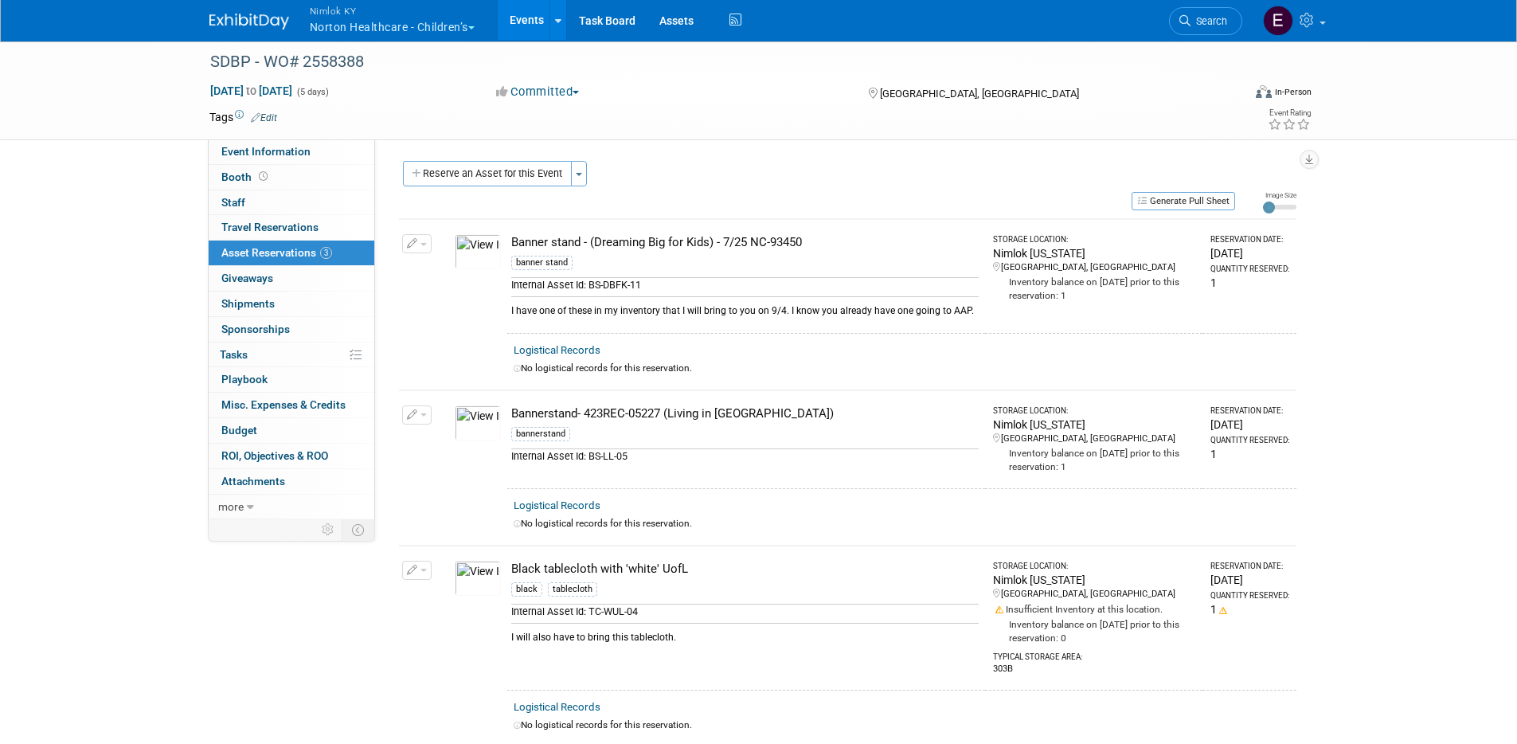
click at [150, 260] on div "SDBP - WO# 2558388 [DATE] to [DATE] (5 days) [DATE] to [DATE] Committed Committ…" at bounding box center [758, 409] width 1517 height 738
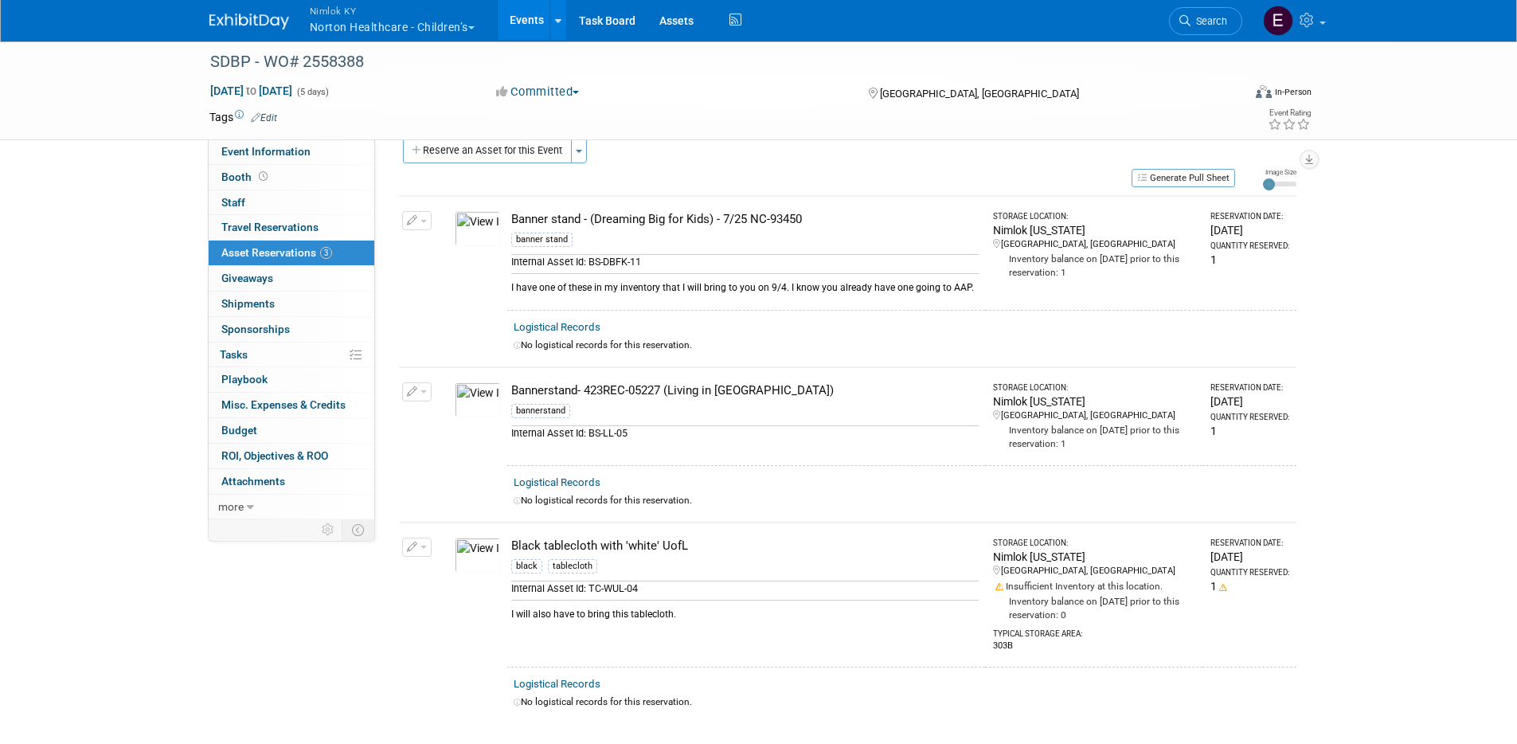
scroll to position [174, 0]
